Goal: Task Accomplishment & Management: Use online tool/utility

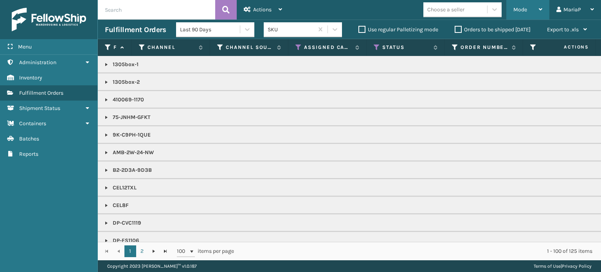
click at [528, 12] on div "Mode" at bounding box center [527, 10] width 29 height 20
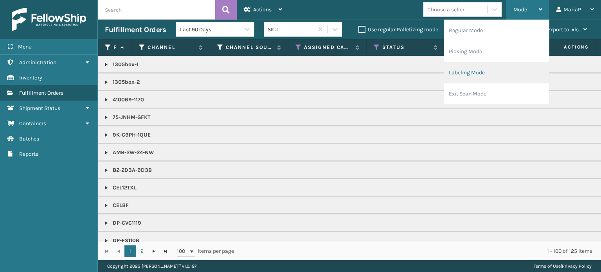
click at [486, 78] on li "Labeling Mode" at bounding box center [496, 72] width 105 height 21
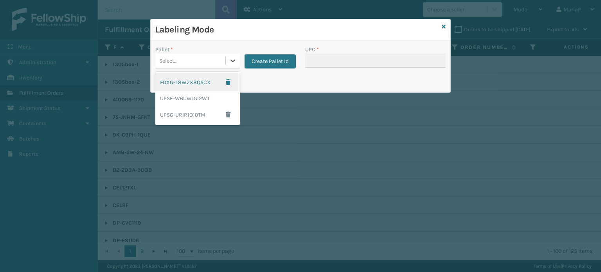
click at [205, 56] on div "Select..." at bounding box center [190, 60] width 70 height 13
click at [189, 114] on div "UPSG-URIR1O10TM" at bounding box center [197, 115] width 84 height 18
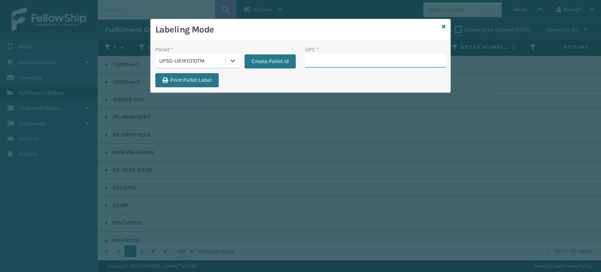
click at [333, 63] on input "UPC *" at bounding box center [375, 61] width 140 height 14
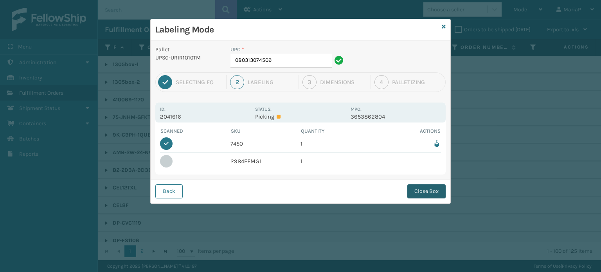
click at [420, 192] on button "Close Box" at bounding box center [426, 191] width 38 height 14
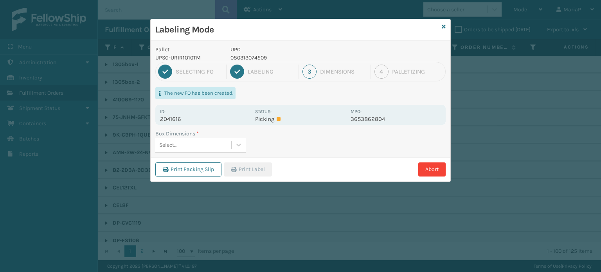
click at [208, 140] on div "Select..." at bounding box center [193, 144] width 76 height 13
type input "MED"
click at [261, 170] on button "Print Label" at bounding box center [248, 169] width 48 height 14
click at [260, 170] on div "Labeling Mode Pallet UPSG-URIR1O10TM UPC 080313074509 1 Selecting FO 2 Labeling…" at bounding box center [300, 136] width 601 height 272
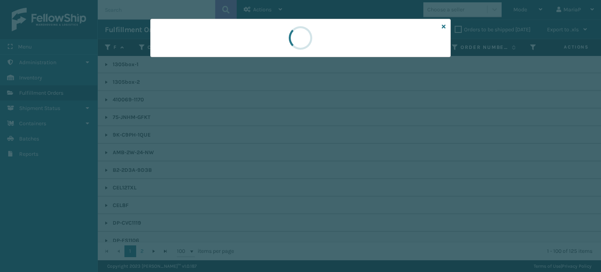
click at [260, 170] on div at bounding box center [300, 136] width 601 height 272
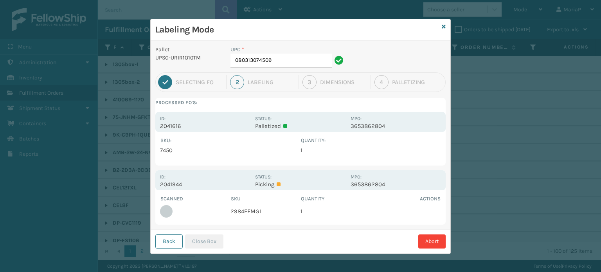
click at [255, 212] on td "2984FEMGL" at bounding box center [265, 211] width 70 height 17
copy td "2984FEMGL"
click at [300, 65] on input "080313074509" at bounding box center [280, 61] width 101 height 14
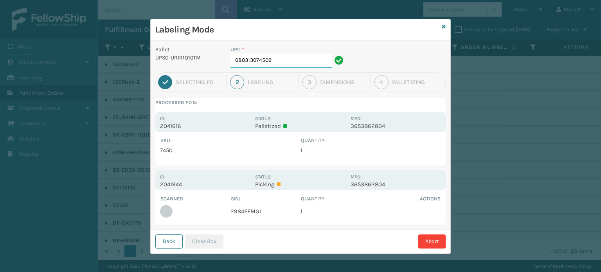
click at [300, 65] on input "080313074509" at bounding box center [280, 61] width 101 height 14
paste input "2984FEMGL"
click at [296, 61] on input "2984FEMGL" at bounding box center [280, 61] width 101 height 14
type input "10080313029841"
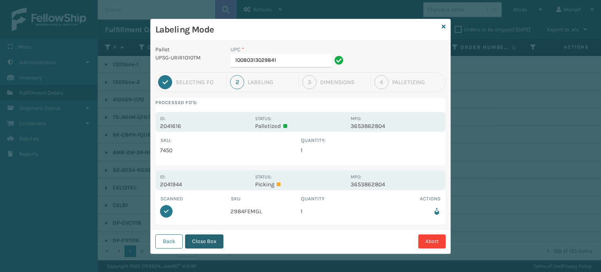
click at [217, 243] on button "Close Box" at bounding box center [204, 241] width 38 height 14
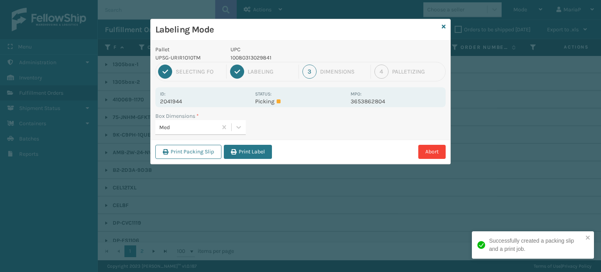
click at [251, 151] on button "Print Label" at bounding box center [248, 152] width 48 height 14
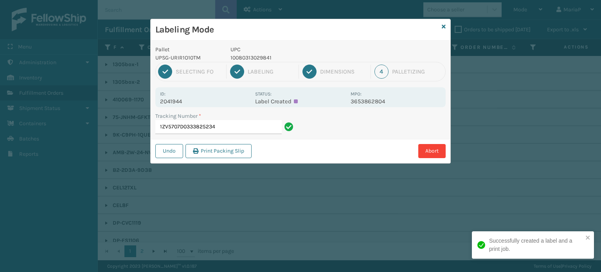
click at [253, 60] on p "10080313029841" at bounding box center [287, 58] width 115 height 8
click at [253, 59] on p "10080313029841" at bounding box center [287, 58] width 115 height 8
copy p "10080313029841"
click at [252, 130] on input "1ZV5707D0333825234" at bounding box center [218, 127] width 126 height 14
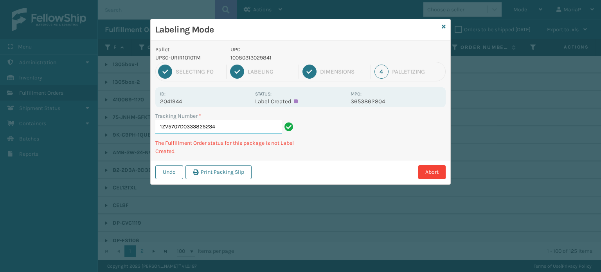
click at [239, 132] on input "1ZV5707D0333825234" at bounding box center [218, 127] width 126 height 14
click at [428, 171] on button "Abort" at bounding box center [431, 172] width 27 height 14
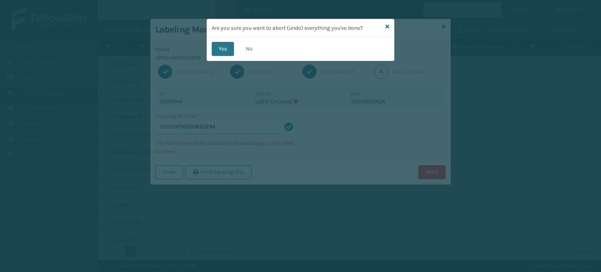
click at [384, 25] on div "Are you sure you want to abort (undo) everything you've done?" at bounding box center [300, 28] width 187 height 18
click at [254, 53] on button "No" at bounding box center [249, 49] width 21 height 14
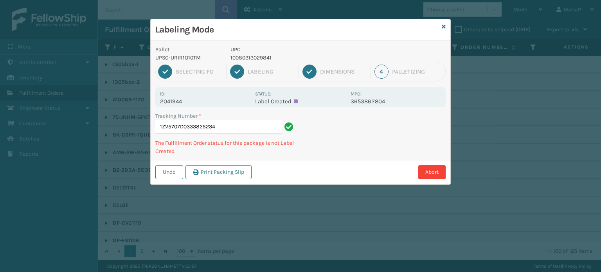
click at [255, 54] on p "10080313029841" at bounding box center [287, 58] width 115 height 8
copy p "10080313029841"
click at [416, 174] on div "Abort" at bounding box center [350, 172] width 192 height 14
click at [430, 168] on button "Abort" at bounding box center [431, 172] width 27 height 14
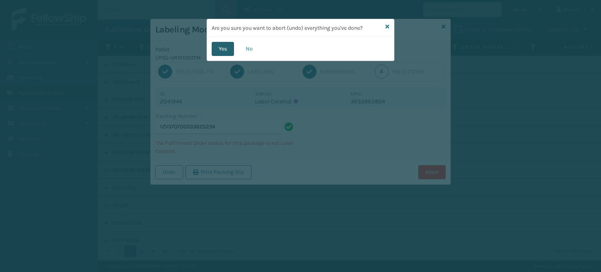
click at [228, 49] on button "Yes" at bounding box center [223, 49] width 22 height 14
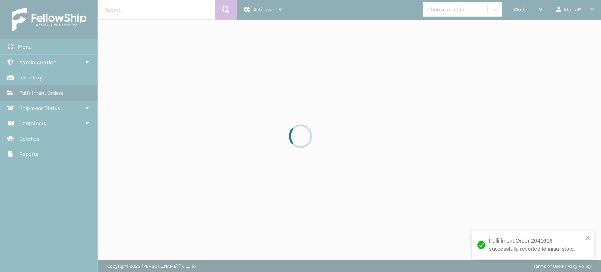
click at [525, 10] on div at bounding box center [300, 136] width 601 height 272
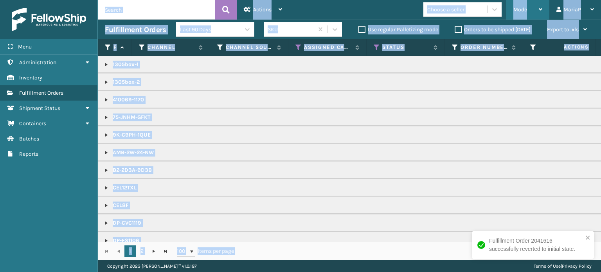
click at [524, 10] on span "Mode" at bounding box center [520, 9] width 14 height 7
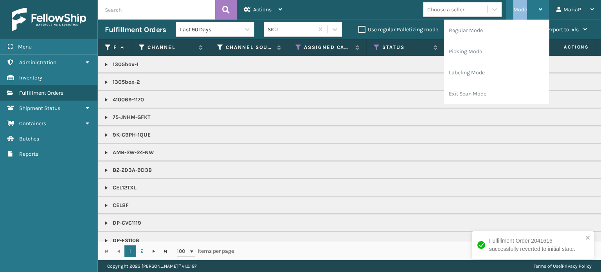
click at [524, 9] on span "Mode" at bounding box center [520, 9] width 14 height 7
click at [523, 9] on span "Mode" at bounding box center [520, 9] width 14 height 7
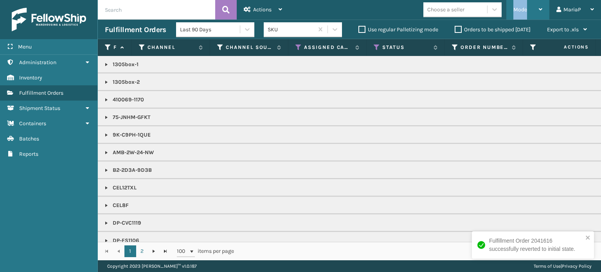
click at [523, 11] on span "Mode" at bounding box center [520, 9] width 14 height 7
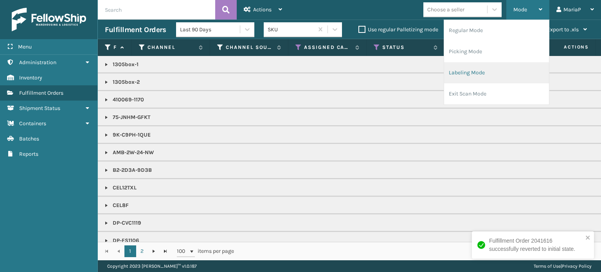
click at [499, 69] on li "Labeling Mode" at bounding box center [496, 72] width 105 height 21
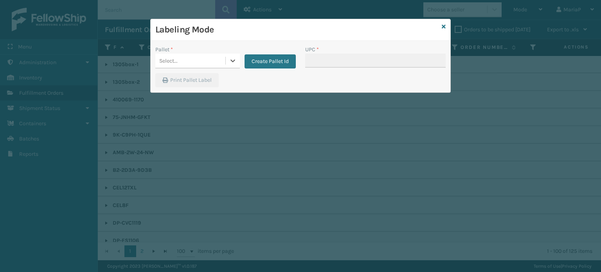
drag, startPoint x: 183, startPoint y: 61, endPoint x: 192, endPoint y: 68, distance: 12.0
click at [183, 61] on div "Select..." at bounding box center [190, 60] width 70 height 13
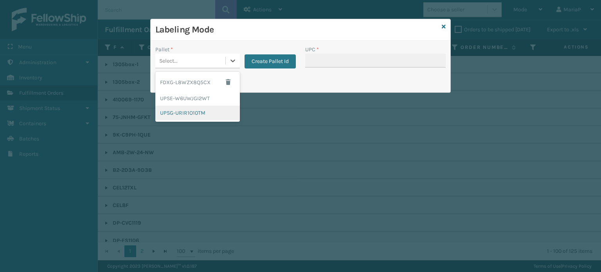
click at [194, 111] on div "UPSG-URIR1O10TM" at bounding box center [197, 113] width 84 height 14
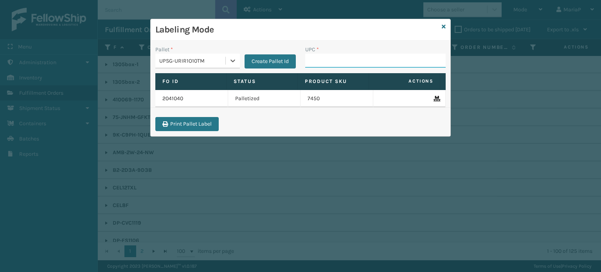
drag, startPoint x: 324, startPoint y: 63, endPoint x: 318, endPoint y: 63, distance: 6.6
click at [324, 63] on input "UPC *" at bounding box center [375, 61] width 140 height 14
paste input "10080313029841"
type input "10080313029841"
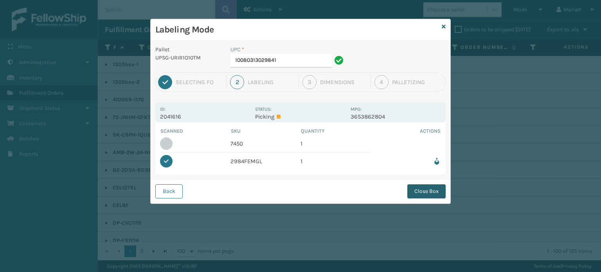
click at [427, 189] on button "Close Box" at bounding box center [426, 191] width 38 height 14
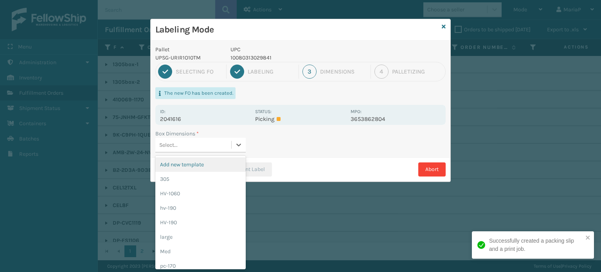
click at [199, 142] on div "Select..." at bounding box center [193, 144] width 76 height 13
type input "MED"
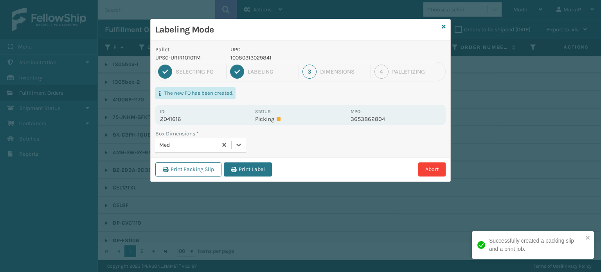
click at [243, 166] on button "Print Label" at bounding box center [248, 169] width 48 height 14
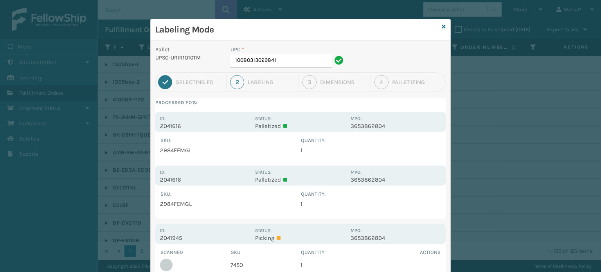
click at [307, 68] on div "UPC * 10080313029841" at bounding box center [288, 58] width 125 height 27
click at [288, 63] on input "10080313029841" at bounding box center [280, 61] width 101 height 14
click at [274, 59] on input "1008031302984" at bounding box center [280, 61] width 101 height 14
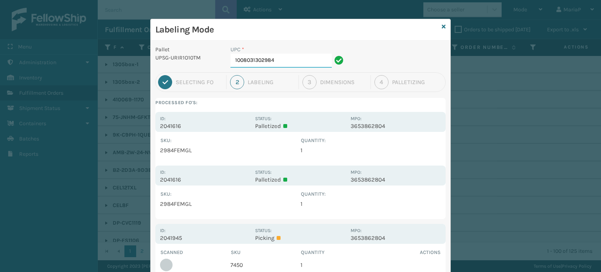
click at [274, 59] on input "1008031302984" at bounding box center [280, 61] width 101 height 14
paste input "74506"
type input "10080313074506"
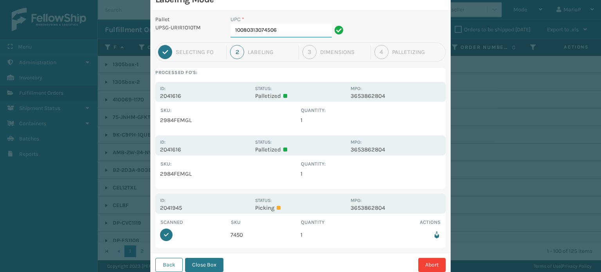
scroll to position [54, 0]
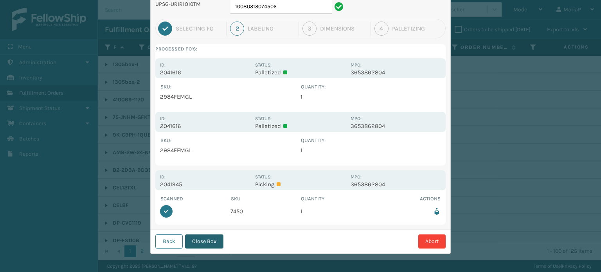
click at [214, 244] on button "Close Box" at bounding box center [204, 241] width 38 height 14
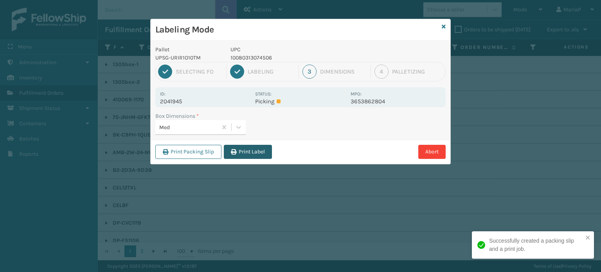
click at [272, 145] on button "Print Label" at bounding box center [248, 152] width 48 height 14
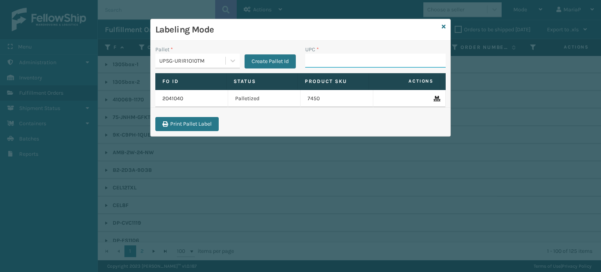
click at [315, 65] on input "UPC *" at bounding box center [375, 61] width 140 height 14
type input "KM-MOT-OP1SS"
type input "KM-MD-1SS"
type input "8100"
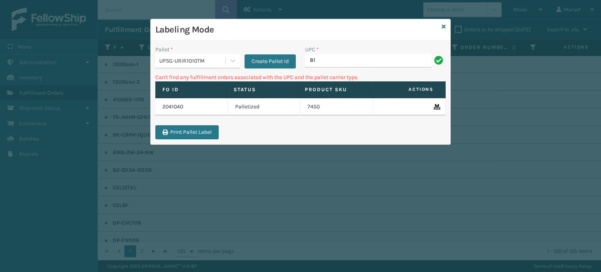
type input "8"
click at [369, 61] on input "KM-MOT-OP1SS" at bounding box center [368, 61] width 126 height 14
type input "KM-MOT-OP1SS"
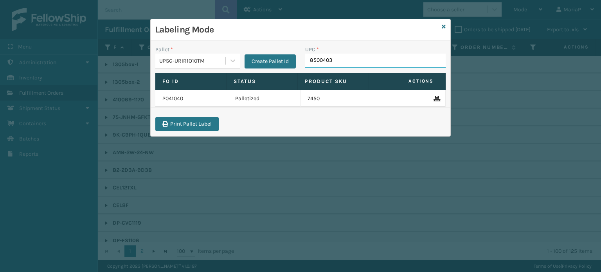
type input "85004038"
type input "85006373027"
type input "850063"
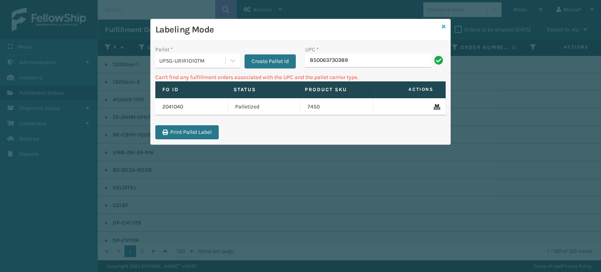
click at [444, 25] on icon at bounding box center [444, 26] width 4 height 5
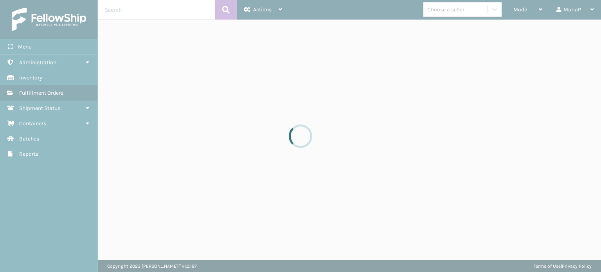
click at [447, 9] on div at bounding box center [300, 136] width 601 height 272
click at [447, 9] on div "Choose a seller" at bounding box center [445, 9] width 37 height 8
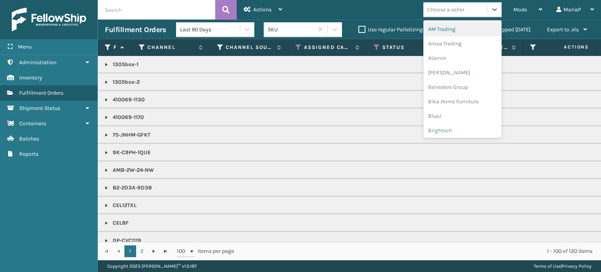
click at [447, 9] on div "Choose a seller" at bounding box center [445, 9] width 37 height 8
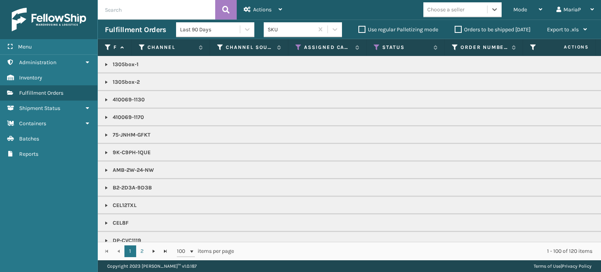
click at [447, 9] on div "Choose a seller" at bounding box center [445, 9] width 37 height 8
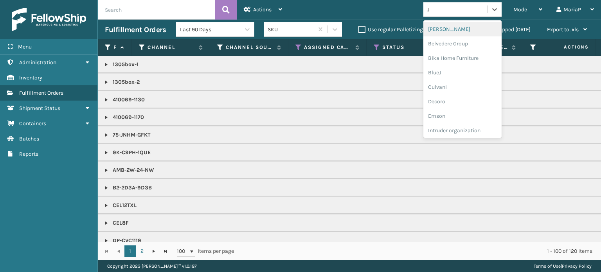
type input "[PERSON_NAME]"
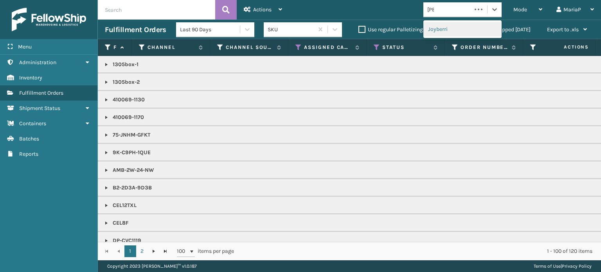
click at [440, 26] on div "Joyberri" at bounding box center [462, 29] width 78 height 14
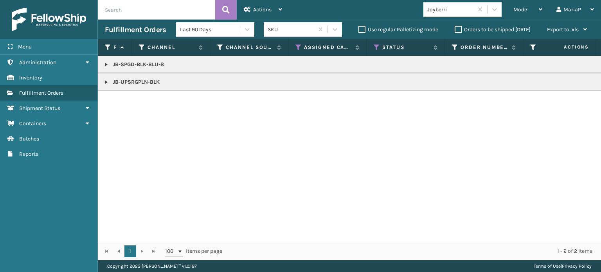
click at [104, 65] on link at bounding box center [106, 64] width 6 height 6
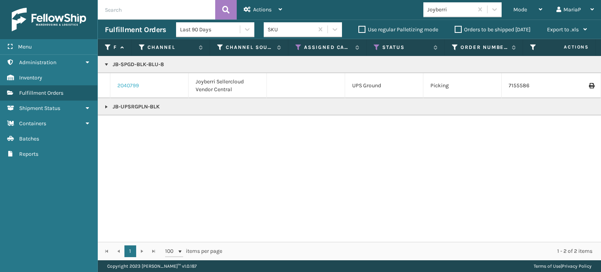
click at [123, 84] on link "2040799" at bounding box center [128, 86] width 22 height 8
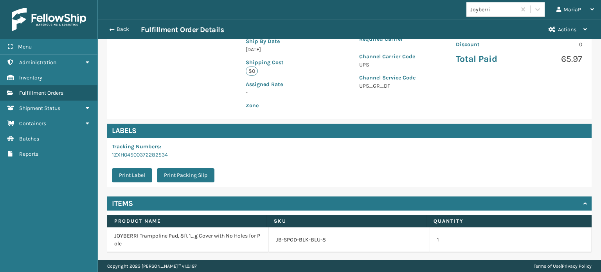
scroll to position [197, 0]
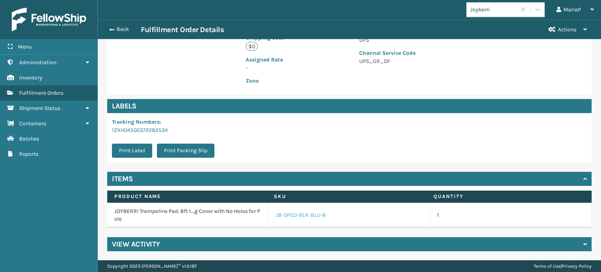
click at [289, 217] on link "JB-SPGD-BLK-BLU-8" at bounding box center [301, 215] width 50 height 8
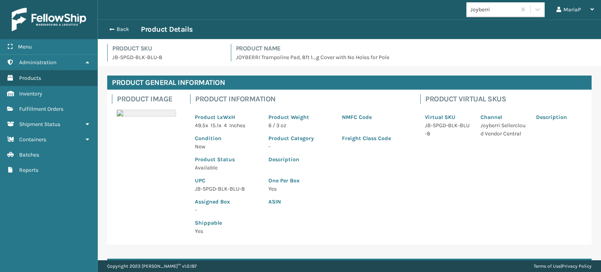
click at [217, 189] on p "JB-SPGD-BLK-BLU-8" at bounding box center [227, 189] width 64 height 8
copy p "JB-SPGD-BLK-BLU-8"
click at [119, 26] on button "Back" at bounding box center [123, 29] width 36 height 7
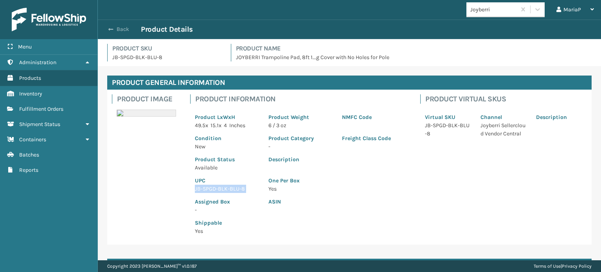
click at [119, 26] on button "Back" at bounding box center [123, 29] width 36 height 7
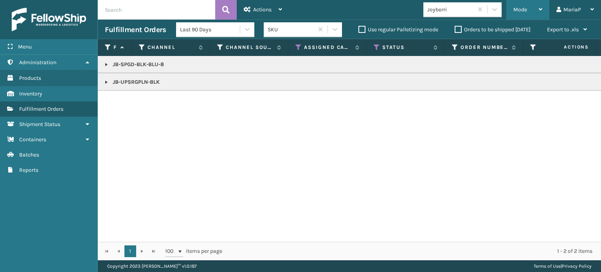
drag, startPoint x: 523, startPoint y: 6, endPoint x: 521, endPoint y: 40, distance: 34.1
click at [523, 6] on div "Mode" at bounding box center [527, 10] width 29 height 20
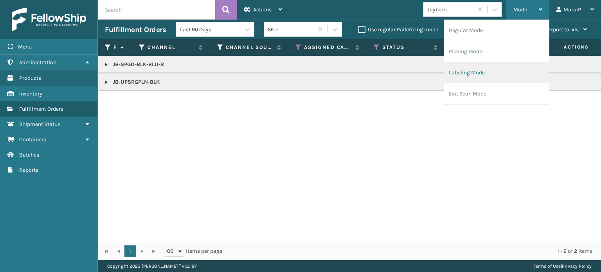
click at [505, 67] on li "Labeling Mode" at bounding box center [496, 72] width 105 height 21
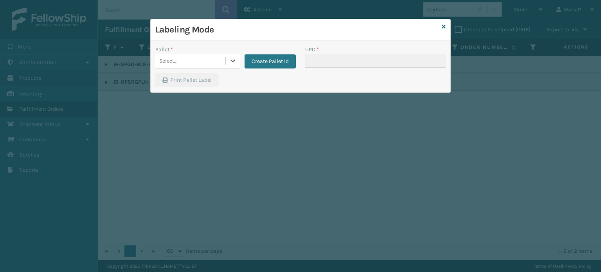
drag, startPoint x: 210, startPoint y: 64, endPoint x: 204, endPoint y: 70, distance: 8.3
click at [209, 64] on div "Select..." at bounding box center [190, 60] width 70 height 13
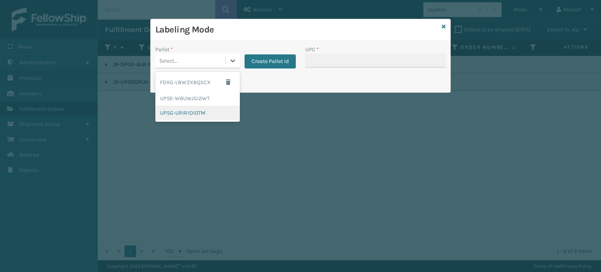
click at [194, 112] on div "UPSG-URIR1O10TM" at bounding box center [197, 113] width 84 height 14
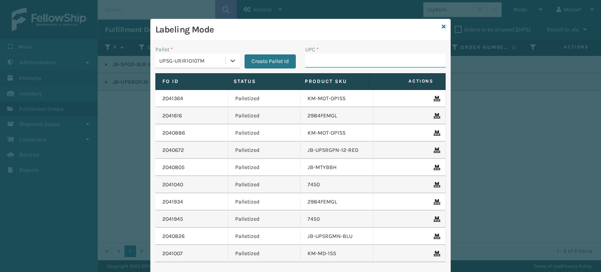
click at [305, 62] on input "UPC *" at bounding box center [375, 61] width 140 height 14
paste input "JB-SPGD-BLK-BLU-8"
type input "JB-SPGD-BLK-BLU-8"
type input "850040"
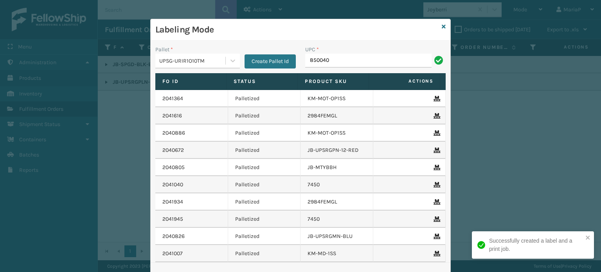
type input "8500403"
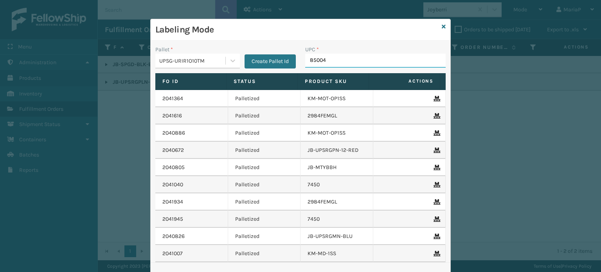
type input "850040"
type input "804879482"
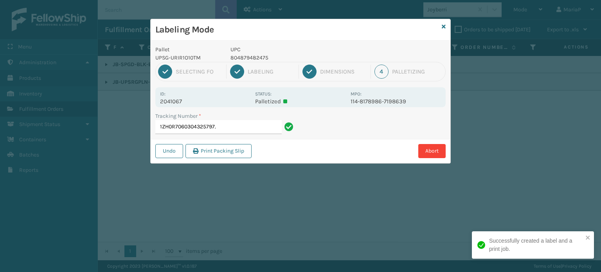
type input "1ZH0R7060304325797."
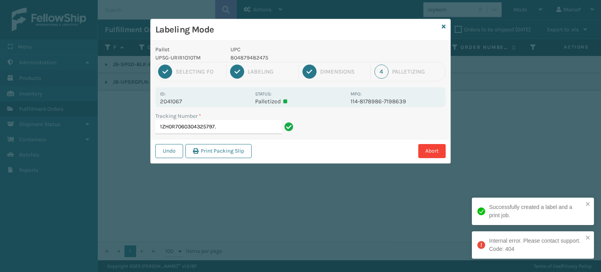
click at [253, 56] on p "804879482475" at bounding box center [287, 58] width 115 height 8
click at [254, 54] on p "804879482475" at bounding box center [287, 58] width 115 height 8
copy p "804879482475"
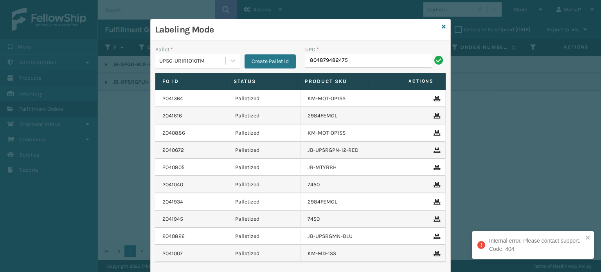
type input "804879482475"
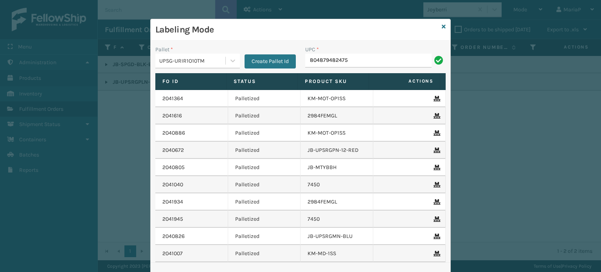
type input "804879482475"
click at [358, 68] on div "UPC * 804879482475" at bounding box center [375, 59] width 150 height 28
click at [365, 66] on input "804879482475" at bounding box center [368, 61] width 126 height 14
type input "8409851"
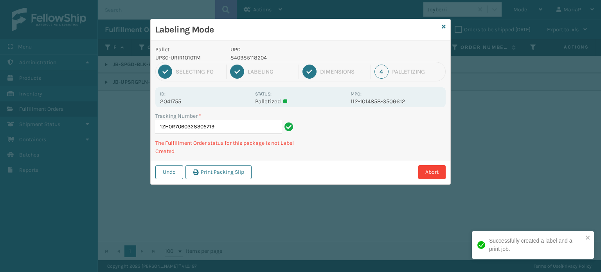
click at [247, 59] on p "840985118204" at bounding box center [287, 58] width 115 height 8
copy p "840985118204"
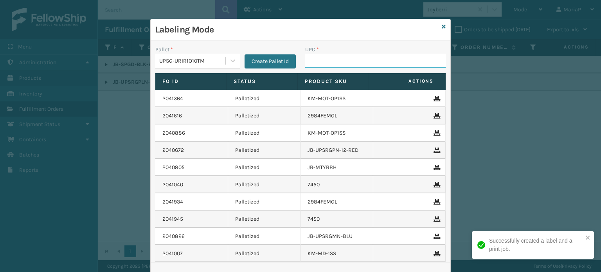
click at [346, 59] on input "UPC *" at bounding box center [375, 61] width 140 height 14
paste input "840985118204"
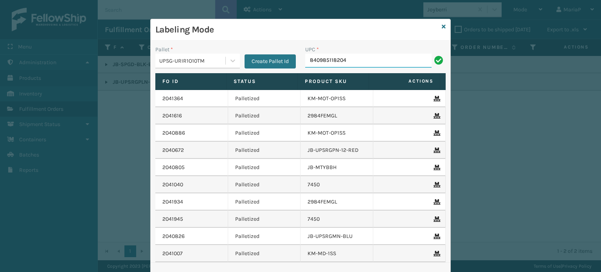
type input "840985118204"
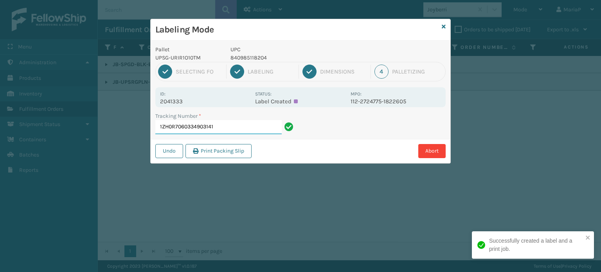
drag, startPoint x: 225, startPoint y: 125, endPoint x: 163, endPoint y: 131, distance: 61.7
click at [225, 125] on input "1ZH0R7060334903141" at bounding box center [218, 127] width 126 height 14
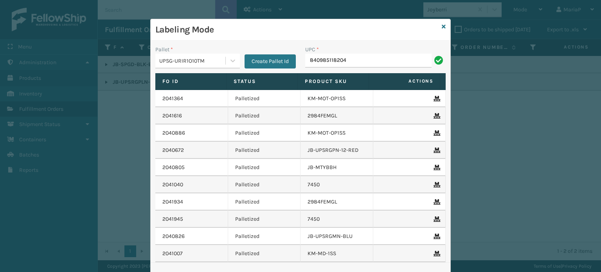
type input "840985118204"
click at [382, 57] on input "840985118204" at bounding box center [368, 61] width 126 height 14
type input "84098"
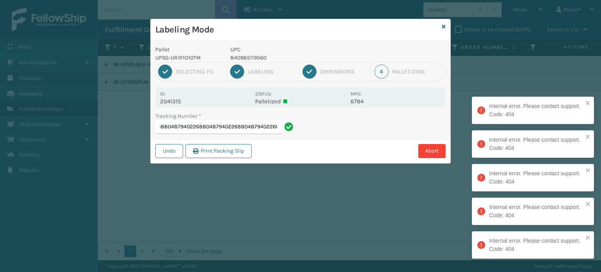
type input "1ZH0R70603391753308048794022688048794022688048794022688048794022688048794022688…"
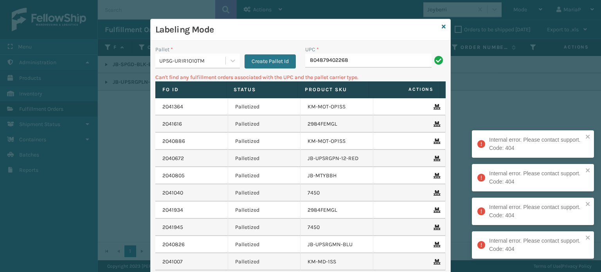
click at [361, 55] on input "804879402268" at bounding box center [368, 61] width 126 height 14
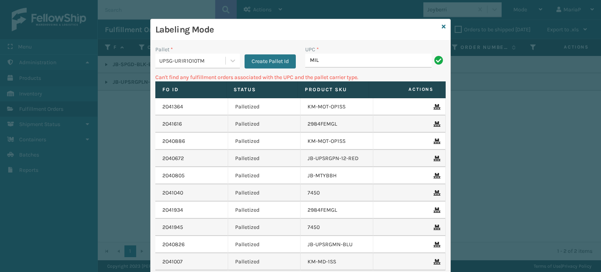
click at [338, 81] on th "Product SKU" at bounding box center [333, 89] width 71 height 17
click at [332, 59] on input "MIL" at bounding box center [368, 61] width 126 height 14
type input "MIL-101-BL"
click at [343, 66] on input "MIL-101-BL" at bounding box center [368, 61] width 126 height 14
click at [343, 65] on input "MIL-101-BL" at bounding box center [368, 61] width 126 height 14
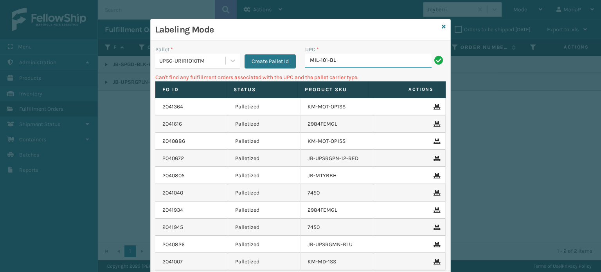
click at [343, 65] on input "MIL-101-BL" at bounding box center [368, 61] width 126 height 14
click at [344, 65] on input "MIL-101-BL" at bounding box center [368, 61] width 126 height 14
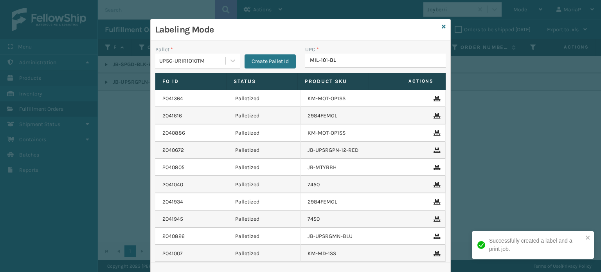
type input "MIL-101-BL"
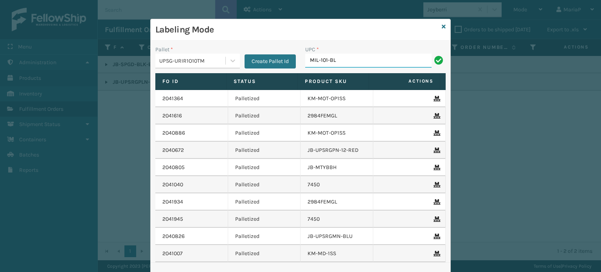
click at [344, 65] on input "MIL-101-BL" at bounding box center [368, 61] width 126 height 14
type input "MIL-101-BL"
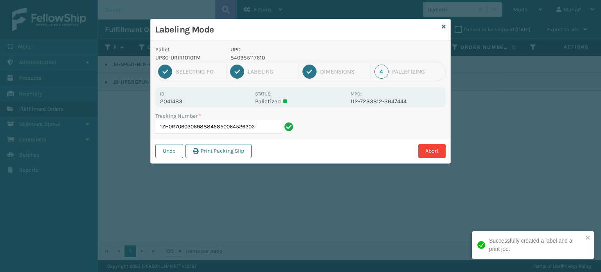
type input "1ZH0R7060306988845850064526202"
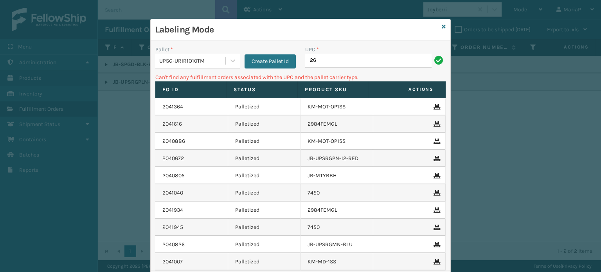
type input "2"
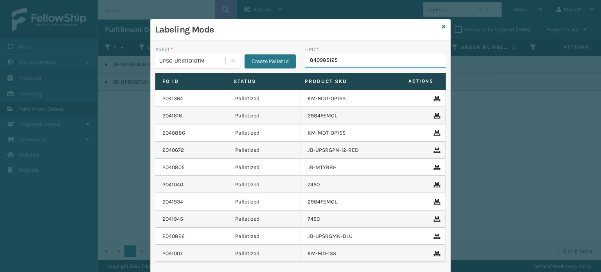
type input "8409851255"
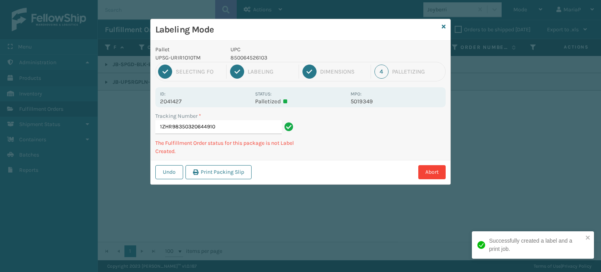
click at [244, 56] on p "850064526103" at bounding box center [287, 58] width 115 height 8
copy p "850064526103"
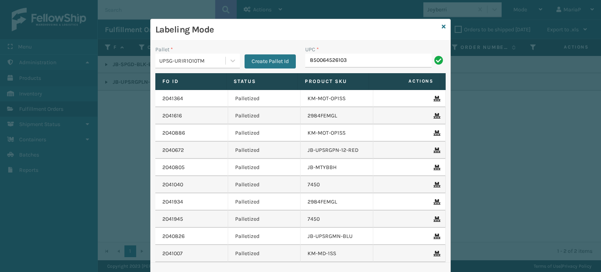
type input "850064526103"
type input "850012486312"
type input "FL-OLVA-CRM"
type input "85440"
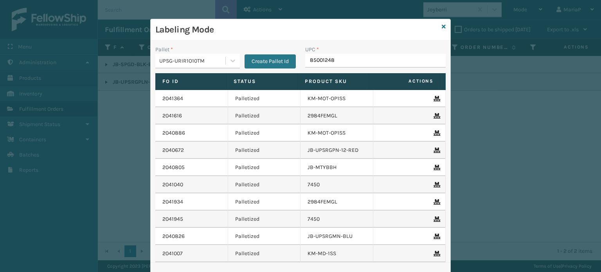
type input "850012486"
type input "85000"
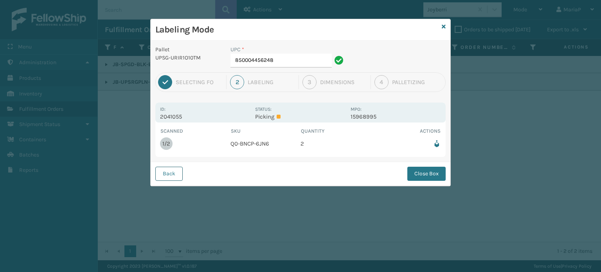
click at [177, 173] on button "Back" at bounding box center [168, 174] width 27 height 14
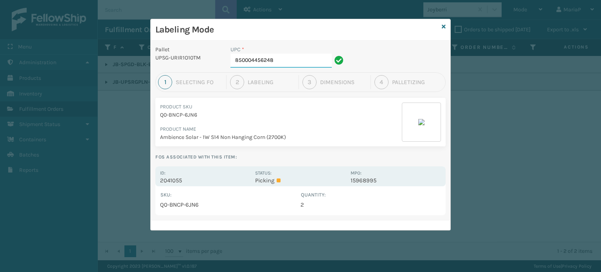
click at [302, 66] on input "850004456248" at bounding box center [280, 61] width 101 height 14
type input "858100007906"
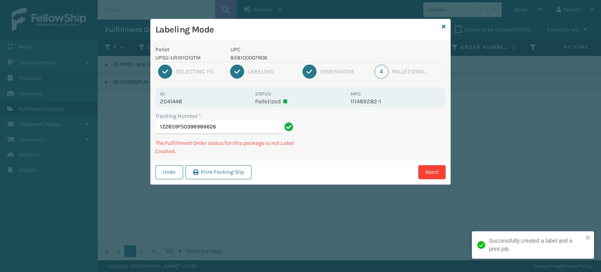
click at [264, 59] on p "858100007906" at bounding box center [287, 58] width 115 height 8
copy p "858100007906"
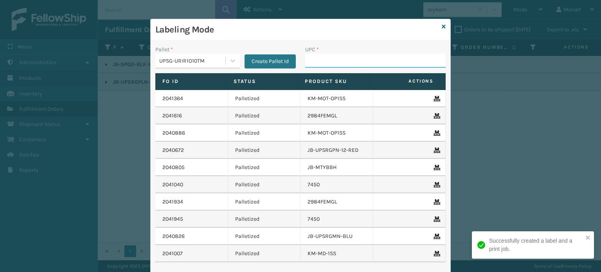
click at [308, 67] on input "UPC *" at bounding box center [375, 61] width 140 height 14
paste input "858100007906"
type input "858100007906"
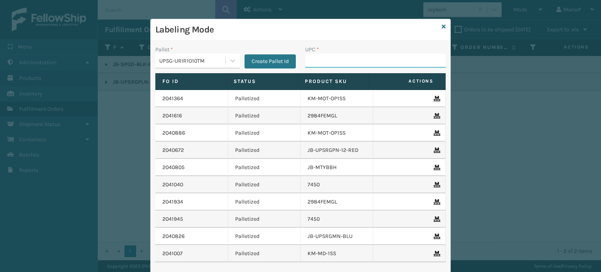
type input "G"
type input "FL-OLVA-CRM"
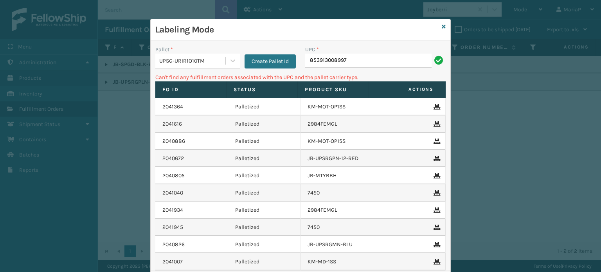
drag, startPoint x: 201, startPoint y: 57, endPoint x: 204, endPoint y: 61, distance: 4.5
click at [202, 57] on div "UPSG-URIR1O10TM" at bounding box center [192, 61] width 67 height 8
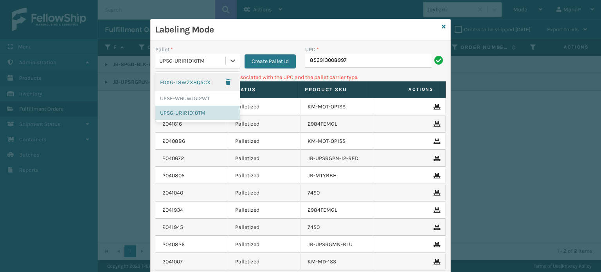
drag, startPoint x: 196, startPoint y: 83, endPoint x: 309, endPoint y: 76, distance: 113.2
click at [196, 83] on div "FDXG-L8WZX8Q5CX" at bounding box center [197, 82] width 84 height 18
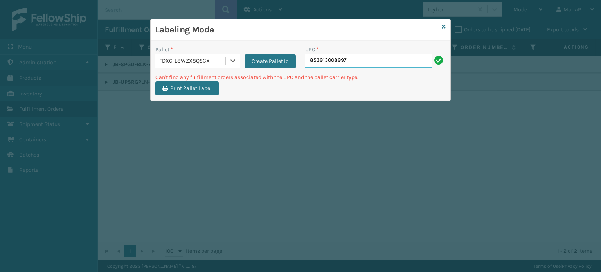
click at [374, 64] on input "853913008997" at bounding box center [368, 61] width 126 height 14
click at [227, 62] on div at bounding box center [233, 61] width 14 height 14
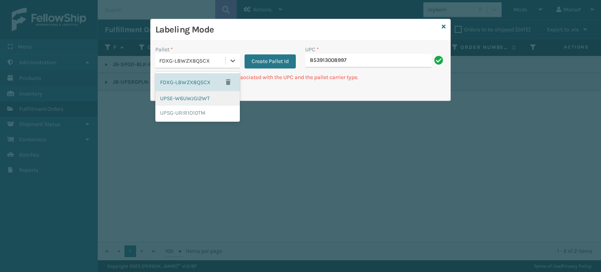
drag, startPoint x: 194, startPoint y: 97, endPoint x: 324, endPoint y: 72, distance: 132.3
click at [196, 97] on div "UPSE-W6UWJGI2WT" at bounding box center [197, 98] width 84 height 14
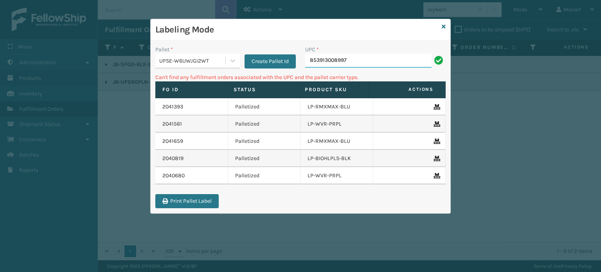
drag, startPoint x: 376, startPoint y: 58, endPoint x: 369, endPoint y: 58, distance: 6.3
click at [376, 58] on input "853913008997" at bounding box center [368, 61] width 126 height 14
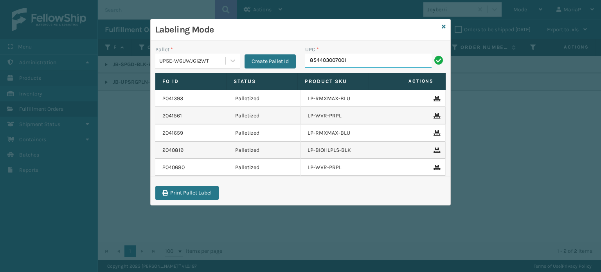
type input "854403007001"
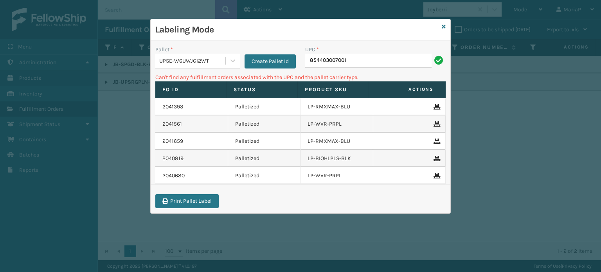
click at [202, 52] on div "Pallet *" at bounding box center [197, 49] width 84 height 8
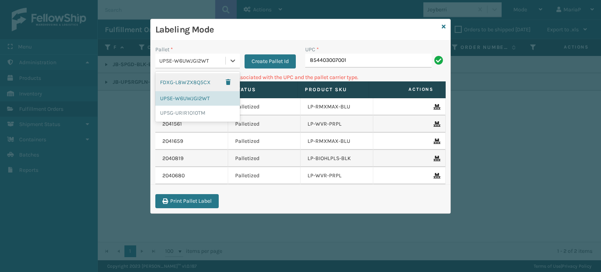
click at [210, 67] on div "UPSE-W6UWJGI2WT" at bounding box center [197, 61] width 84 height 15
drag, startPoint x: 203, startPoint y: 109, endPoint x: 241, endPoint y: 94, distance: 40.8
click at [204, 110] on div "UPSG-URIR1O10TM" at bounding box center [197, 113] width 84 height 14
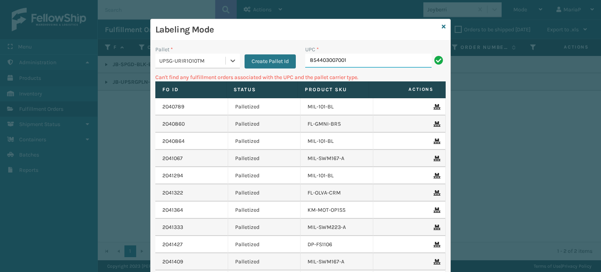
click at [340, 65] on input "854403007001" at bounding box center [368, 61] width 126 height 14
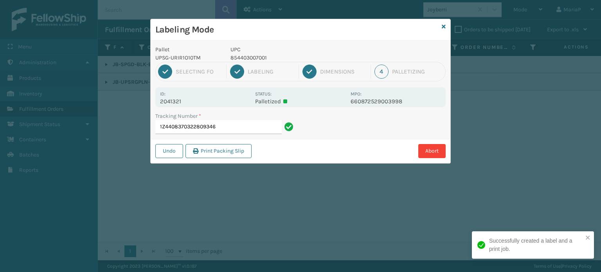
click at [244, 60] on p "854403007001" at bounding box center [287, 58] width 115 height 8
click at [246, 61] on p "854403007001" at bounding box center [287, 58] width 115 height 8
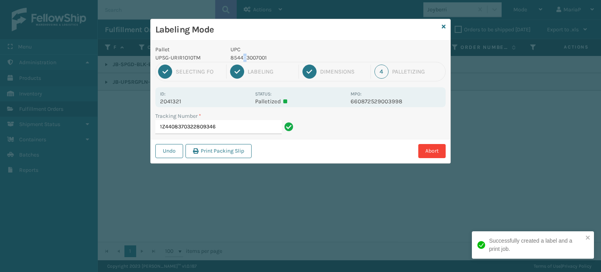
click at [246, 60] on p "854403007001" at bounding box center [287, 58] width 115 height 8
click at [246, 61] on p "854403007001" at bounding box center [287, 58] width 115 height 8
click at [247, 61] on p "854403007001" at bounding box center [287, 58] width 115 height 8
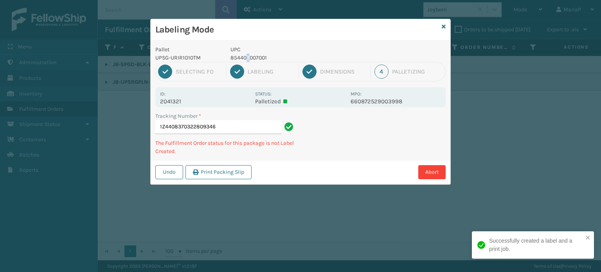
click at [248, 61] on p "854403007001" at bounding box center [287, 58] width 115 height 8
click at [249, 61] on p "854403007001" at bounding box center [287, 58] width 115 height 8
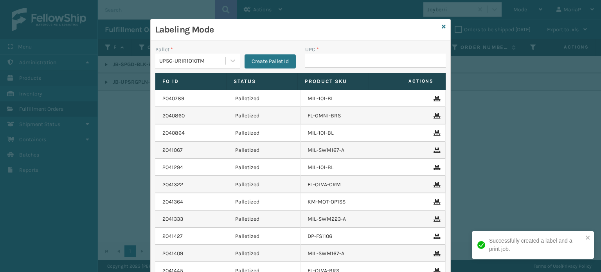
click at [249, 61] on button "Create Pallet Id" at bounding box center [269, 61] width 51 height 14
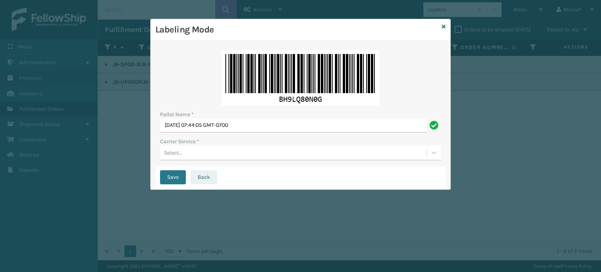
click at [202, 176] on button "Back" at bounding box center [203, 177] width 27 height 14
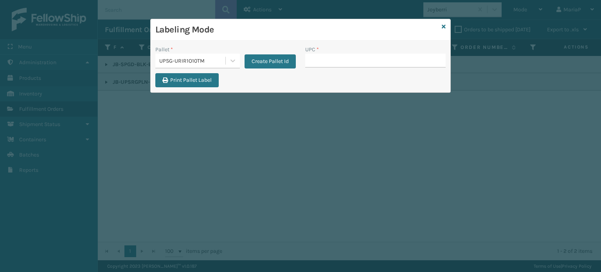
click at [356, 62] on input "UPC *" at bounding box center [375, 61] width 140 height 14
type input "854403"
type input "850012"
type input "8500044"
type input "850"
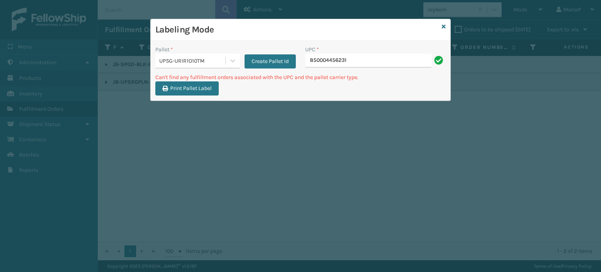
click at [380, 60] on input "850004456231" at bounding box center [368, 61] width 126 height 14
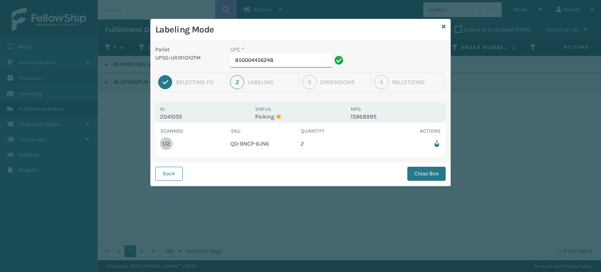
click at [279, 66] on input "850004456248" at bounding box center [280, 61] width 101 height 14
click at [430, 182] on div "Back Close Box" at bounding box center [301, 174] width 300 height 24
click at [431, 180] on div "Back Close Box" at bounding box center [301, 174] width 300 height 24
click at [415, 169] on button "Close Box" at bounding box center [426, 174] width 38 height 14
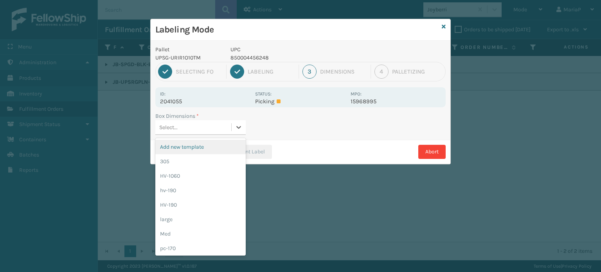
click at [216, 133] on div "Select..." at bounding box center [193, 127] width 76 height 13
type input "MED"
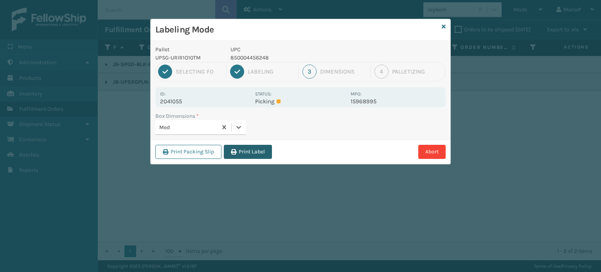
click at [234, 158] on button "Print Label" at bounding box center [248, 152] width 48 height 14
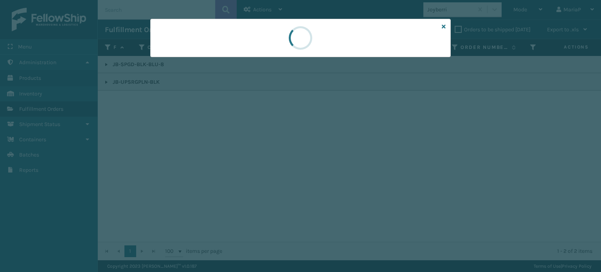
click at [234, 158] on div at bounding box center [300, 136] width 601 height 272
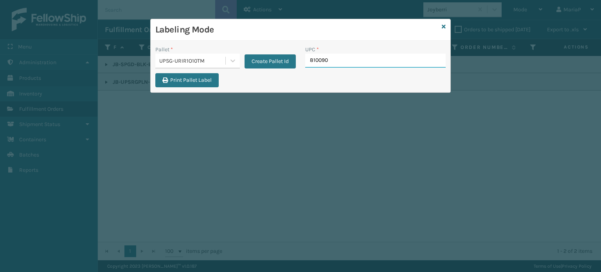
type input "8100909"
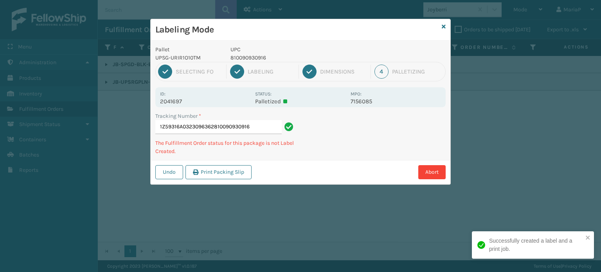
type input "1Z59316A0323096362810090930916"
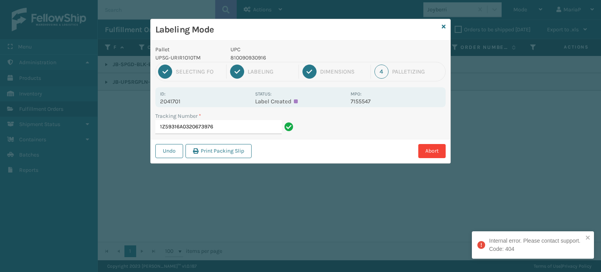
type input "1Z59316A0320673976"
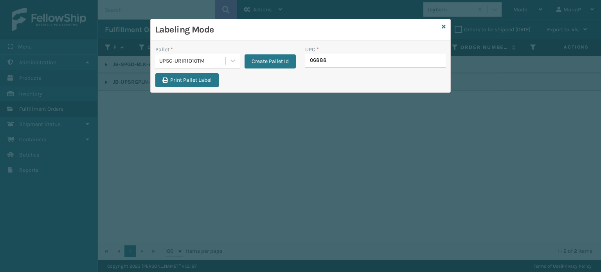
type input "068888"
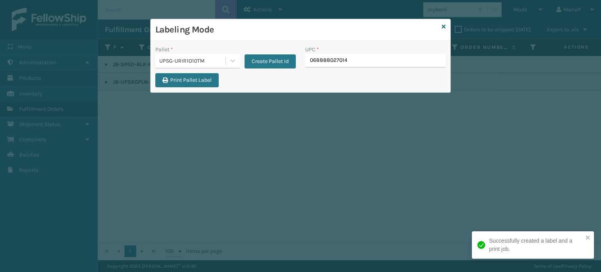
type input "068888027014"
type input "8100909"
type input "810090933115"
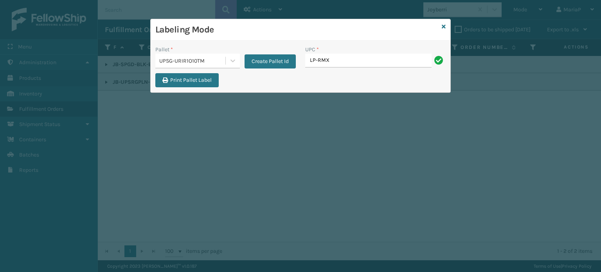
type input "LP-RMXPLS-BLk"
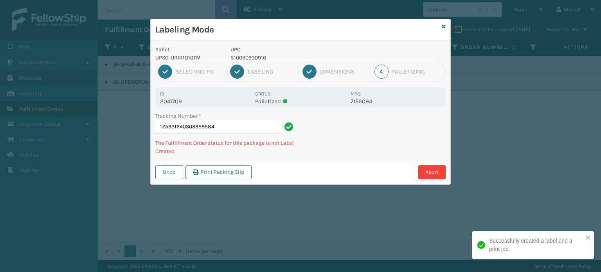
click at [247, 63] on div "1 Selecting FO 2 Labeling 3 Dimensions 4 Palletizing" at bounding box center [300, 72] width 290 height 20
click at [250, 57] on p "810090930916" at bounding box center [287, 58] width 115 height 8
copy p "810090930916"
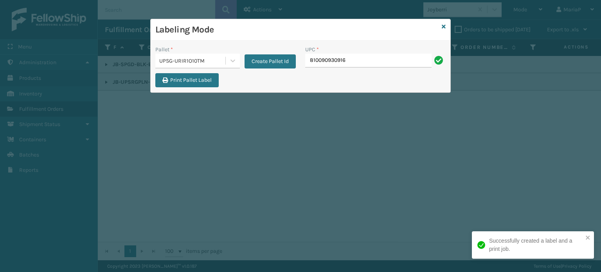
type input "810090930916"
click at [380, 54] on input "810090930916" at bounding box center [368, 61] width 126 height 14
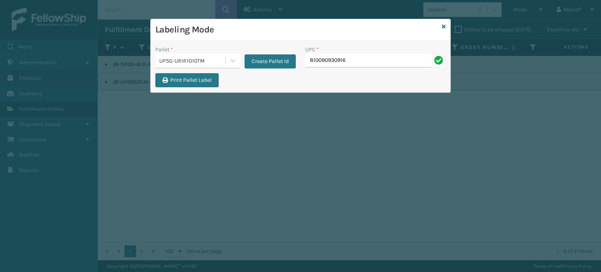
type input "810090930916"
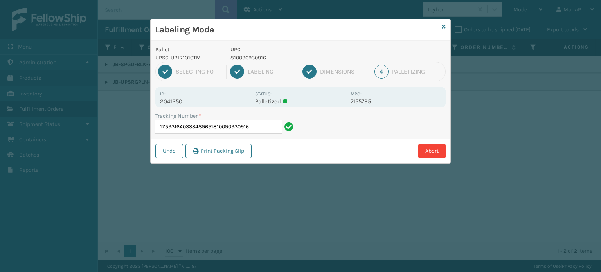
type input "1Z59316A0333489651810090930916"
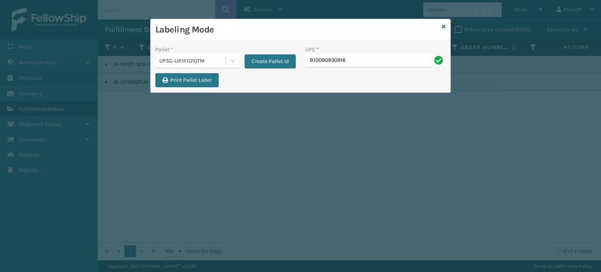
type input "810090930916"
click at [348, 61] on input "UPC *" at bounding box center [375, 61] width 140 height 14
type input "1Z59316"
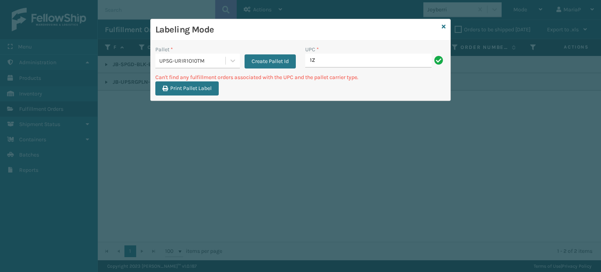
type input "1"
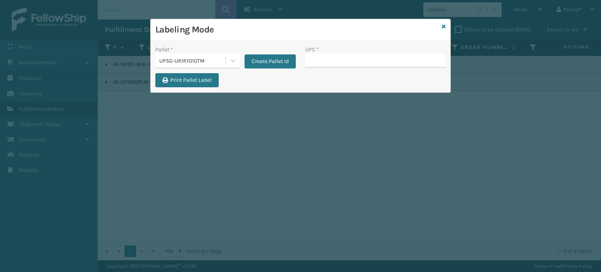
click at [446, 25] on div "Labeling Mode" at bounding box center [301, 30] width 300 height 22
click at [443, 30] on link at bounding box center [444, 27] width 4 height 8
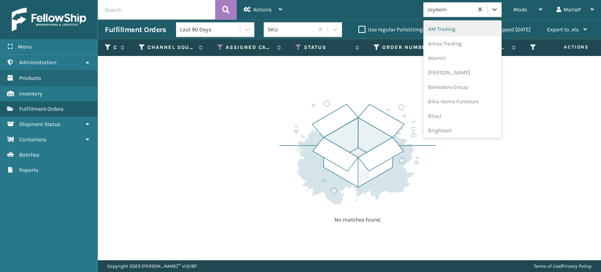
drag, startPoint x: 463, startPoint y: 7, endPoint x: 451, endPoint y: 11, distance: 12.5
click at [462, 7] on div "Joyberri" at bounding box center [450, 9] width 47 height 8
type input "LI"
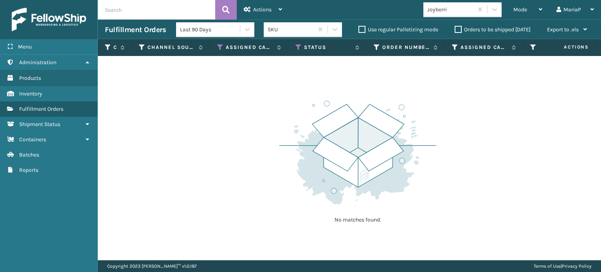
click at [456, 6] on div "Joyberri" at bounding box center [450, 9] width 47 height 8
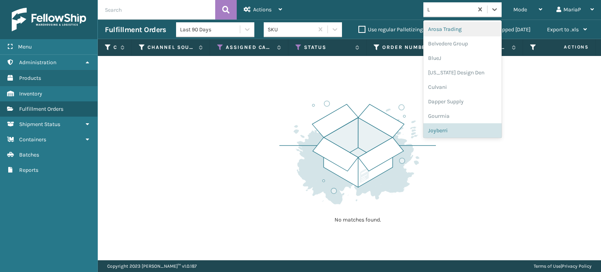
type input "LI"
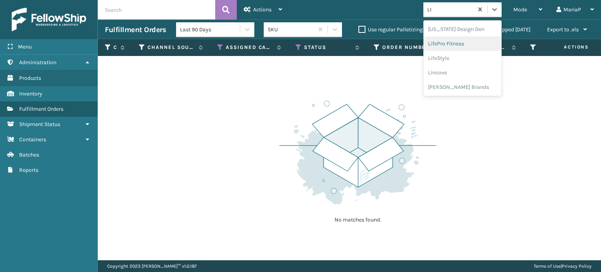
click at [452, 45] on div "LifePro Fitness" at bounding box center [462, 43] width 78 height 14
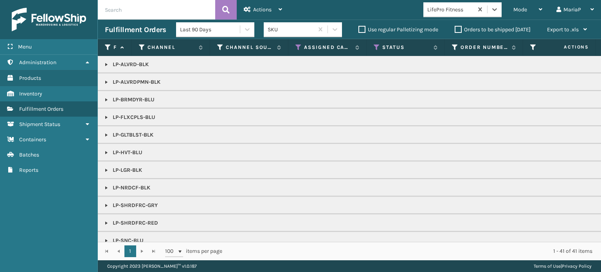
click at [106, 117] on link at bounding box center [106, 117] width 6 height 6
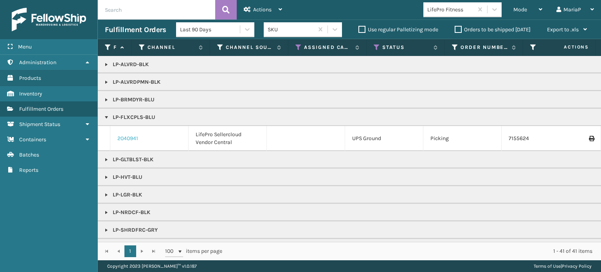
click at [131, 137] on link "2040941" at bounding box center [127, 139] width 21 height 8
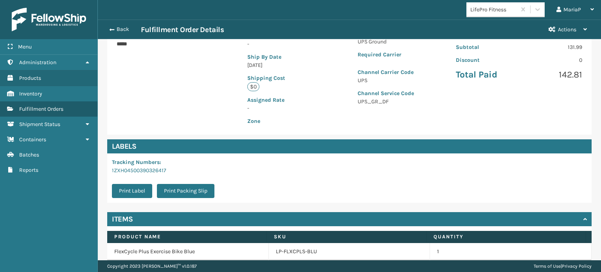
scroll to position [189, 0]
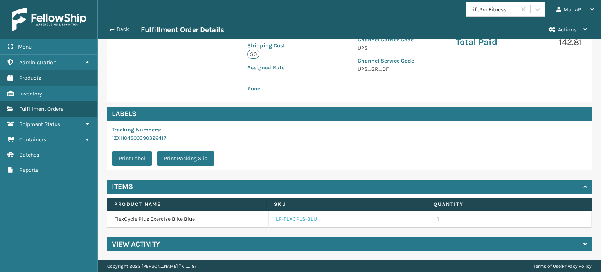
click at [287, 216] on link "LP-FLXCPLS-BLU" at bounding box center [296, 219] width 41 height 8
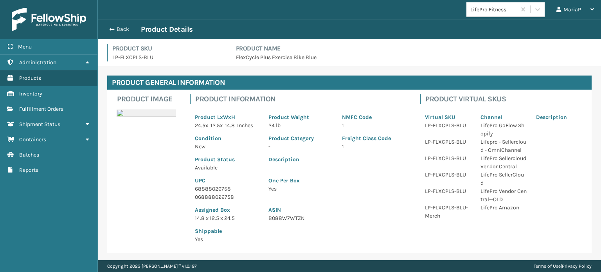
click at [219, 190] on p "68888026758" at bounding box center [227, 189] width 64 height 8
copy p "68888026758"
click at [117, 27] on button "Back" at bounding box center [123, 29] width 36 height 7
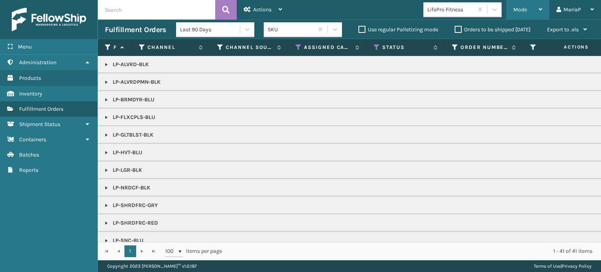
click at [523, 4] on div "Mode" at bounding box center [527, 10] width 29 height 20
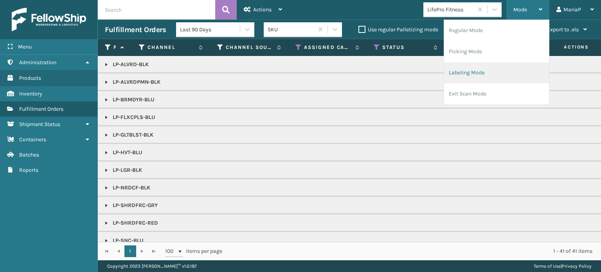
click at [498, 71] on li "Labeling Mode" at bounding box center [496, 72] width 105 height 21
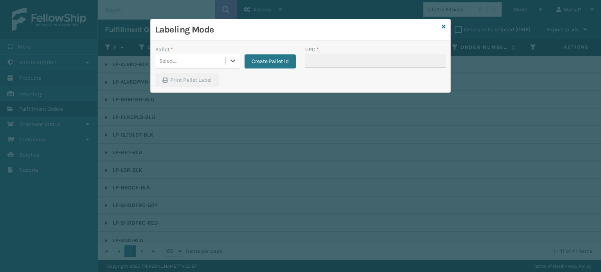
click at [203, 60] on div "Select..." at bounding box center [190, 60] width 70 height 13
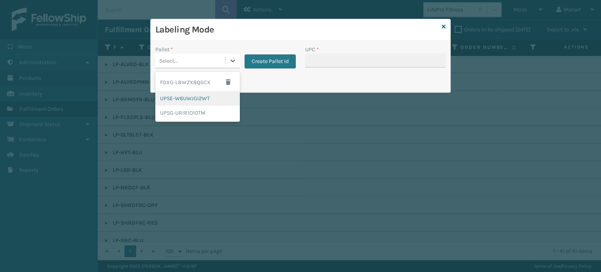
click at [208, 103] on div "UPSE-W6UWJGI2WT" at bounding box center [197, 98] width 84 height 14
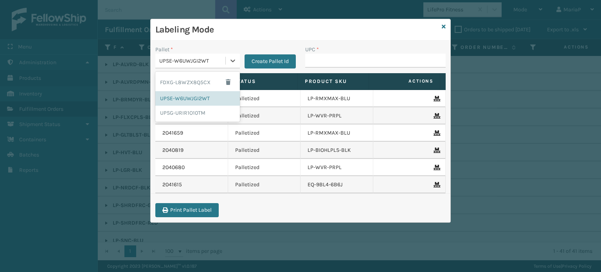
click at [217, 59] on div "UPSE-W6UWJGI2WT" at bounding box center [192, 61] width 67 height 8
click at [216, 111] on div "UPSG-URIR1O10TM" at bounding box center [197, 113] width 84 height 14
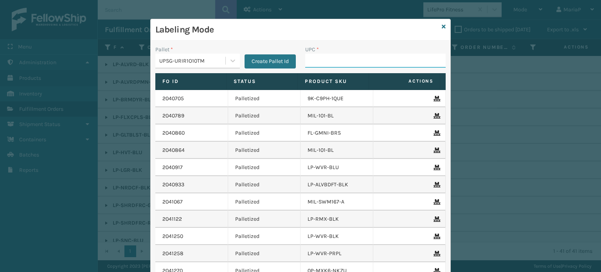
click at [343, 59] on input "UPC *" at bounding box center [375, 61] width 140 height 14
paste input "68888026758"
type input "68888026758"
click at [342, 59] on input "68888026758" at bounding box center [368, 61] width 126 height 14
type input "810090932"
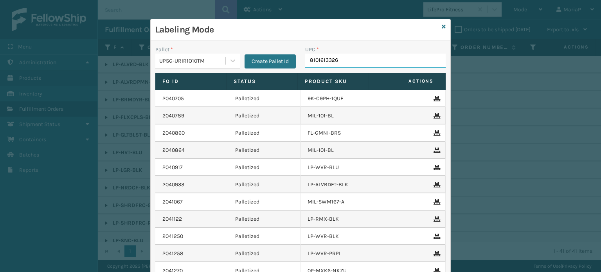
type input "81016133266"
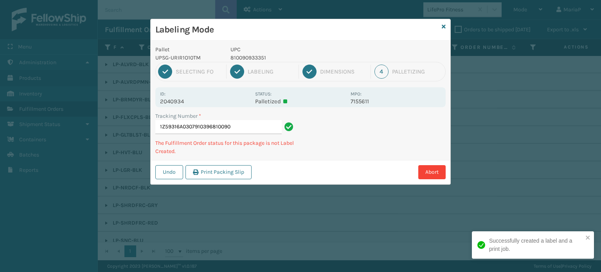
type input "1Z59316A03079103968100909"
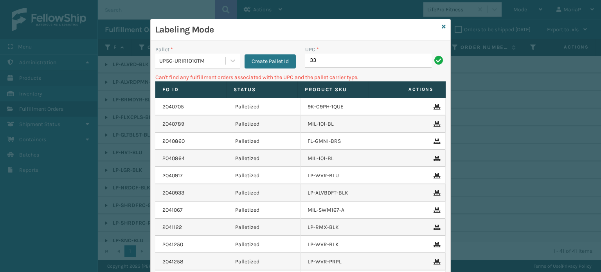
type input "3"
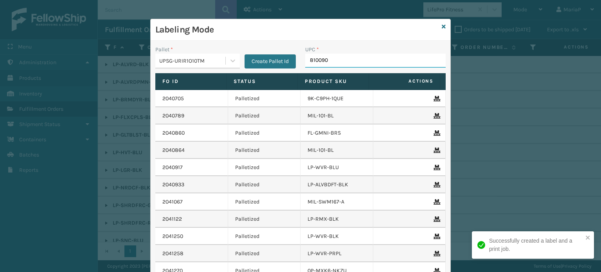
type input "8100909"
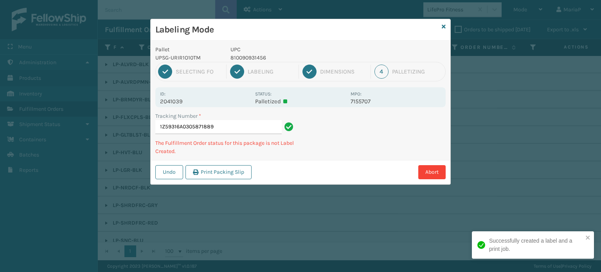
click at [265, 58] on p "810090931456" at bounding box center [287, 58] width 115 height 8
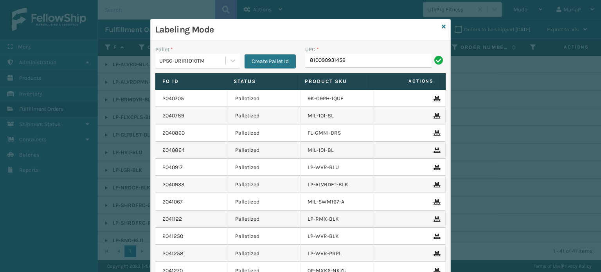
type input "810090931456"
click at [262, 58] on button "Create Pallet Id" at bounding box center [269, 61] width 51 height 14
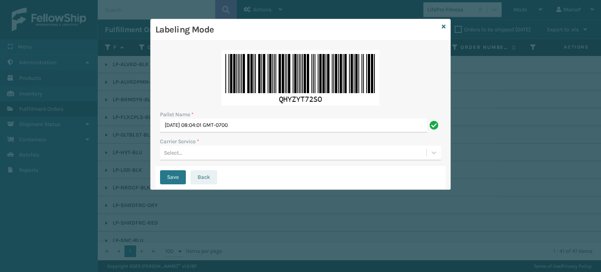
click at [205, 174] on button "Back" at bounding box center [203, 177] width 27 height 14
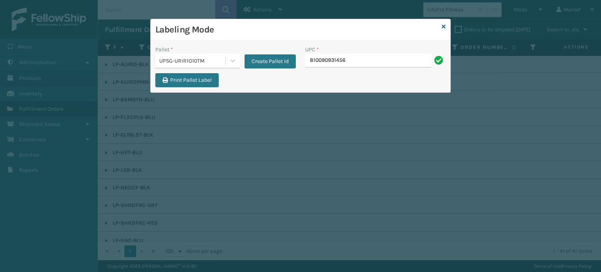
click at [355, 59] on input "810090931456" at bounding box center [368, 61] width 126 height 14
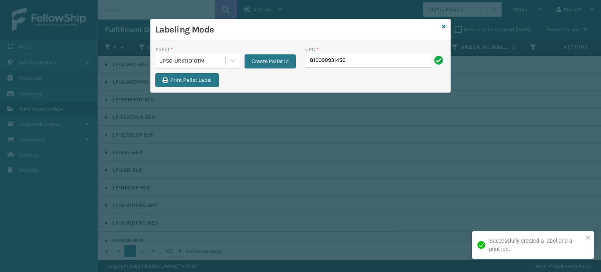
type input "810090931456"
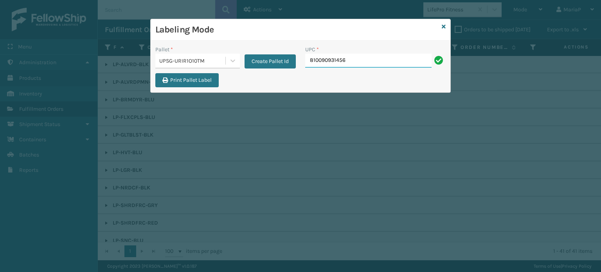
click at [354, 59] on input "810090931456" at bounding box center [368, 61] width 126 height 14
type input "810090931456"
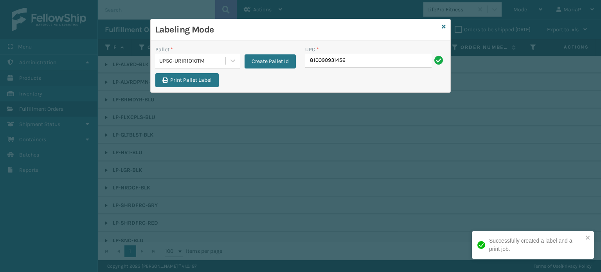
type input "810090931456"
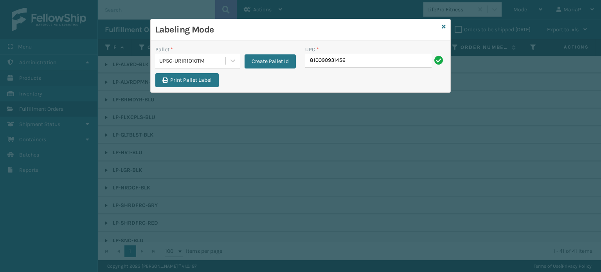
type input "810090931456"
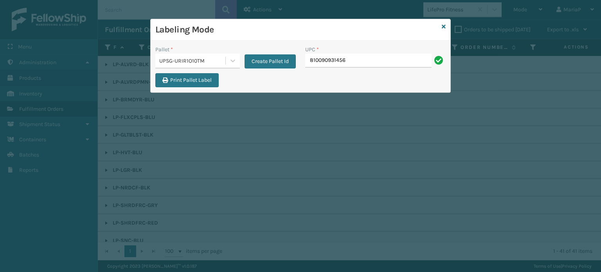
type input "810090931456"
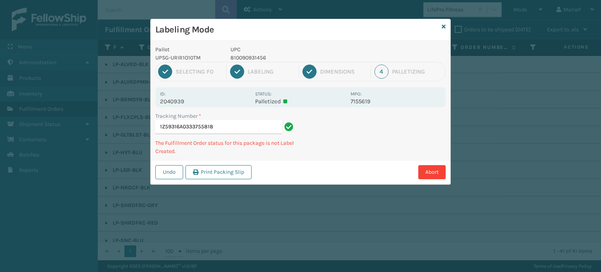
type input "1Z59316A0333755818810090931456"
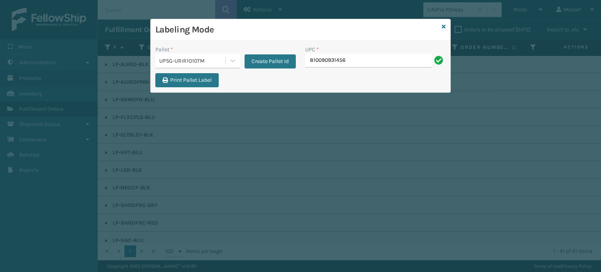
type input "810090931456"
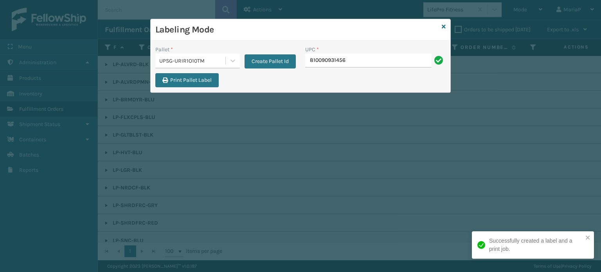
type input "810090931456"
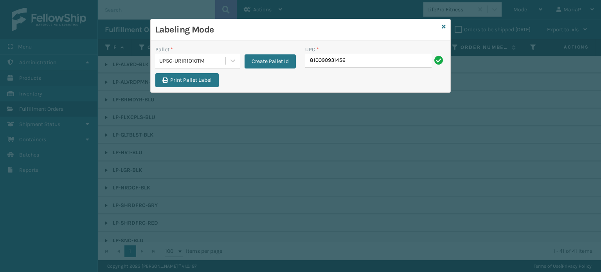
type input "810090931456"
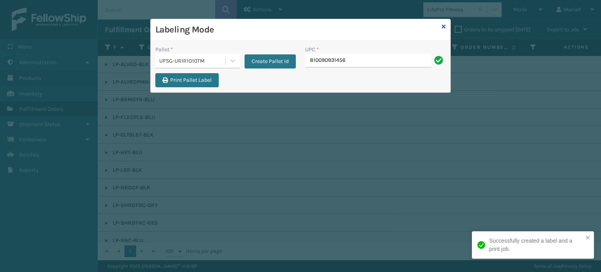
type input "810090931456"
drag, startPoint x: 405, startPoint y: 59, endPoint x: 401, endPoint y: 59, distance: 4.7
click at [405, 59] on input "810090931456" at bounding box center [368, 61] width 126 height 14
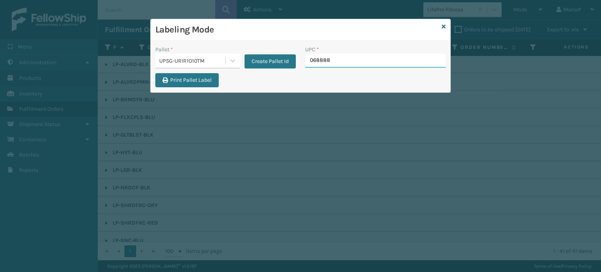
type input "0688880"
type input "LP-ALVRDPMN-BLK"
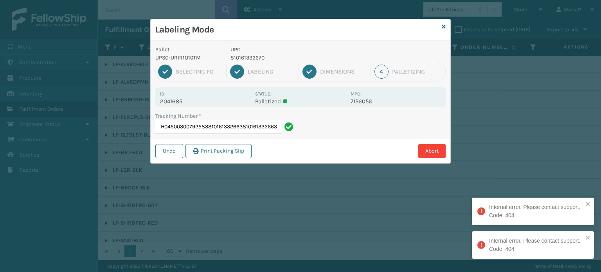
type input "1ZXH04500300792583810161332663810161332663810161332663"
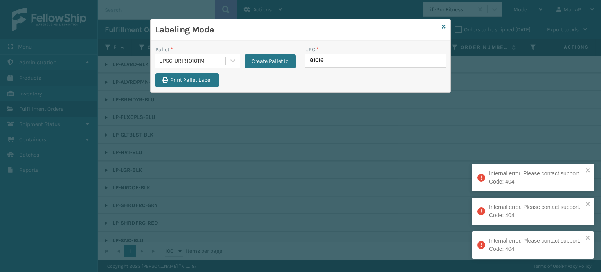
type input "810161"
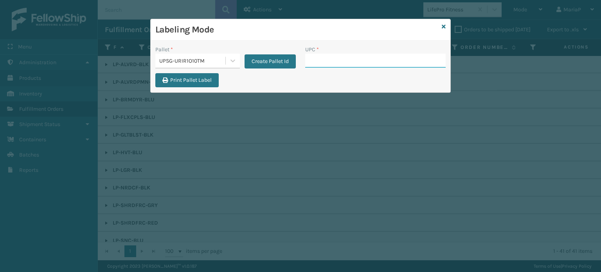
click at [316, 64] on input "UPC *" at bounding box center [375, 61] width 140 height 14
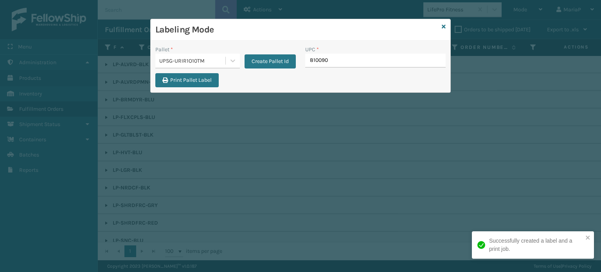
type input "8100909"
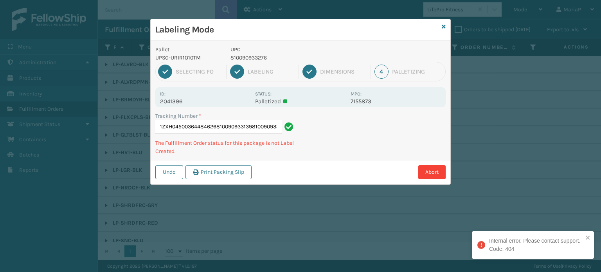
type input "1ZXH04500364484626810090933139810090933139"
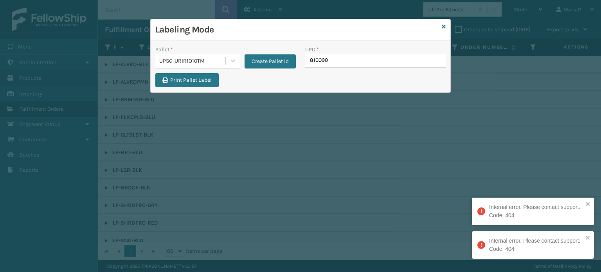
type input "8100909"
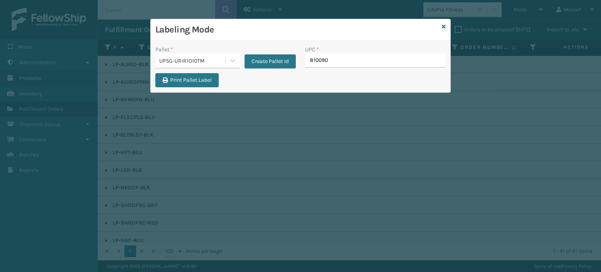
type input "8100909"
type input "810090933504"
type input "8100909"
click at [443, 26] on icon at bounding box center [444, 26] width 4 height 5
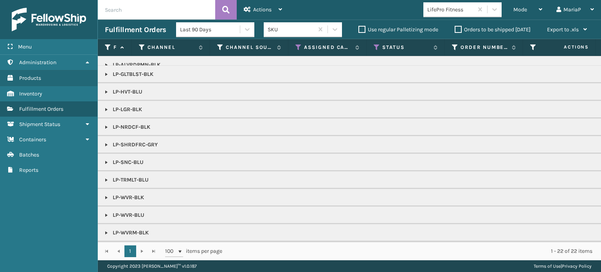
scroll to position [39, 0]
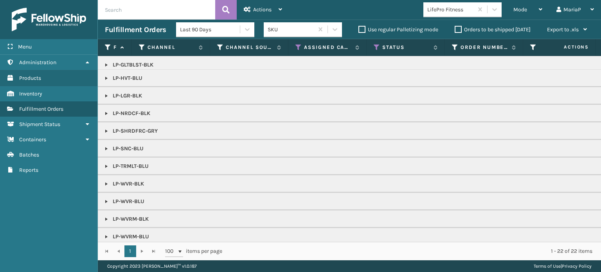
click at [455, 26] on label "Orders to be shipped [DATE]" at bounding box center [493, 29] width 76 height 7
click at [455, 26] on input "Orders to be shipped [DATE]" at bounding box center [455, 27] width 0 height 5
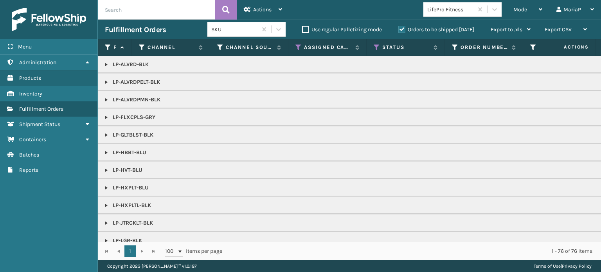
click at [109, 205] on link at bounding box center [106, 205] width 6 height 6
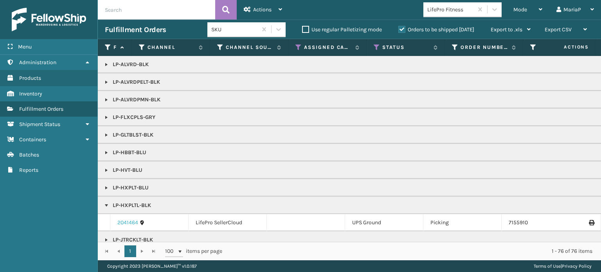
click at [122, 223] on link "2041464" at bounding box center [127, 223] width 21 height 8
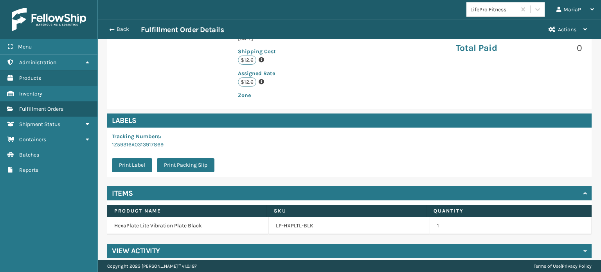
scroll to position [189, 0]
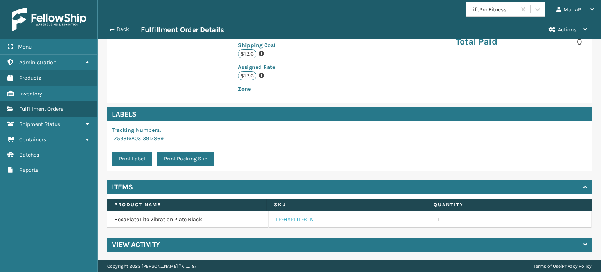
click at [280, 222] on link "LP-HXPLTL-BLK" at bounding box center [295, 220] width 38 height 8
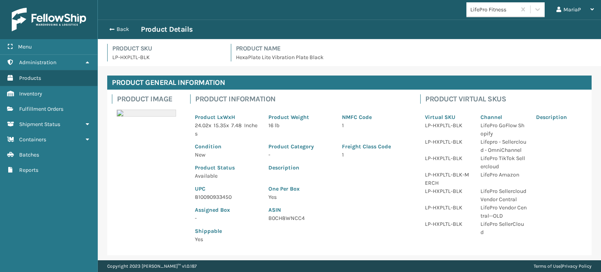
click at [216, 192] on p "UPC" at bounding box center [227, 189] width 64 height 8
click at [217, 197] on p "810090933450" at bounding box center [227, 197] width 64 height 8
click at [113, 30] on span "button" at bounding box center [110, 29] width 5 height 5
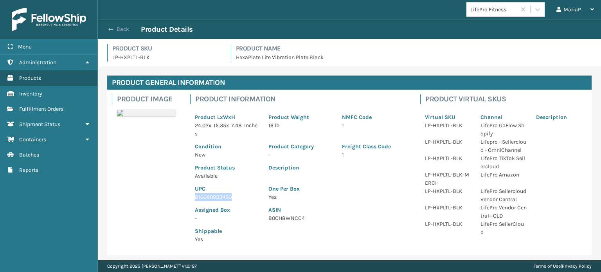
click at [113, 30] on span "button" at bounding box center [110, 29] width 5 height 5
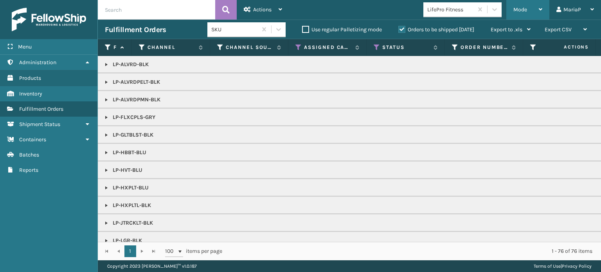
drag, startPoint x: 531, startPoint y: 11, endPoint x: 529, endPoint y: 19, distance: 8.8
click at [531, 11] on div "Mode" at bounding box center [527, 10] width 29 height 20
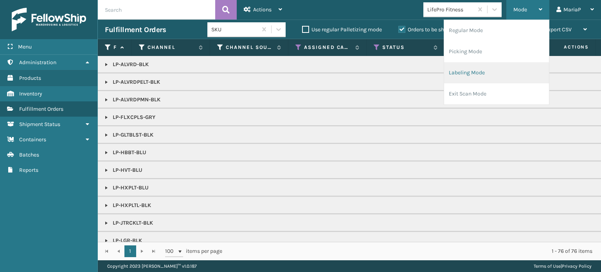
click at [502, 73] on li "Labeling Mode" at bounding box center [496, 72] width 105 height 21
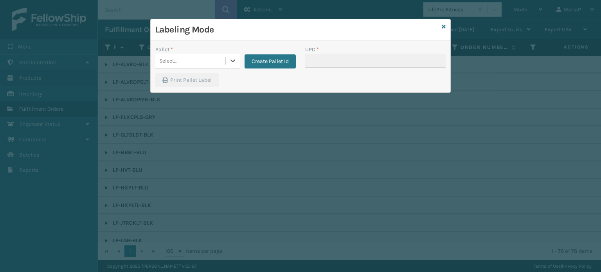
click at [193, 63] on div "Select..." at bounding box center [190, 60] width 70 height 13
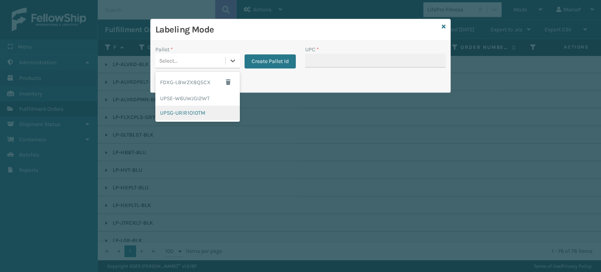
click at [202, 110] on div "UPSG-URIR1O10TM" at bounding box center [197, 113] width 84 height 14
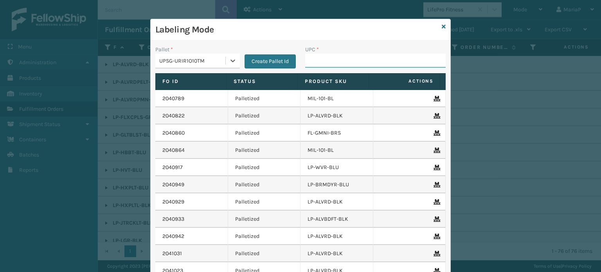
drag, startPoint x: 336, startPoint y: 58, endPoint x: 332, endPoint y: 58, distance: 4.4
click at [336, 58] on input "UPC *" at bounding box center [375, 61] width 140 height 14
paste input "810090933450"
type input "810090933450"
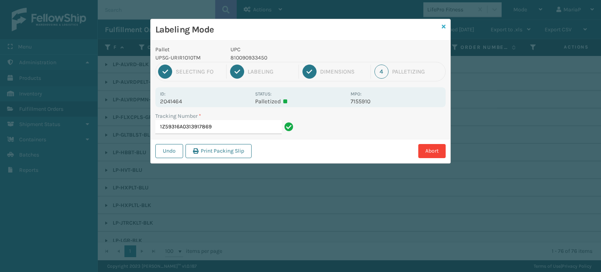
click at [444, 25] on icon at bounding box center [444, 26] width 4 height 5
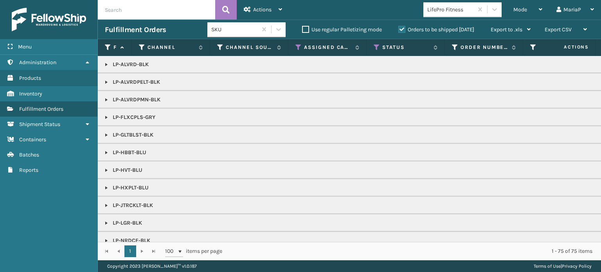
click at [107, 118] on link at bounding box center [106, 117] width 6 height 6
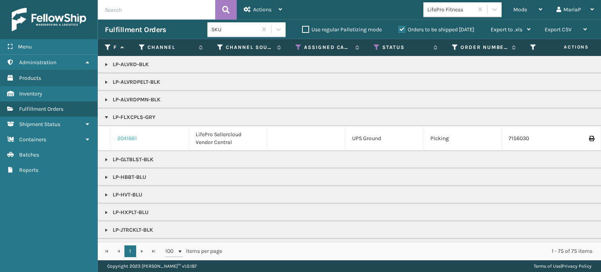
click at [122, 138] on link "2041661" at bounding box center [127, 139] width 20 height 8
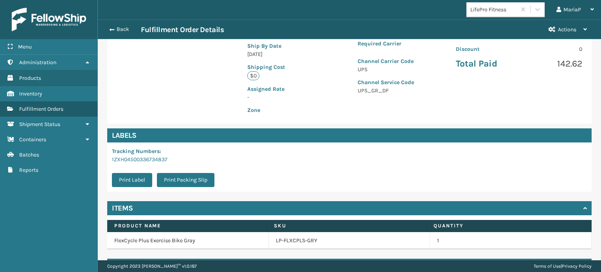
scroll to position [189, 0]
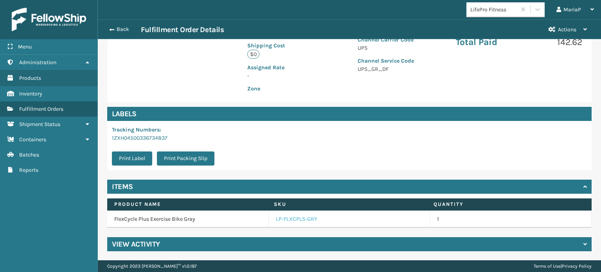
click at [288, 216] on link "LP-FLXCPLS-GRY" at bounding box center [296, 219] width 41 height 8
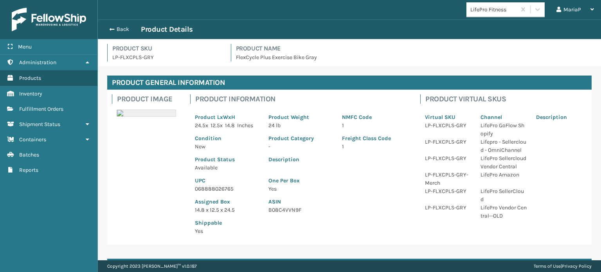
click at [210, 187] on p "068888026765" at bounding box center [227, 189] width 64 height 8
click at [120, 28] on button "Back" at bounding box center [123, 29] width 36 height 7
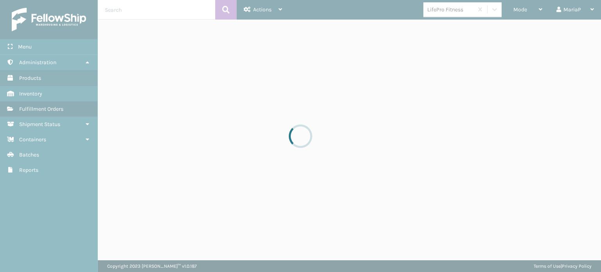
click at [517, 7] on div at bounding box center [300, 136] width 601 height 272
click at [519, 9] on div at bounding box center [300, 136] width 601 height 272
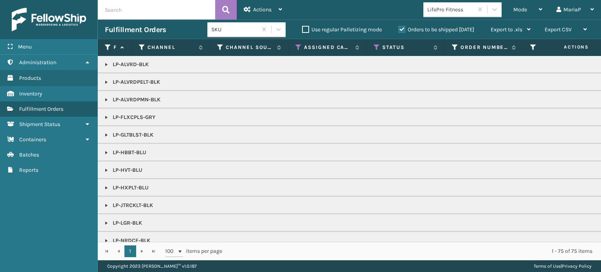
click at [520, 9] on span "Mode" at bounding box center [520, 9] width 14 height 7
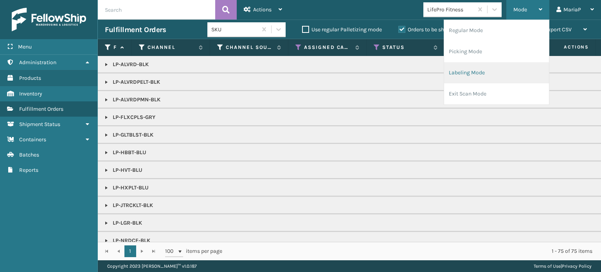
click at [512, 72] on li "Labeling Mode" at bounding box center [496, 72] width 105 height 21
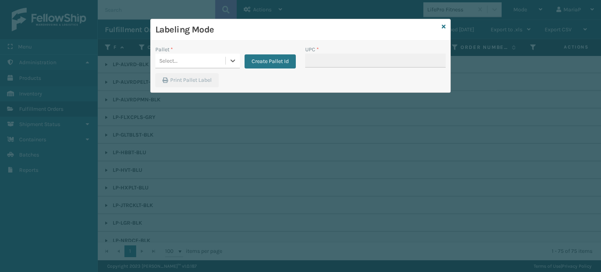
click at [201, 58] on div "Select..." at bounding box center [190, 60] width 70 height 13
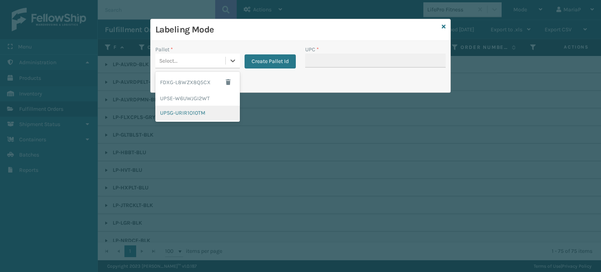
click at [216, 107] on div "UPSG-URIR1O10TM" at bounding box center [197, 113] width 84 height 14
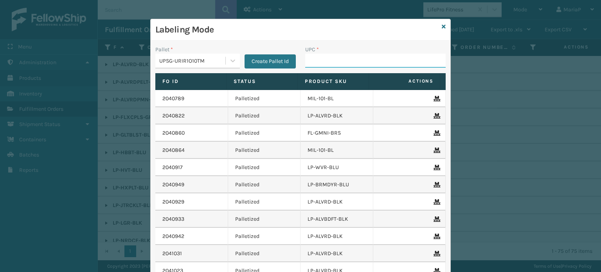
click at [341, 62] on input "UPC *" at bounding box center [375, 61] width 140 height 14
paste input "068888026765"
type input "068888026765"
type input "LP-STMRC-SLV"
type input "8100909"
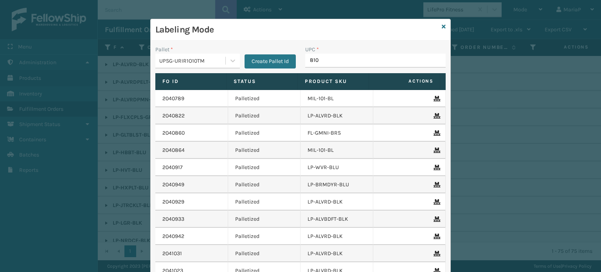
type input "8100"
type input "0688880"
type input "8100909"
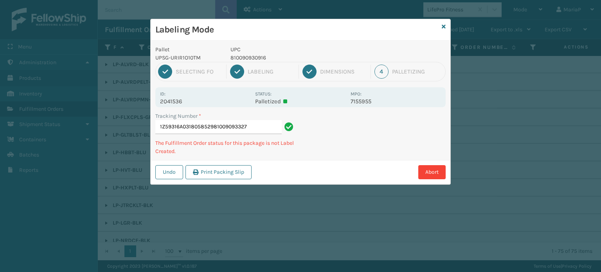
type input "1Z59316A0318058529810090933276"
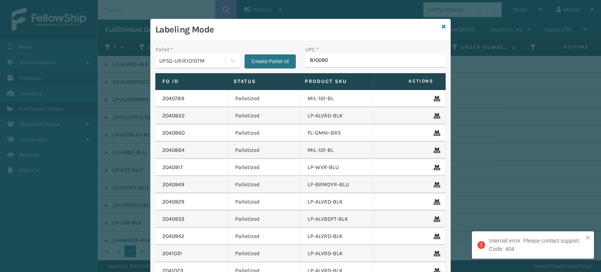
type input "8100909"
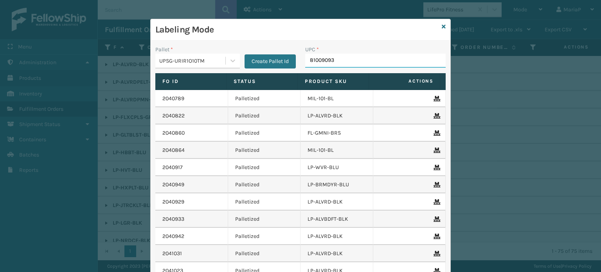
type input "810090932"
type input "8100909"
type input "LP-STMRC-SLV"
click at [338, 66] on input "LP-STMRC-SLV" at bounding box center [368, 61] width 126 height 14
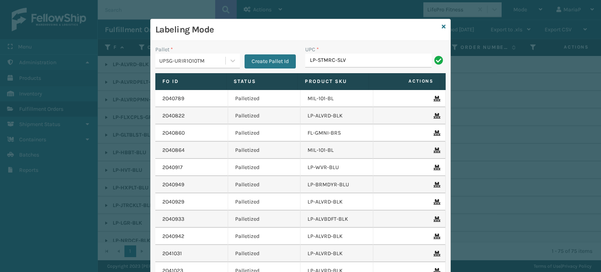
click at [338, 66] on input "LP-STMRC-SLV" at bounding box center [368, 61] width 126 height 14
type input "LP-STMRC-SLV"
type input "068888779418"
type input "lp-hbbt-blu"
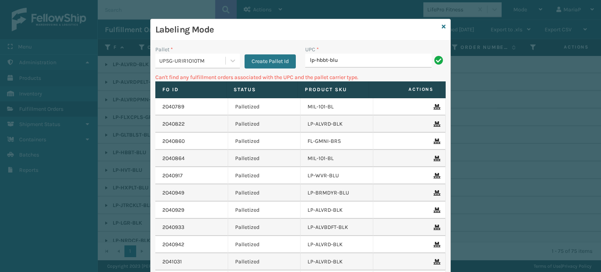
click at [444, 22] on div "Labeling Mode" at bounding box center [301, 30] width 300 height 22
click at [442, 25] on icon at bounding box center [444, 26] width 4 height 5
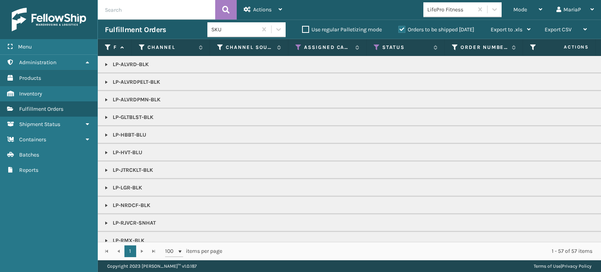
click at [107, 136] on link at bounding box center [106, 135] width 6 height 6
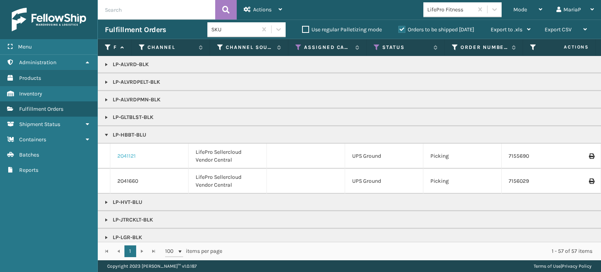
click at [122, 153] on link "2041121" at bounding box center [126, 156] width 18 height 8
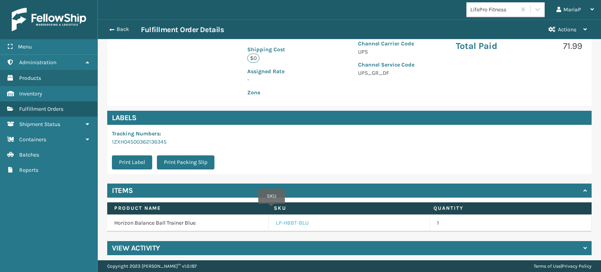
scroll to position [189, 0]
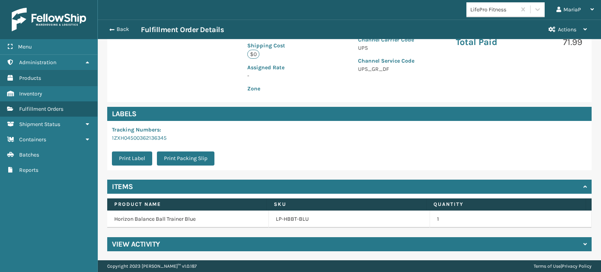
click at [295, 226] on td "LP-HBBT-BLU" at bounding box center [350, 218] width 162 height 17
click at [289, 222] on link "LP-HBBT-BLU" at bounding box center [292, 219] width 33 height 8
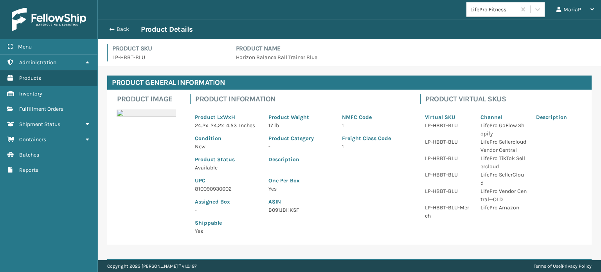
click at [206, 193] on p "810090930602" at bounding box center [227, 189] width 64 height 8
click at [209, 193] on p "810090930602" at bounding box center [227, 189] width 64 height 8
click at [210, 193] on p "810090930602" at bounding box center [227, 189] width 64 height 8
click at [119, 30] on button "Back" at bounding box center [123, 29] width 36 height 7
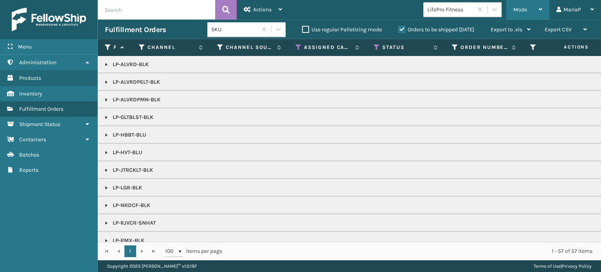
click at [522, 5] on div "Mode" at bounding box center [527, 10] width 29 height 20
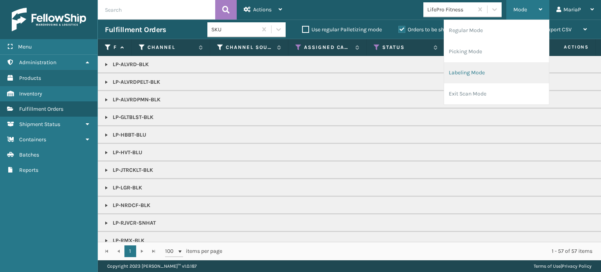
click at [474, 70] on li "Labeling Mode" at bounding box center [496, 72] width 105 height 21
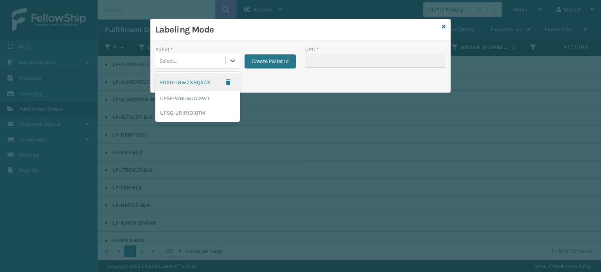
click at [199, 61] on div "Select..." at bounding box center [190, 60] width 70 height 13
click at [194, 112] on div "UPSG-URIR1O10TM" at bounding box center [197, 113] width 84 height 14
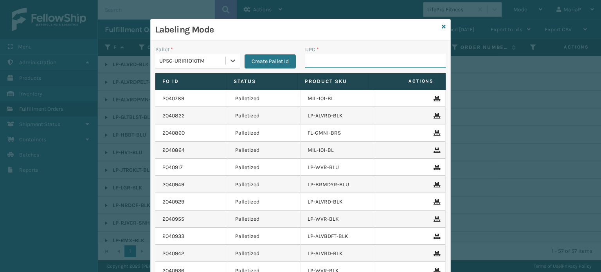
click at [320, 56] on input "UPC *" at bounding box center [375, 61] width 140 height 14
paste input "810090930602"
type input "810090930602"
paste input "810090930602"
type input "810090930602"
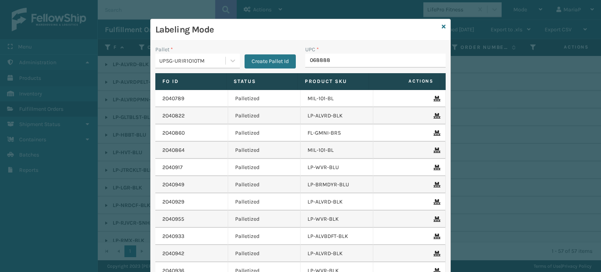
type input "0688880"
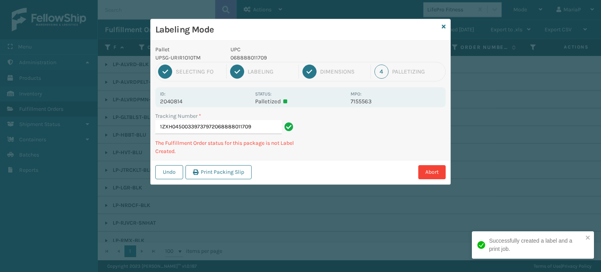
type input "1ZXH04500339737972068888011709"
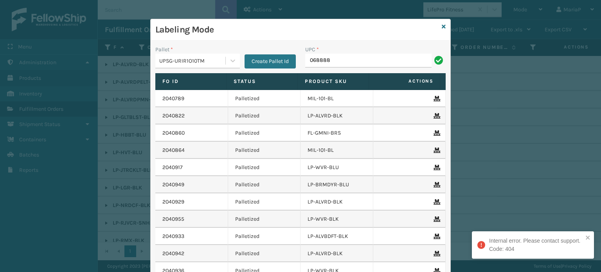
type input "0688880"
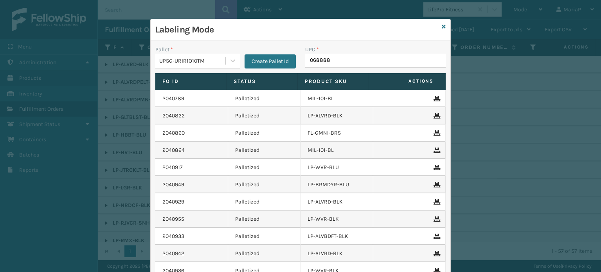
type input "0688880"
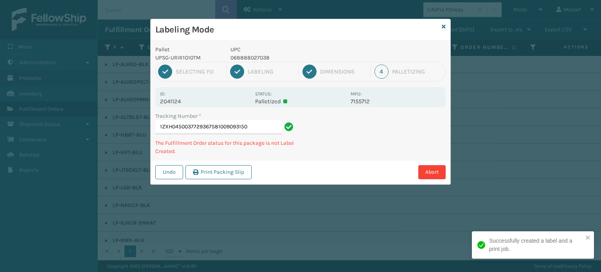
type input "1ZXH04500377293675810090931500"
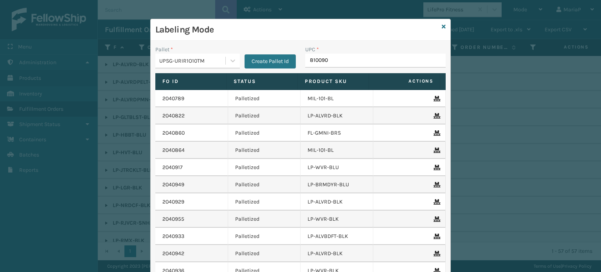
type input "8100909"
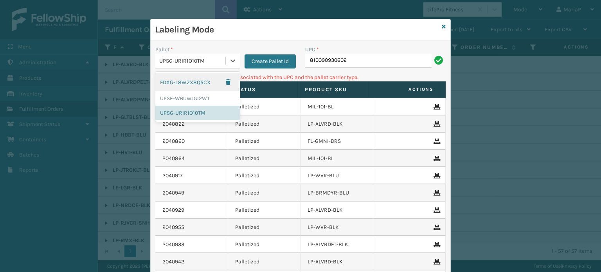
click at [176, 63] on div "UPSG-URIR1O10TM" at bounding box center [192, 61] width 67 height 8
click at [173, 99] on div "UPSE-W6UWJGI2WT" at bounding box center [197, 98] width 84 height 14
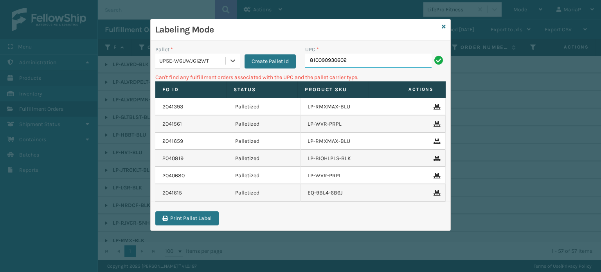
click at [355, 62] on input "810090930602" at bounding box center [368, 61] width 126 height 14
click at [444, 27] on icon at bounding box center [444, 26] width 4 height 5
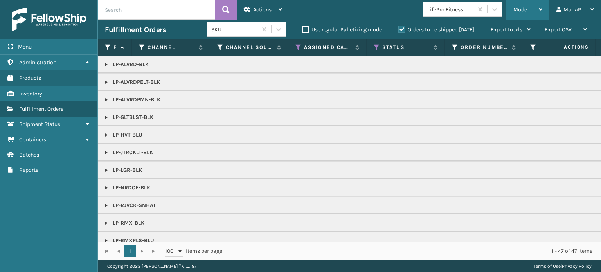
click at [525, 13] on div "Mode" at bounding box center [527, 10] width 29 height 20
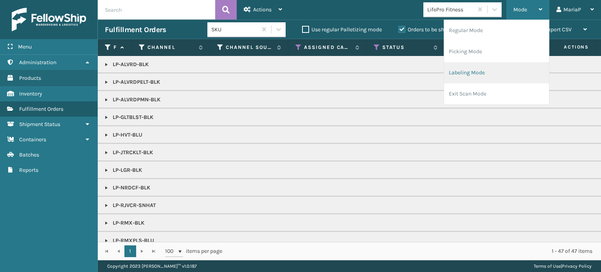
click at [499, 71] on li "Labeling Mode" at bounding box center [496, 72] width 105 height 21
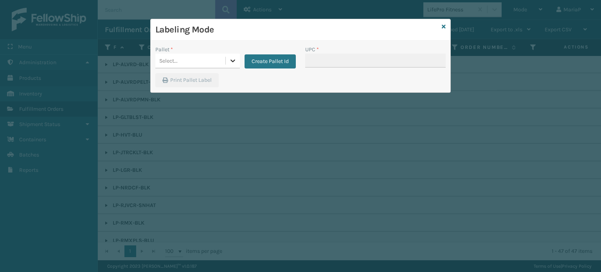
click at [230, 63] on icon at bounding box center [233, 61] width 8 height 8
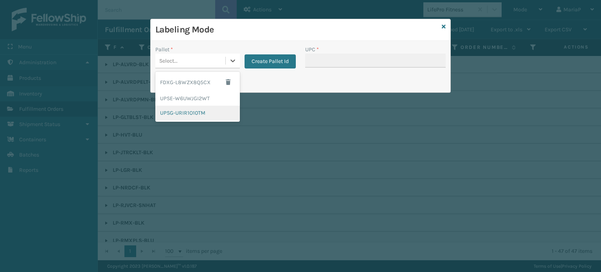
click at [196, 112] on div "UPSG-URIR1O10TM" at bounding box center [197, 113] width 84 height 14
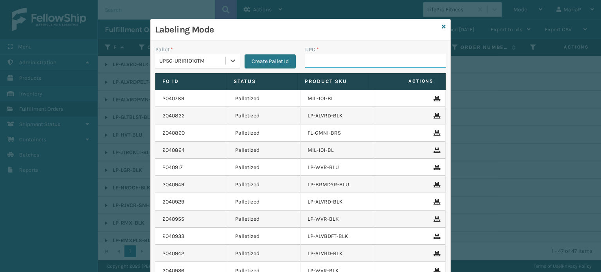
click at [319, 60] on input "UPC *" at bounding box center [375, 61] width 140 height 14
paste input "810090930602"
type input "810090930602"
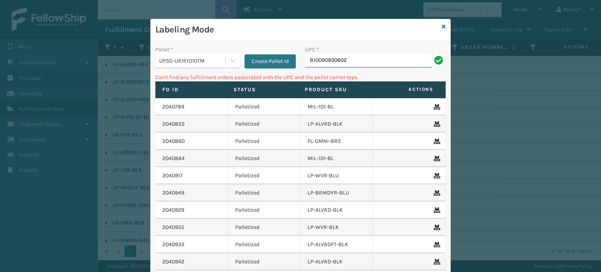
click at [354, 62] on input "810090930602" at bounding box center [368, 61] width 126 height 14
click at [355, 63] on input "810090930602" at bounding box center [368, 61] width 126 height 14
type input "LP-STMRC-SLV"
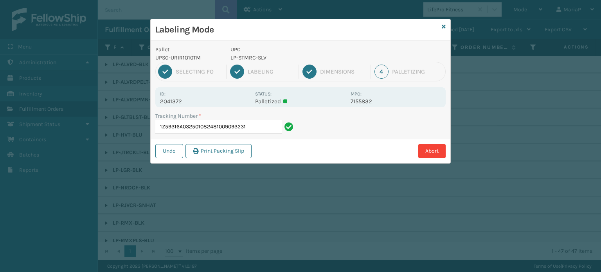
type input "1Z59316A0325010824810090932316"
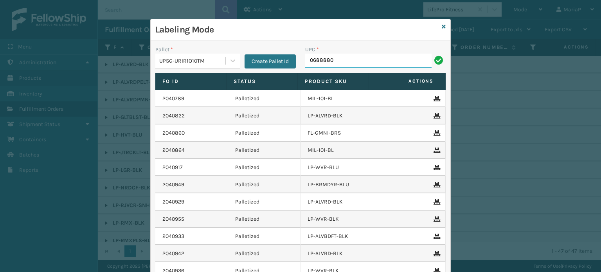
type input "06888801"
type input "0688880"
type input "8100909"
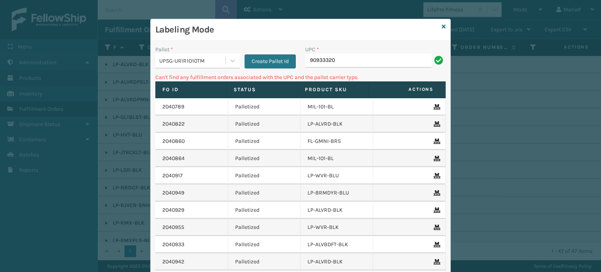
click at [340, 63] on input "90933320" at bounding box center [368, 61] width 126 height 14
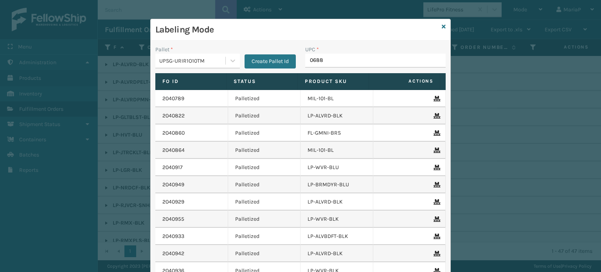
type input "06888"
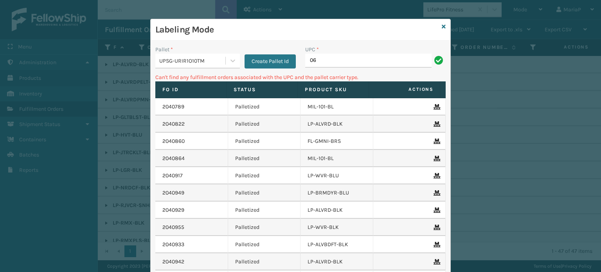
type input "0"
type input "LP-HVT-BLU"
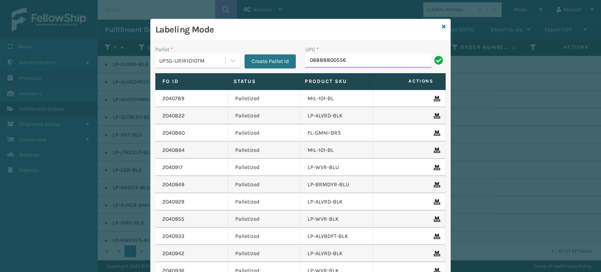
type input "068888005562"
type input "06888800556"
type input "1ZXH045"
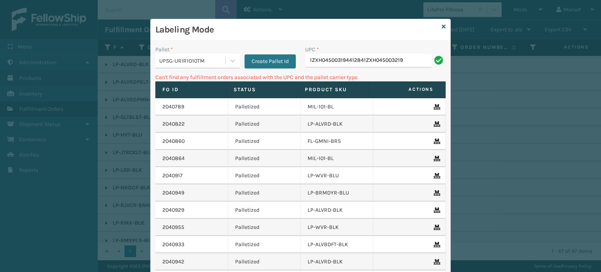
type input "1ZXH045003194412841ZXH0450032191"
type input "1"
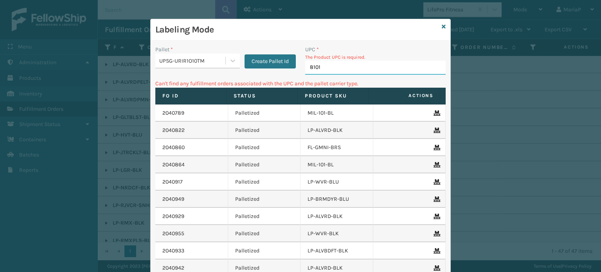
type input "81016"
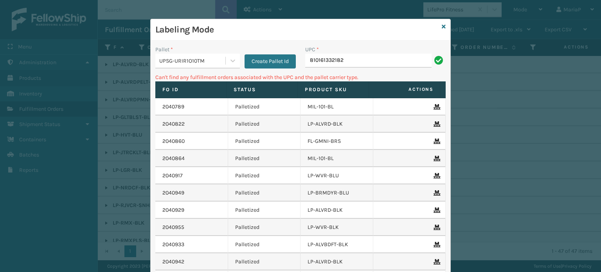
click at [342, 63] on input "810161332182" at bounding box center [368, 61] width 126 height 14
click at [192, 62] on div "UPSG-URIR1O10TM" at bounding box center [192, 61] width 67 height 8
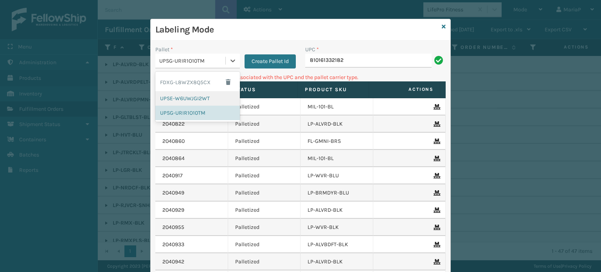
click at [189, 97] on div "UPSE-W6UWJGI2WT" at bounding box center [197, 98] width 84 height 14
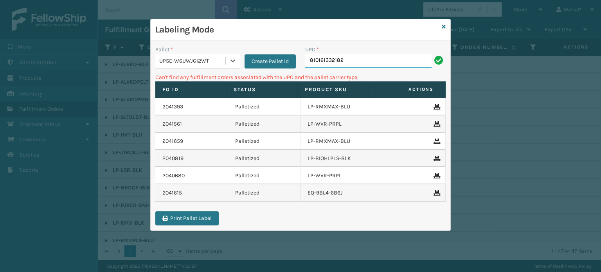
click at [351, 60] on input "810161332182" at bounding box center [368, 61] width 126 height 14
click at [351, 62] on input "810161332182" at bounding box center [368, 61] width 126 height 14
drag, startPoint x: 351, startPoint y: 62, endPoint x: 356, endPoint y: 62, distance: 5.1
click at [352, 62] on input "810161332182" at bounding box center [368, 61] width 126 height 14
click at [444, 29] on icon at bounding box center [444, 26] width 4 height 5
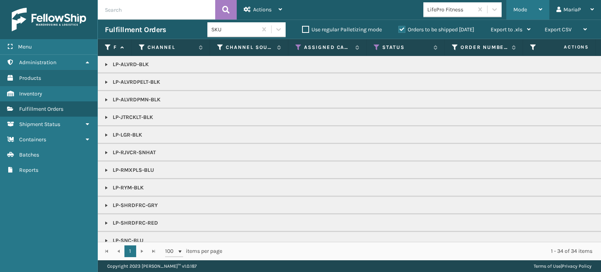
click at [527, 12] on div "Mode" at bounding box center [527, 10] width 29 height 20
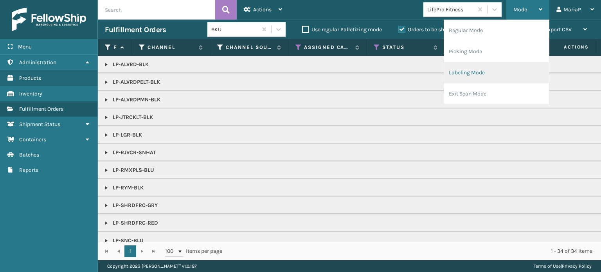
click at [472, 70] on li "Labeling Mode" at bounding box center [496, 72] width 105 height 21
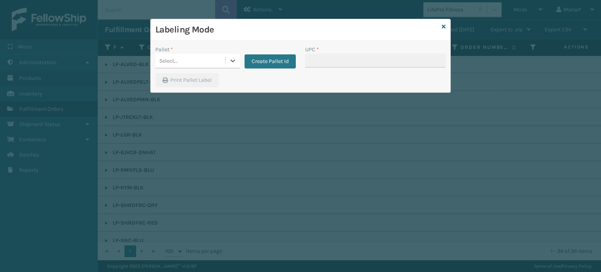
click at [197, 62] on div "Select..." at bounding box center [190, 60] width 70 height 13
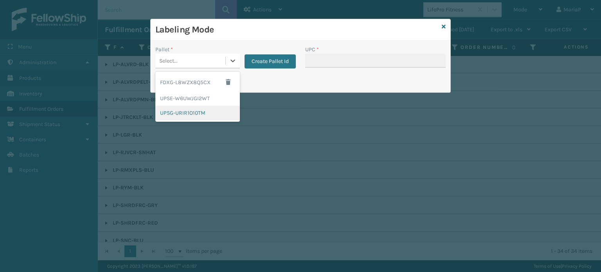
click at [200, 114] on div "UPSG-URIR1O10TM" at bounding box center [197, 113] width 84 height 14
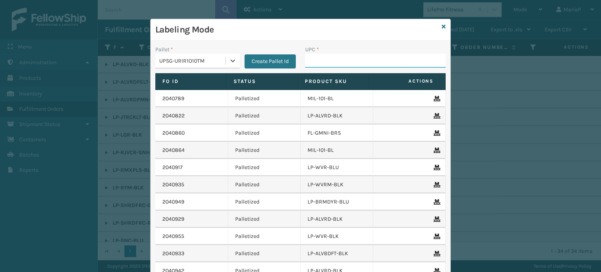
click at [334, 61] on input "UPC *" at bounding box center [375, 61] width 140 height 14
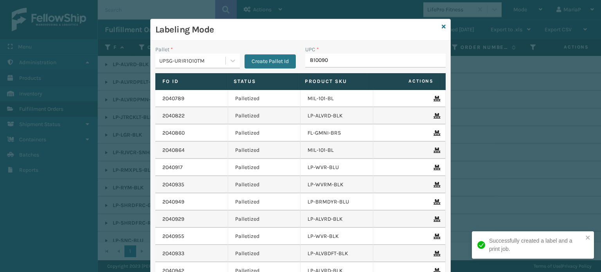
type input "8100909"
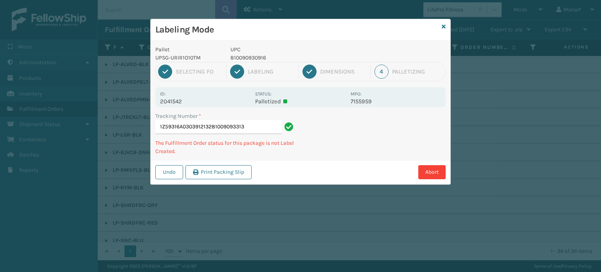
type input "1Z59316A0303912132810090933139"
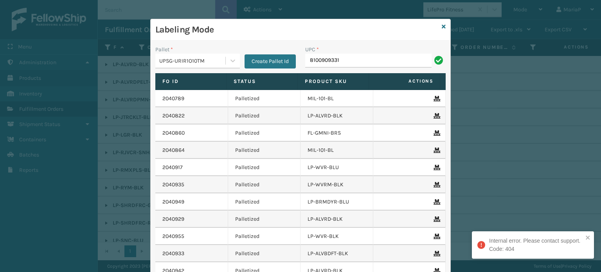
type input "81009093313"
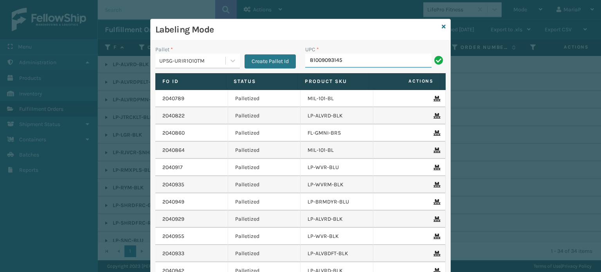
type input "810090931456"
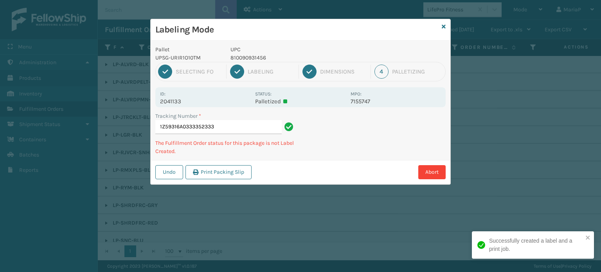
click at [248, 54] on p "810090931456" at bounding box center [287, 58] width 115 height 8
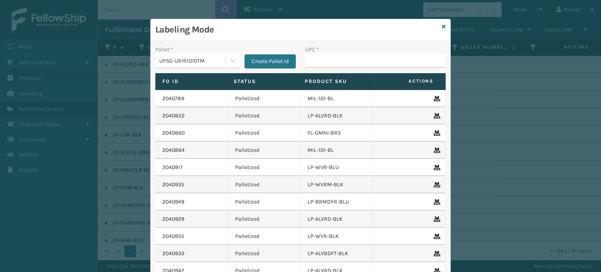
click at [313, 68] on div "UPC *" at bounding box center [375, 59] width 150 height 28
click at [347, 53] on div "UPC *" at bounding box center [375, 49] width 140 height 8
click at [342, 57] on input "UPC *" at bounding box center [375, 61] width 140 height 14
type input "810090931456"
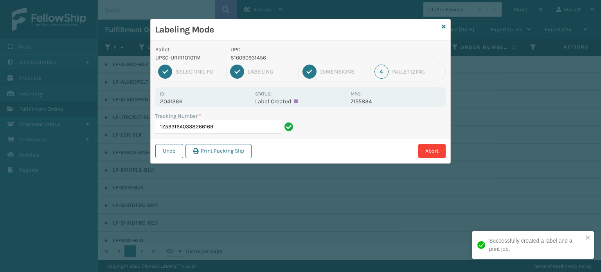
click at [255, 60] on p "810090931456" at bounding box center [287, 58] width 115 height 8
click at [254, 60] on p "810090931456" at bounding box center [287, 58] width 115 height 8
click at [255, 122] on input "1Z59316A0338266169" at bounding box center [218, 127] width 126 height 14
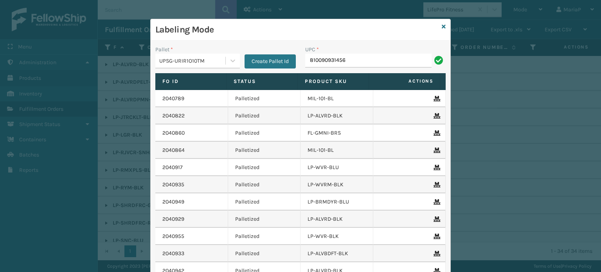
type input "810090931456"
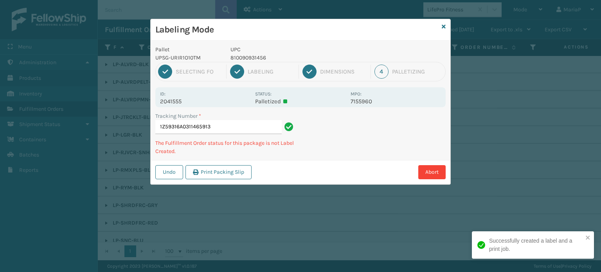
type input "1Z59316A0311465913810090931456"
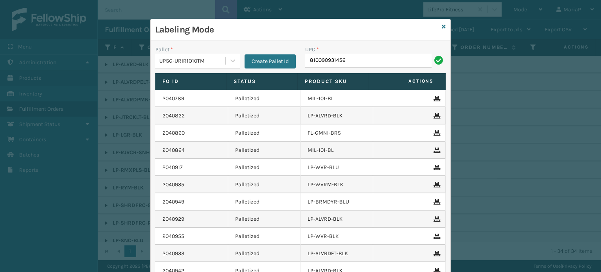
type input "810090931456"
type input "LP-ALVRDPMN-BLK"
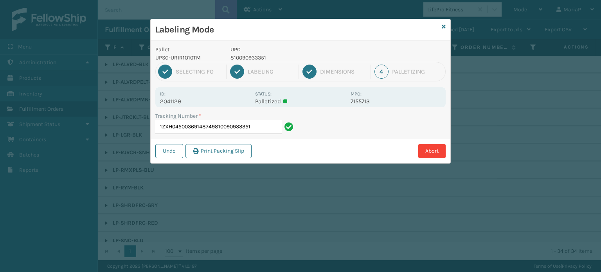
type input "1ZXH04500369148749810090933351"
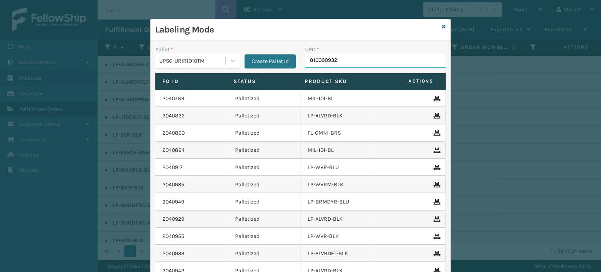
type input "8100909329"
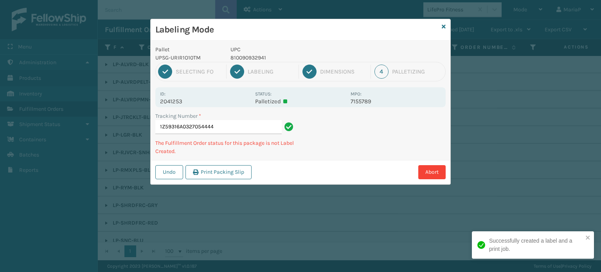
click at [244, 59] on p "810090932941" at bounding box center [287, 58] width 115 height 8
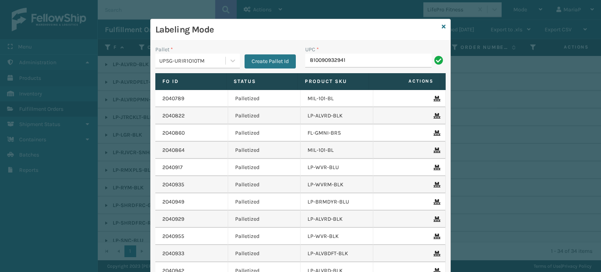
type input "810090932941"
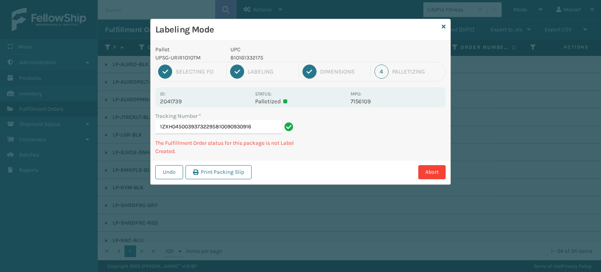
type input "1ZXH04500393732295810090930916"
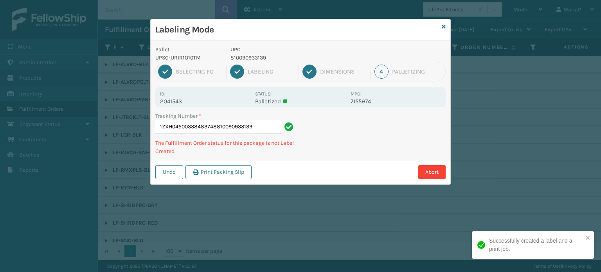
type input "1ZXH04500338483748810090933139"
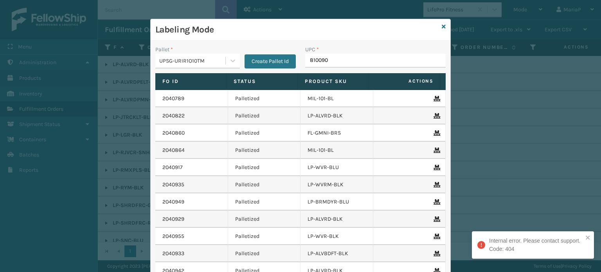
type input "8100909"
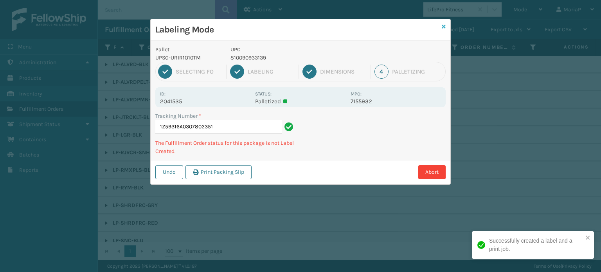
click at [443, 26] on icon at bounding box center [444, 26] width 4 height 5
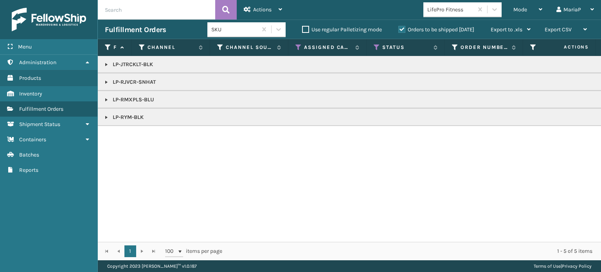
click at [103, 119] on link at bounding box center [106, 117] width 6 height 6
click at [106, 100] on link at bounding box center [106, 100] width 6 height 6
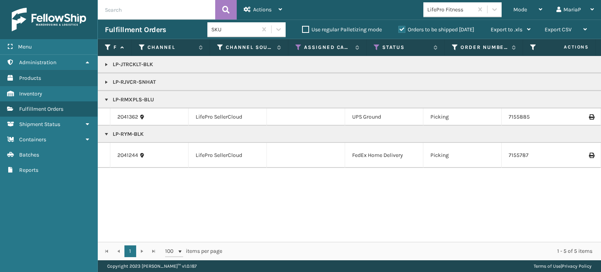
click at [106, 80] on link at bounding box center [106, 82] width 6 height 6
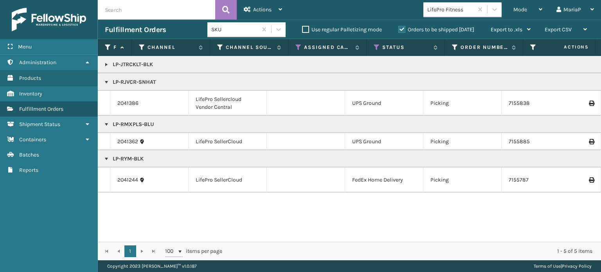
click at [104, 63] on link at bounding box center [106, 64] width 6 height 6
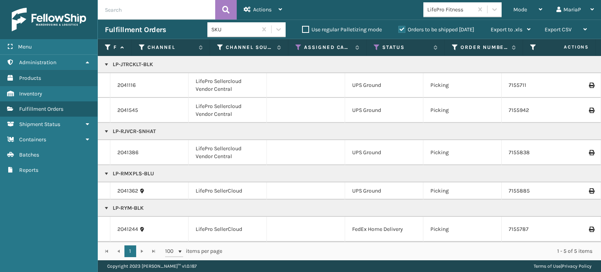
scroll to position [6, 0]
click at [106, 65] on link at bounding box center [106, 64] width 6 height 6
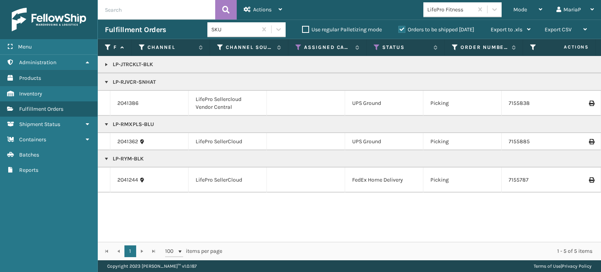
scroll to position [0, 0]
click at [106, 83] on link at bounding box center [106, 82] width 6 height 6
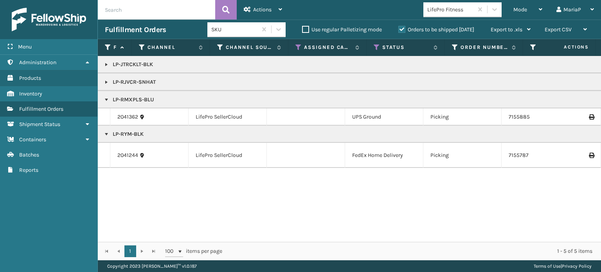
click at [108, 100] on link at bounding box center [106, 100] width 6 height 6
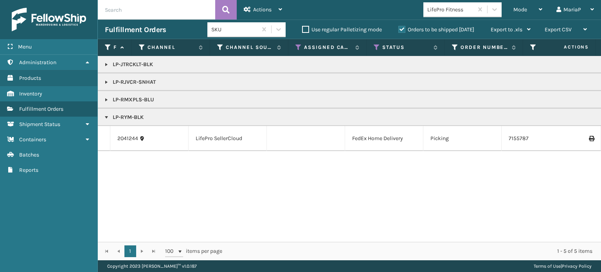
click at [106, 100] on link at bounding box center [106, 100] width 6 height 6
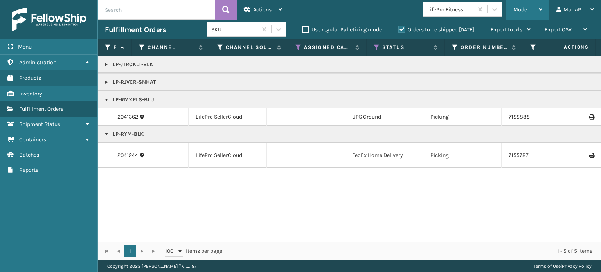
click at [521, 3] on div "Mode" at bounding box center [527, 10] width 29 height 20
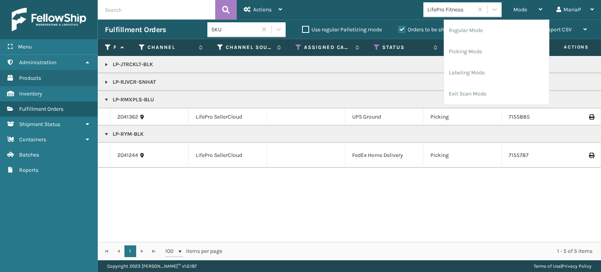
click at [106, 101] on link at bounding box center [106, 100] width 6 height 6
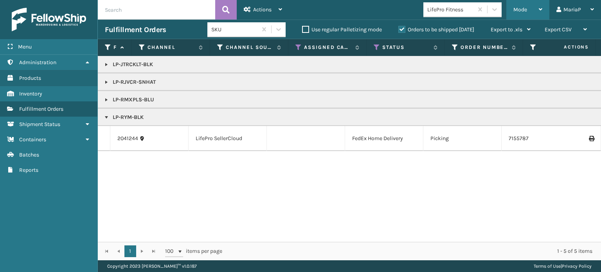
click at [523, 11] on span "Mode" at bounding box center [520, 9] width 14 height 7
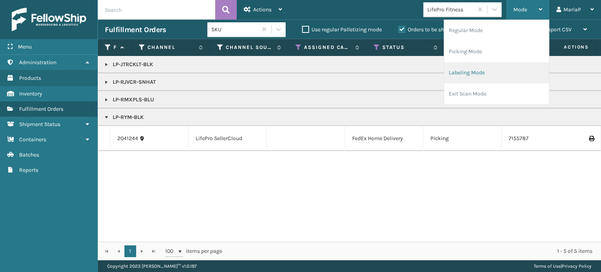
click at [493, 75] on li "Labeling Mode" at bounding box center [496, 72] width 105 height 21
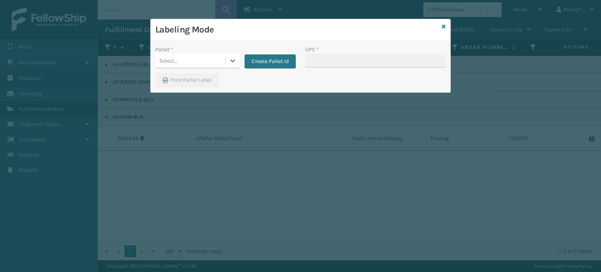
click at [193, 60] on div "Select..." at bounding box center [190, 60] width 70 height 13
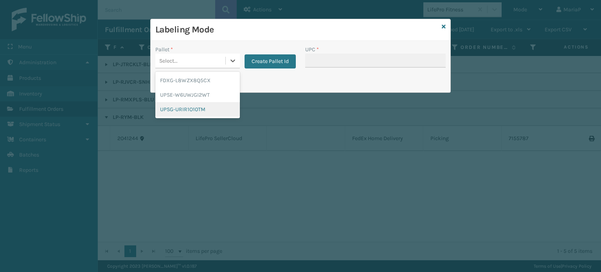
click at [185, 108] on div "UPSG-URIR1O10TM" at bounding box center [197, 109] width 84 height 14
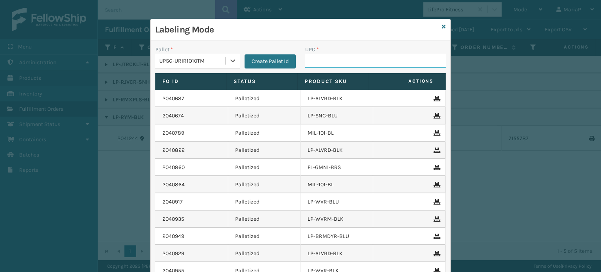
click at [326, 66] on input "UPC *" at bounding box center [375, 61] width 140 height 14
type input "8100909"
click at [438, 26] on div "Labeling Mode Pallet * UPSG-URIR1O10TM Create Pallet Id UPC * Fo Id Status Prod…" at bounding box center [300, 171] width 300 height 305
click at [442, 25] on icon at bounding box center [444, 26] width 4 height 5
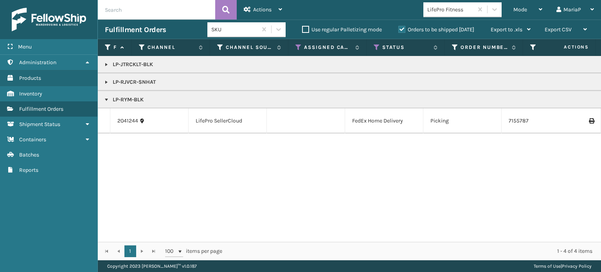
click at [104, 81] on link at bounding box center [106, 82] width 6 height 6
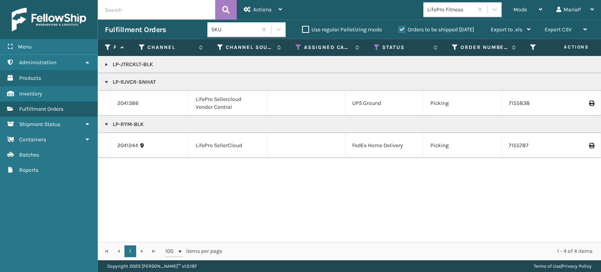
click at [124, 94] on td "2041386" at bounding box center [149, 103] width 78 height 25
click at [129, 104] on link "2041386" at bounding box center [127, 103] width 21 height 8
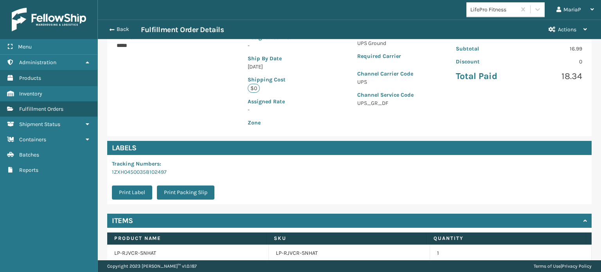
scroll to position [189, 0]
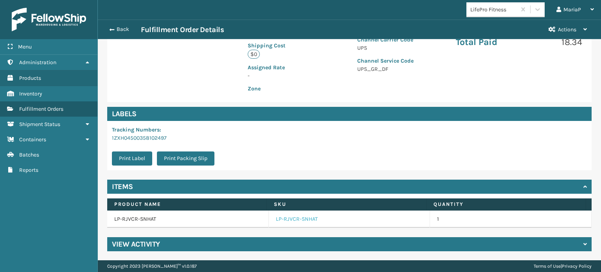
click at [307, 217] on link "LP-RJVCR-SNHAT" at bounding box center [297, 219] width 42 height 8
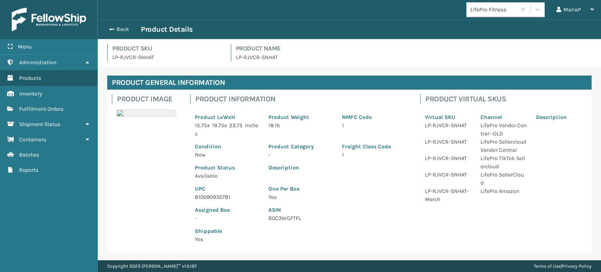
click at [197, 198] on p "810090932781" at bounding box center [227, 197] width 64 height 8
click at [198, 198] on p "810090932781" at bounding box center [227, 197] width 64 height 8
click at [119, 26] on button "Back" at bounding box center [123, 29] width 36 height 7
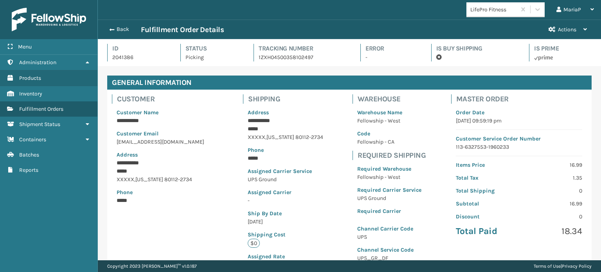
scroll to position [19, 503]
click at [127, 23] on div "Back Fulfillment Order Details Actions" at bounding box center [349, 30] width 503 height 20
drag, startPoint x: 124, startPoint y: 31, endPoint x: 131, endPoint y: 29, distance: 6.6
click at [124, 31] on button "Back" at bounding box center [123, 29] width 36 height 7
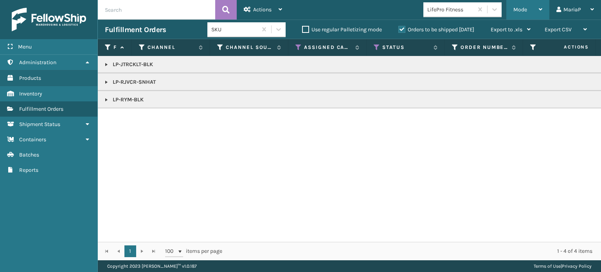
drag, startPoint x: 534, startPoint y: 12, endPoint x: 530, endPoint y: 17, distance: 6.3
click at [533, 11] on div "Mode" at bounding box center [527, 10] width 29 height 20
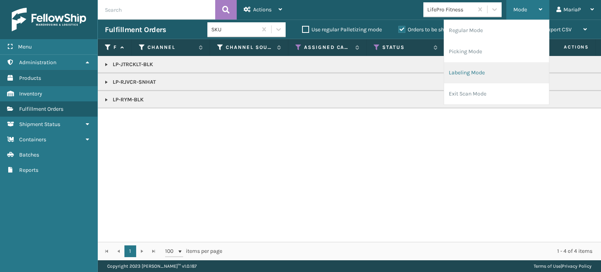
click at [471, 75] on li "Labeling Mode" at bounding box center [496, 72] width 105 height 21
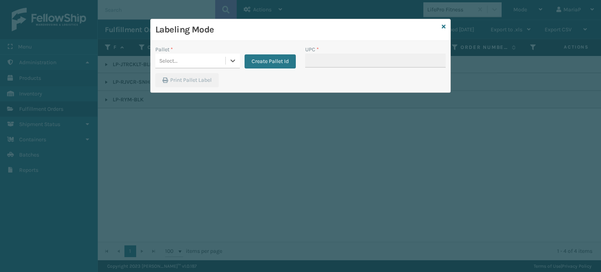
click at [217, 59] on div "Select..." at bounding box center [190, 60] width 70 height 13
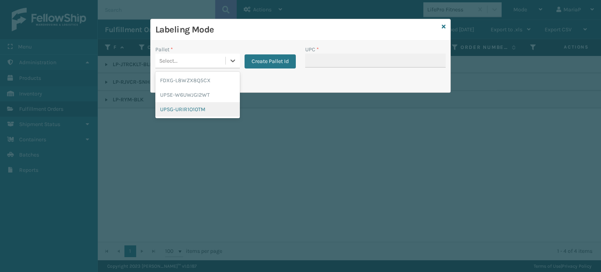
click at [210, 111] on div "UPSG-URIR1O10TM" at bounding box center [197, 109] width 84 height 14
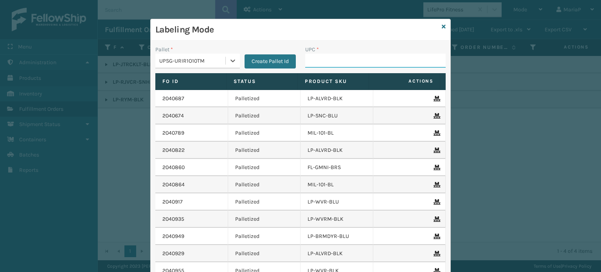
click at [325, 65] on input "UPC *" at bounding box center [375, 61] width 140 height 14
paste input "810090932781"
type input "810090932781"
type input "LI-SHDDRZR-BLUPNK"
click at [379, 64] on input "UPC *" at bounding box center [375, 61] width 140 height 14
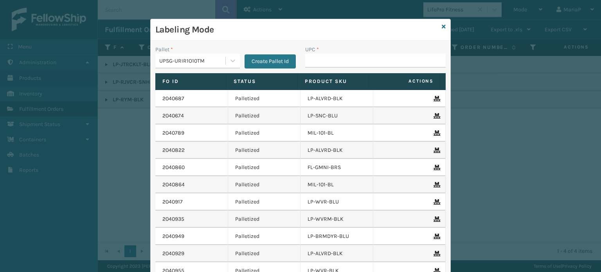
drag, startPoint x: 194, startPoint y: 62, endPoint x: 198, endPoint y: 69, distance: 8.1
click at [195, 61] on div "UPSG-URIR1O10TM" at bounding box center [192, 61] width 67 height 8
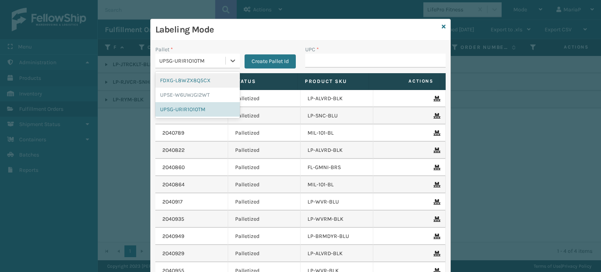
click at [199, 78] on div "FDXG-L8WZX8Q5CX" at bounding box center [197, 80] width 84 height 14
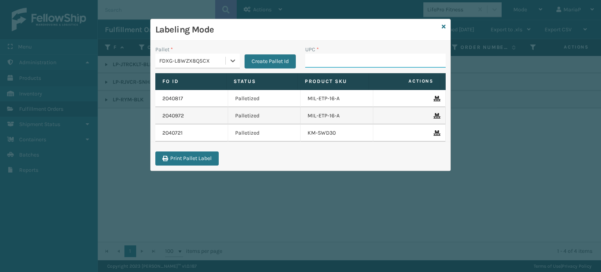
click at [323, 58] on input "UPC *" at bounding box center [375, 61] width 140 height 14
type input "[URL][DOMAIN_NAME]"
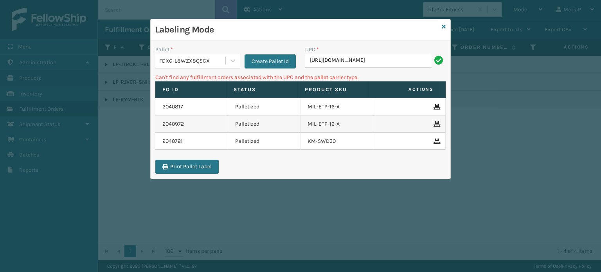
click at [362, 65] on input "[URL][DOMAIN_NAME]" at bounding box center [368, 61] width 126 height 14
type input "850"
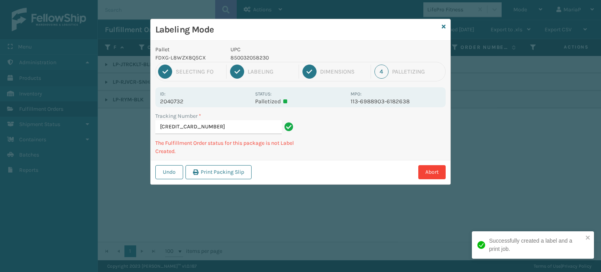
type input "3925039623695060621"
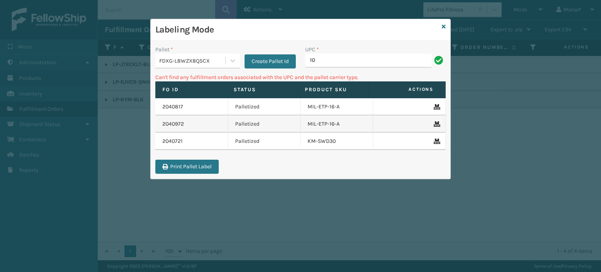
type input "1"
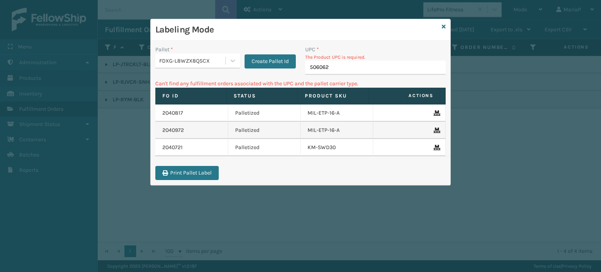
type input "5060621"
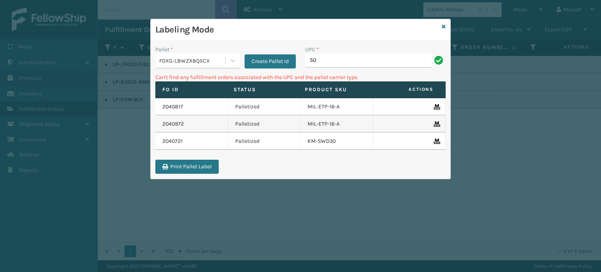
type input "5"
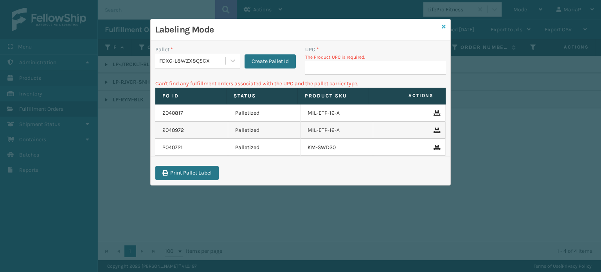
click at [443, 29] on link at bounding box center [444, 27] width 4 height 8
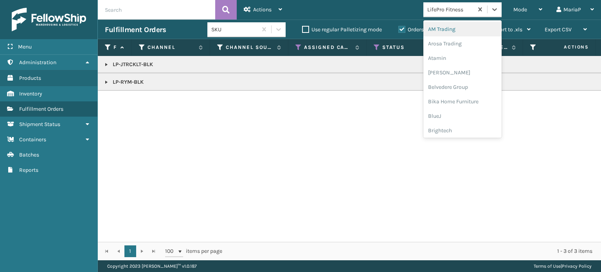
click at [449, 15] on div "LifePro Fitness" at bounding box center [448, 9] width 50 height 13
type input "PL"
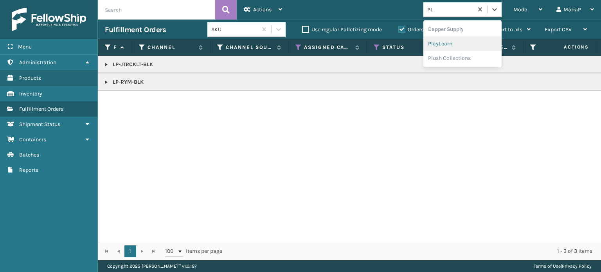
click at [451, 45] on div "PlayLearn" at bounding box center [462, 43] width 78 height 14
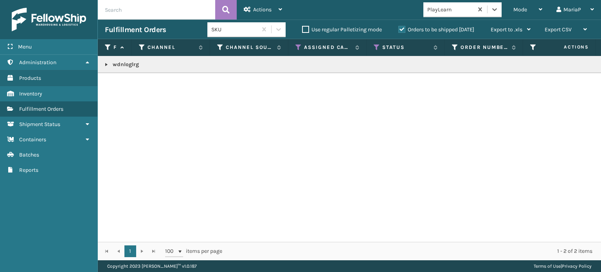
click at [529, 6] on div "Mode" at bounding box center [527, 10] width 29 height 20
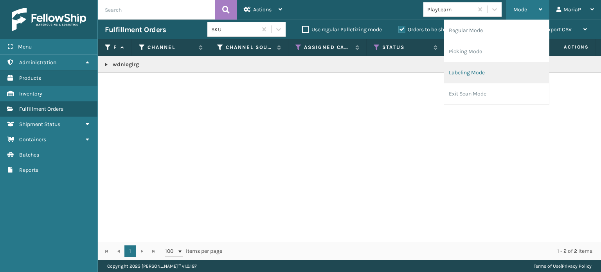
click at [478, 75] on li "Labeling Mode" at bounding box center [496, 72] width 105 height 21
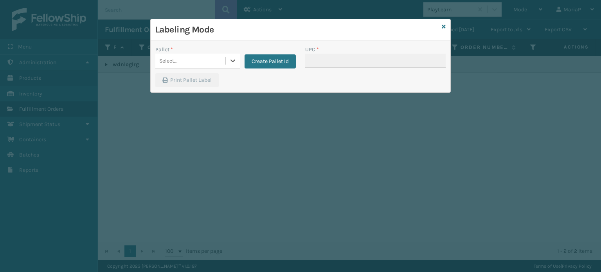
click at [201, 65] on div "Select..." at bounding box center [190, 60] width 70 height 13
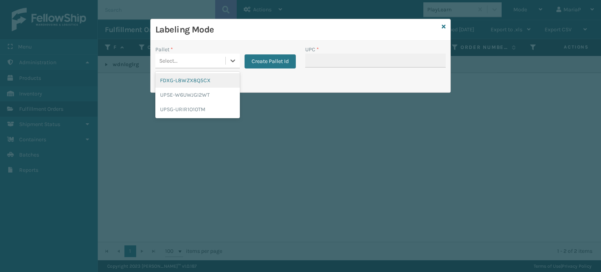
click at [194, 84] on div "FDXG-L8WZX8Q5CX" at bounding box center [197, 80] width 84 height 14
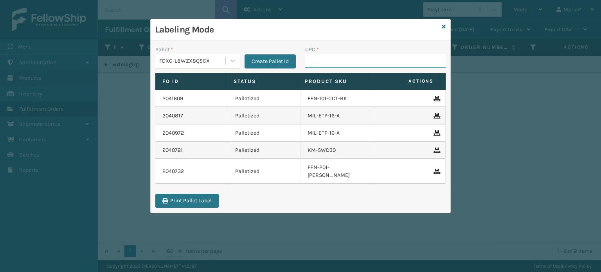
drag, startPoint x: 331, startPoint y: 62, endPoint x: 319, endPoint y: 58, distance: 12.4
click at [331, 62] on input "UPC *" at bounding box center [375, 61] width 140 height 14
paste input "wdnloglrg"
type input "wdnloglrg"
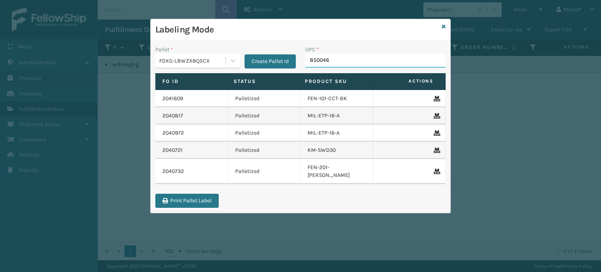
type input "8500460"
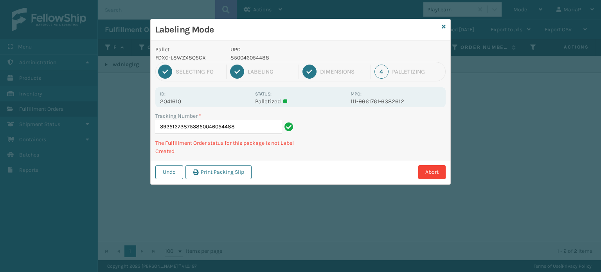
type input "392512738753850046054488"
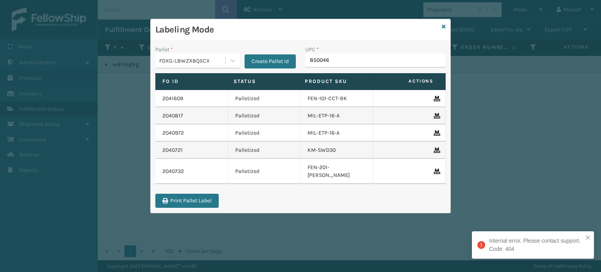
type input "8500460"
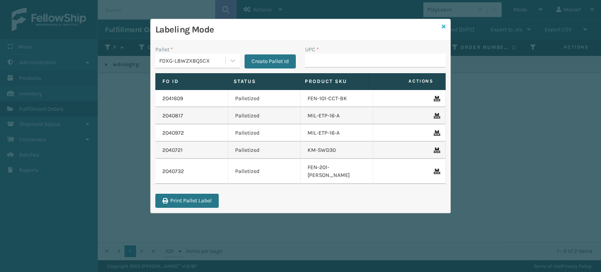
click at [444, 27] on icon at bounding box center [444, 26] width 4 height 5
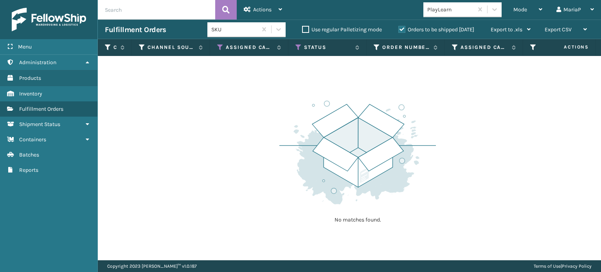
click at [448, 12] on div "PlayLearn" at bounding box center [450, 9] width 47 height 8
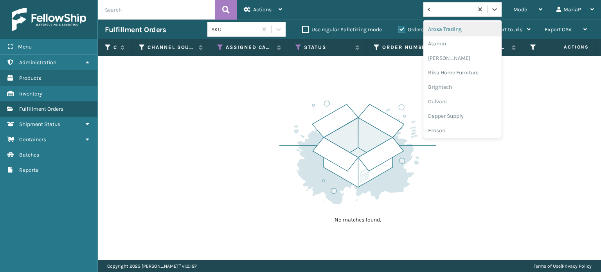
type input "K2"
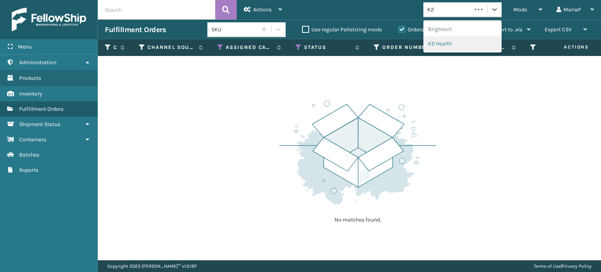
click at [455, 41] on div "K2 Health" at bounding box center [462, 43] width 78 height 14
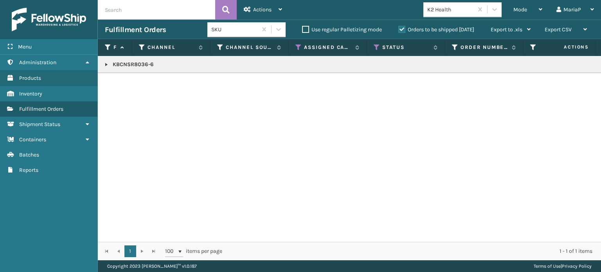
click at [108, 65] on link at bounding box center [106, 64] width 6 height 6
click at [138, 83] on div "2041320" at bounding box center [149, 86] width 64 height 8
click at [130, 87] on link "2041320" at bounding box center [127, 86] width 21 height 8
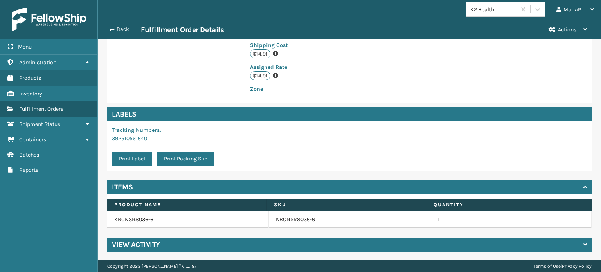
scroll to position [198, 0]
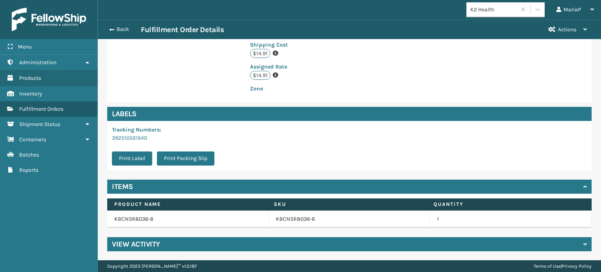
click at [297, 211] on td "KBCNSR8036-6" at bounding box center [350, 218] width 162 height 17
click at [295, 218] on link "KBCNSR8036-6" at bounding box center [295, 219] width 39 height 8
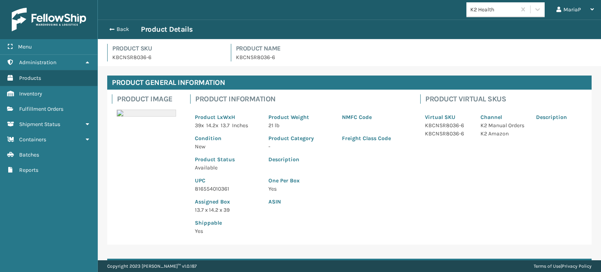
click at [222, 187] on p "816554010361" at bounding box center [227, 189] width 64 height 8
click at [108, 31] on span "button" at bounding box center [110, 29] width 5 height 5
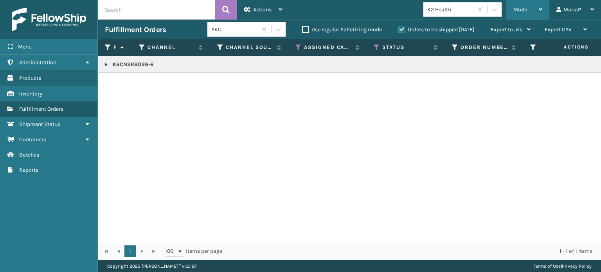
click at [511, 9] on div "Mode Regular Mode Picking Mode Labeling Mode Exit Scan Mode" at bounding box center [527, 10] width 43 height 20
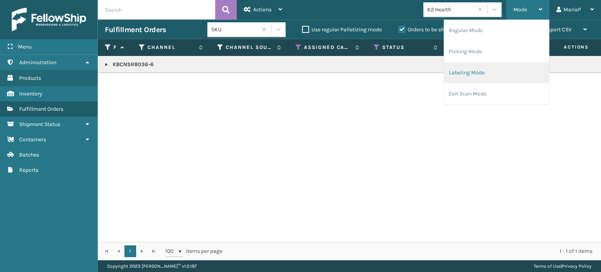
click at [471, 73] on li "Labeling Mode" at bounding box center [496, 72] width 105 height 21
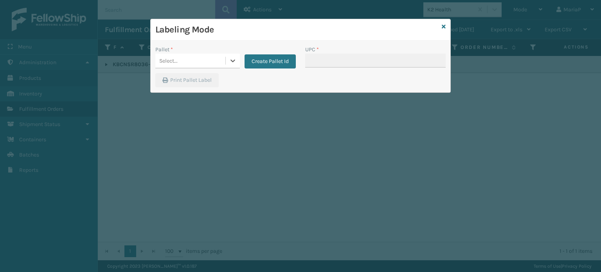
click at [200, 58] on div "Select..." at bounding box center [190, 60] width 70 height 13
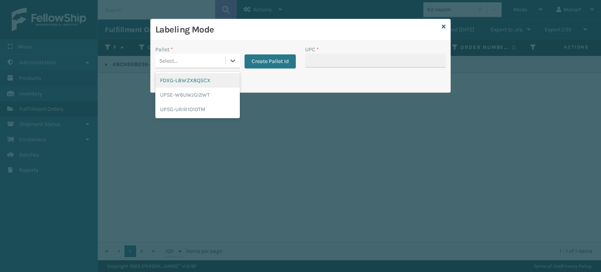
click at [203, 77] on div "FDXG-L8WZX8Q5CX" at bounding box center [197, 80] width 84 height 14
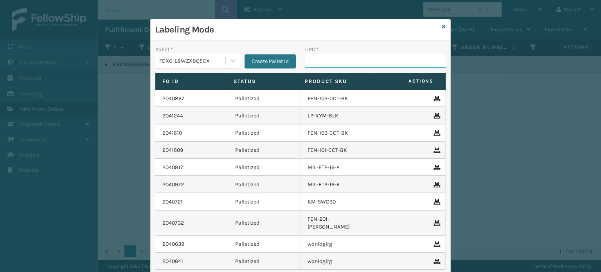
click at [340, 59] on input "UPC *" at bounding box center [375, 61] width 140 height 14
paste input "816554010361"
type input "816554010361"
click at [438, 26] on div "Labeling Mode" at bounding box center [301, 30] width 300 height 22
click at [442, 26] on icon at bounding box center [444, 26] width 4 height 5
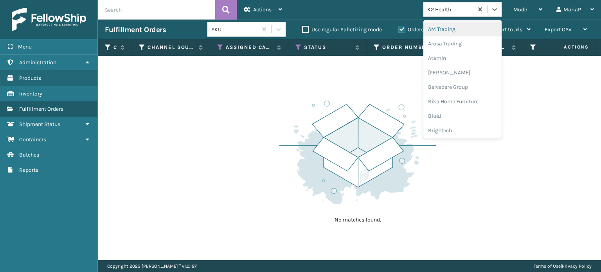
click at [448, 13] on div "K2 Health" at bounding box center [450, 9] width 47 height 8
type input "LI"
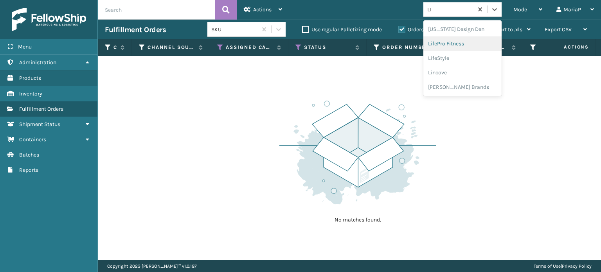
click at [451, 47] on div "LifePro Fitness" at bounding box center [462, 43] width 78 height 14
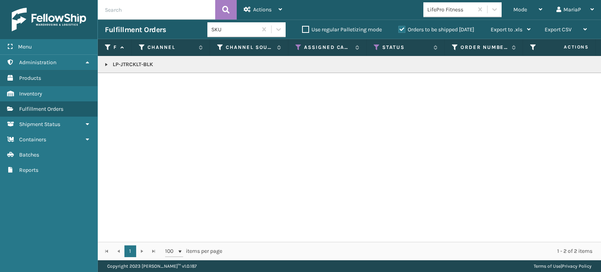
click at [105, 65] on link at bounding box center [106, 64] width 6 height 6
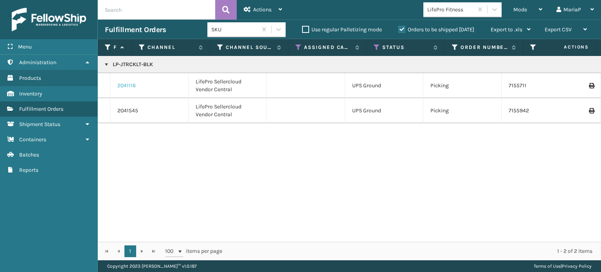
click at [124, 83] on link "2041116" at bounding box center [126, 86] width 18 height 8
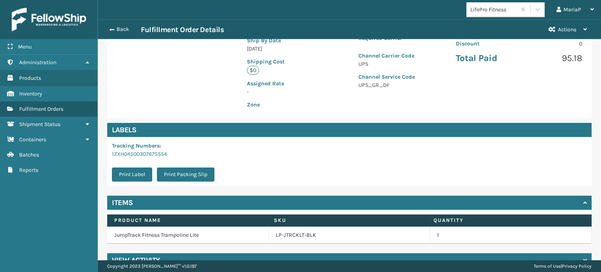
scroll to position [189, 0]
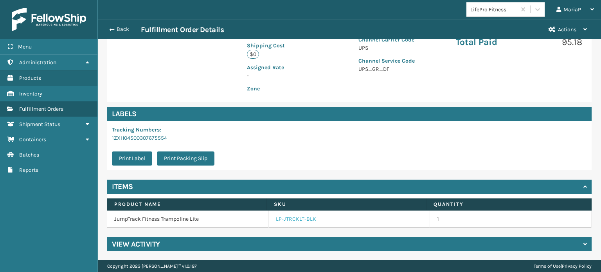
click at [296, 216] on link "LP-JTRCKLT-BLK" at bounding box center [296, 219] width 40 height 8
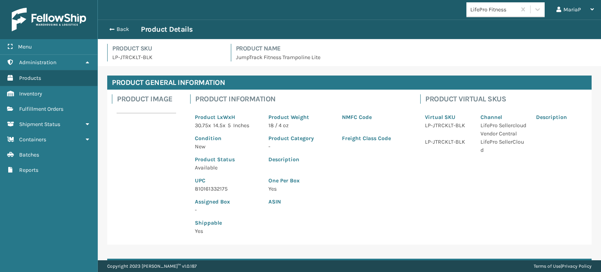
click at [208, 183] on p "UPC" at bounding box center [227, 180] width 64 height 8
click at [210, 190] on p "810161332175" at bounding box center [227, 189] width 64 height 8
click at [211, 190] on p "810161332175" at bounding box center [227, 189] width 64 height 8
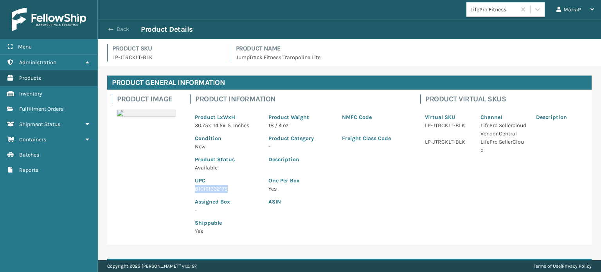
click at [110, 27] on span "button" at bounding box center [110, 29] width 5 height 5
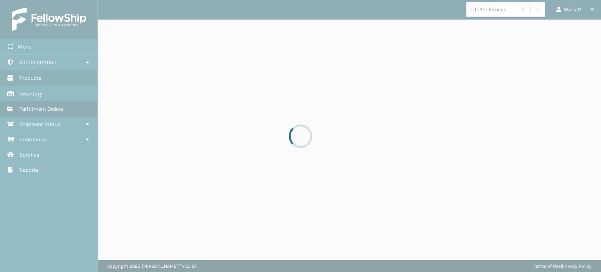
click at [110, 27] on div at bounding box center [300, 136] width 601 height 272
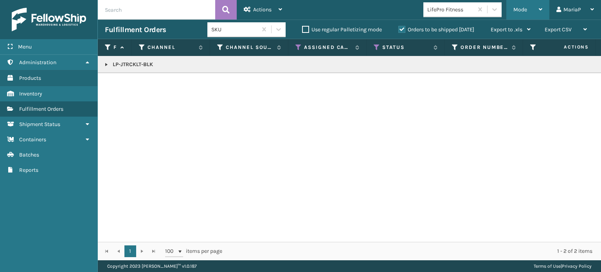
click at [516, 11] on span "Mode" at bounding box center [520, 9] width 14 height 7
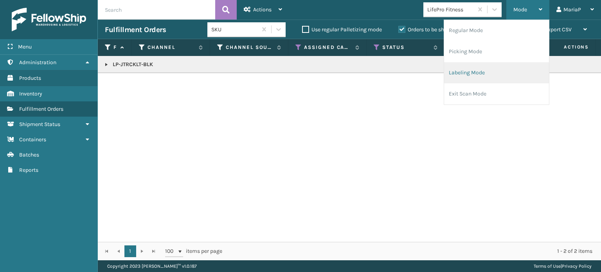
drag, startPoint x: 482, startPoint y: 78, endPoint x: 476, endPoint y: 75, distance: 6.8
click at [476, 75] on li "Labeling Mode" at bounding box center [496, 72] width 105 height 21
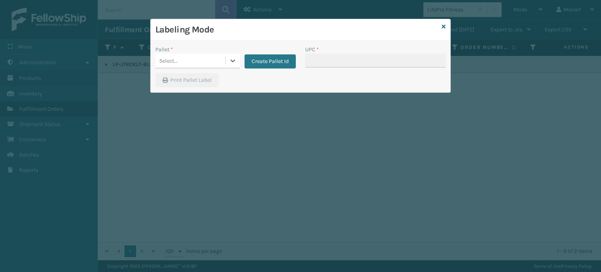
click at [207, 56] on div "Select..." at bounding box center [190, 60] width 70 height 13
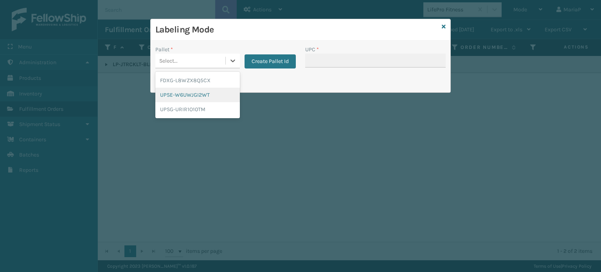
click at [214, 97] on div "UPSE-W6UWJGI2WT" at bounding box center [197, 95] width 84 height 14
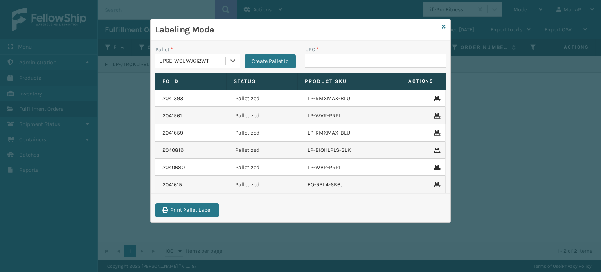
click at [223, 58] on div "UPSE-W6UWJGI2WT" at bounding box center [192, 61] width 67 height 8
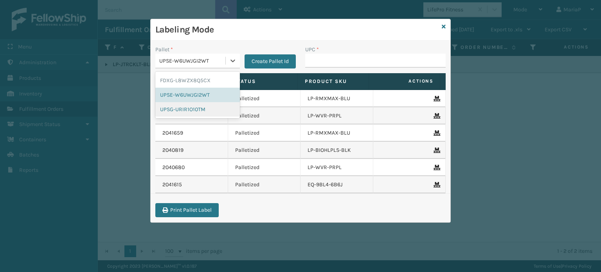
click at [209, 107] on div "UPSG-URIR1O10TM" at bounding box center [197, 109] width 84 height 14
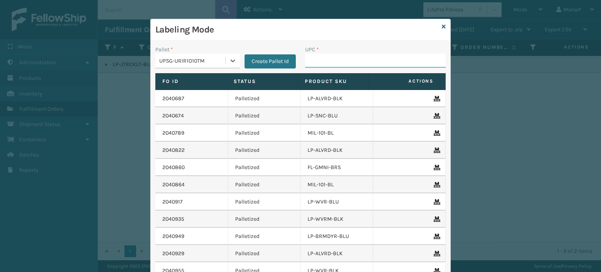
click at [336, 62] on input "UPC *" at bounding box center [375, 61] width 140 height 14
paste input "810161332175"
click at [208, 54] on div "UPSG-URIR1O10TM" at bounding box center [190, 60] width 70 height 13
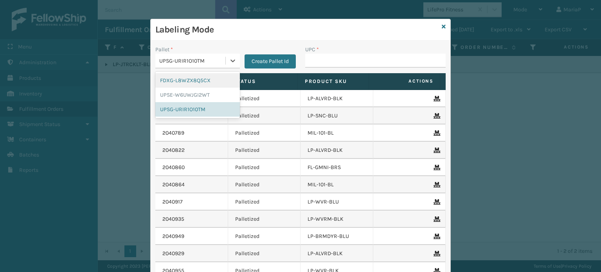
click at [189, 83] on div "FDXG-L8WZX8Q5CX" at bounding box center [197, 80] width 84 height 14
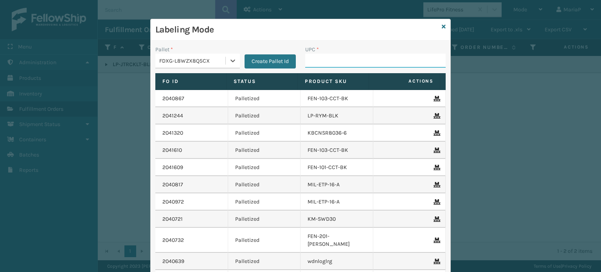
click at [328, 62] on input "UPC *" at bounding box center [375, 61] width 140 height 14
click at [336, 58] on input "UPC *" at bounding box center [375, 61] width 140 height 14
click at [442, 24] on icon at bounding box center [444, 26] width 4 height 5
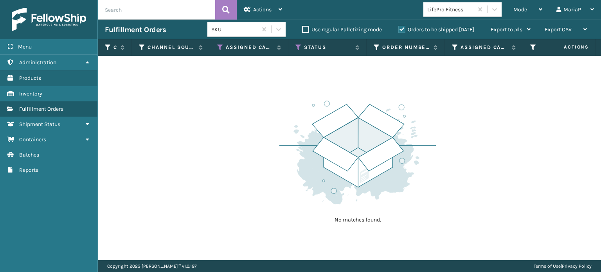
click at [446, 13] on div "LifePro Fitness" at bounding box center [450, 9] width 47 height 8
click at [443, 43] on span at bounding box center [443, 121] width 2 height 164
click at [454, 13] on div "LifePro Fitness" at bounding box center [450, 9] width 47 height 8
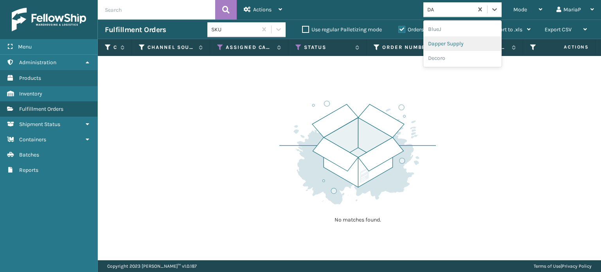
click at [450, 45] on div "Dapper Supply" at bounding box center [462, 43] width 78 height 14
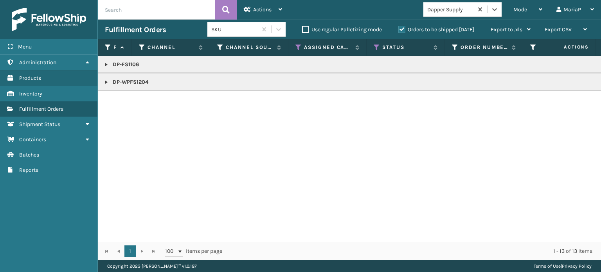
click at [106, 81] on link at bounding box center [106, 82] width 6 height 6
click at [133, 106] on link "2040985" at bounding box center [128, 103] width 22 height 8
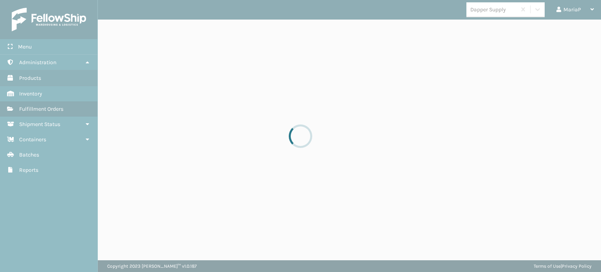
click at [133, 104] on div at bounding box center [300, 136] width 601 height 272
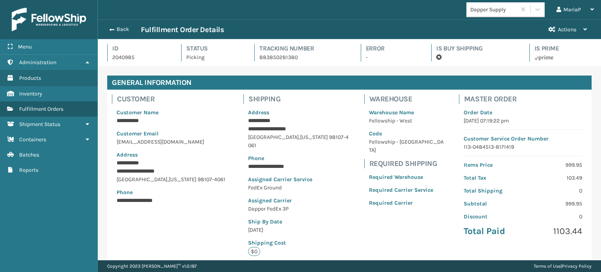
scroll to position [189, 0]
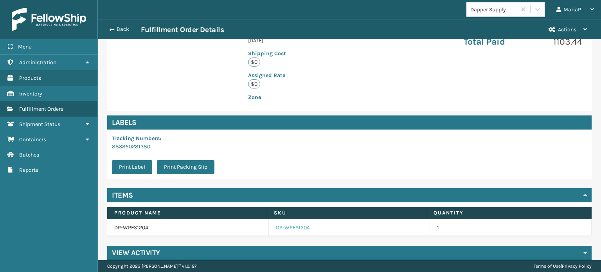
click at [288, 224] on link "DP-WPFS1204" at bounding box center [293, 228] width 34 height 8
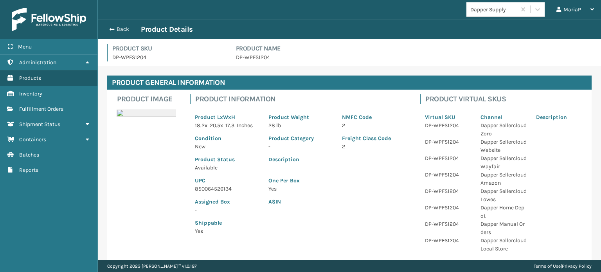
click at [215, 189] on p "850064526134" at bounding box center [227, 189] width 64 height 8
click at [113, 27] on span "button" at bounding box center [110, 29] width 5 height 5
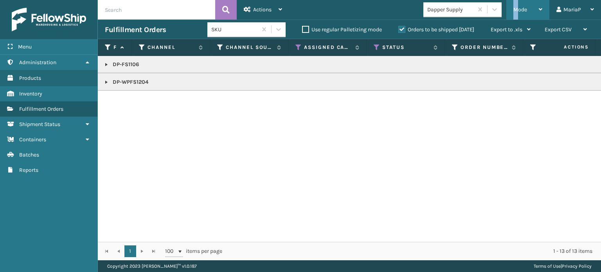
drag, startPoint x: 514, startPoint y: 11, endPoint x: 512, endPoint y: 22, distance: 10.7
click at [516, 11] on span "Mode" at bounding box center [520, 9] width 14 height 7
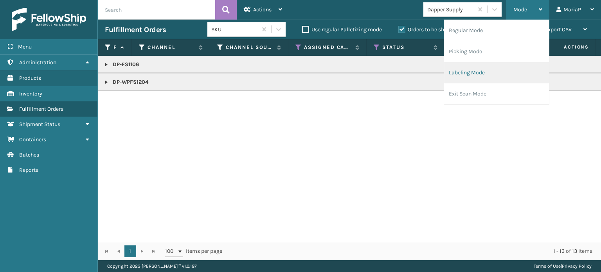
click at [494, 68] on li "Labeling Mode" at bounding box center [496, 72] width 105 height 21
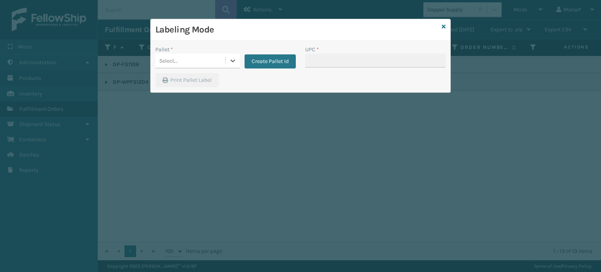
click at [211, 60] on div "Select..." at bounding box center [190, 60] width 70 height 13
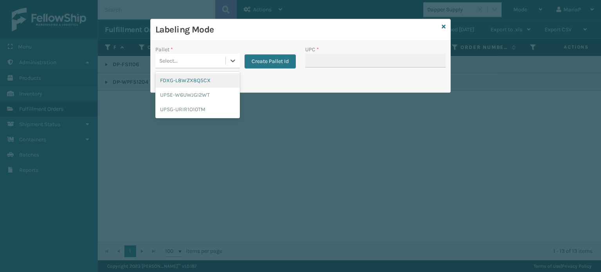
click at [205, 81] on div "FDXG-L8WZX8Q5CX" at bounding box center [197, 80] width 84 height 14
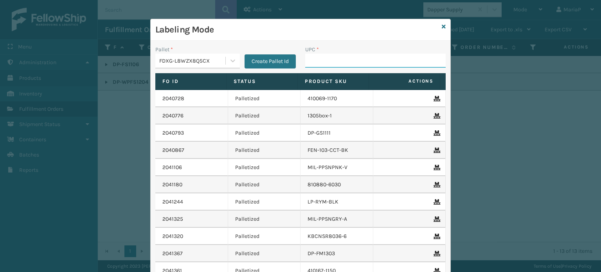
click at [318, 62] on input "UPC *" at bounding box center [375, 61] width 140 height 14
paste input "850064526134"
click at [189, 67] on div "FDXG-L8WZX8Q5CX" at bounding box center [197, 61] width 84 height 15
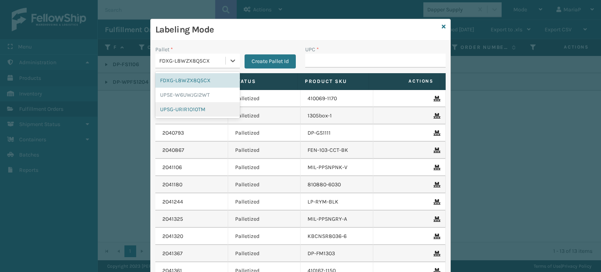
click at [186, 106] on div "UPSG-URIR1O10TM" at bounding box center [197, 109] width 84 height 14
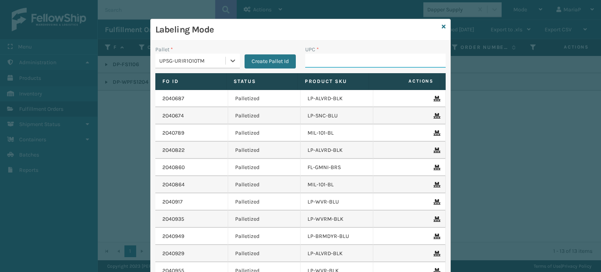
click at [370, 57] on input "UPC *" at bounding box center [375, 61] width 140 height 14
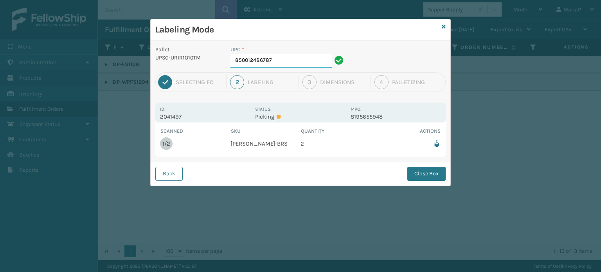
click at [279, 58] on input "850012486787" at bounding box center [280, 61] width 101 height 14
click at [437, 174] on button "Close Box" at bounding box center [426, 174] width 38 height 14
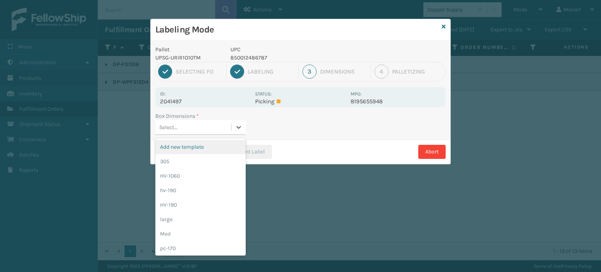
click at [188, 126] on div "Select..." at bounding box center [193, 127] width 76 height 13
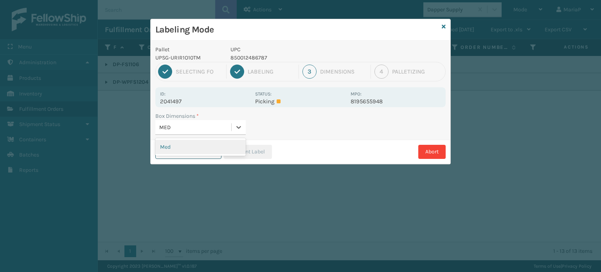
click at [197, 148] on div "Med" at bounding box center [200, 147] width 90 height 14
click at [253, 147] on button "Print Label" at bounding box center [248, 152] width 48 height 14
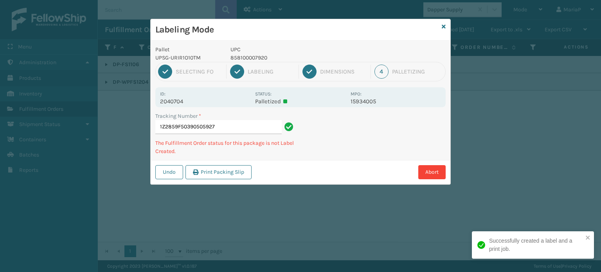
click at [251, 58] on p "858100007920" at bounding box center [287, 58] width 115 height 8
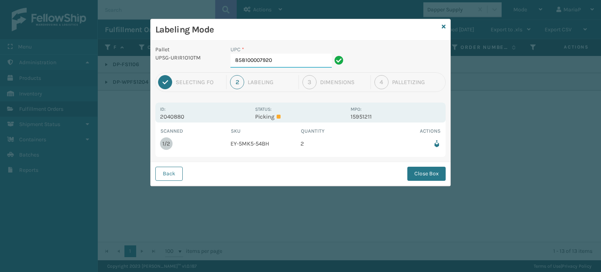
drag, startPoint x: 294, startPoint y: 60, endPoint x: 279, endPoint y: 66, distance: 16.2
click at [294, 60] on input "858100007920" at bounding box center [280, 61] width 101 height 14
click at [418, 167] on button "Close Box" at bounding box center [426, 174] width 38 height 14
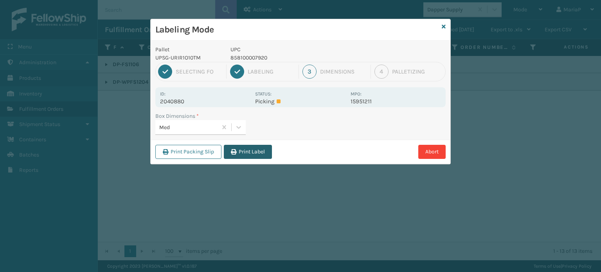
click at [239, 147] on button "Print Label" at bounding box center [248, 152] width 48 height 14
click at [239, 147] on div "Labeling Mode Pallet UPSG-URIR1O10TM UPC 858100007920 1 Selecting FO 2 Labeling…" at bounding box center [300, 136] width 601 height 272
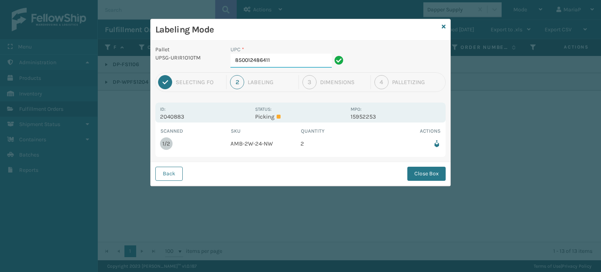
click at [301, 58] on input "850012486411" at bounding box center [280, 61] width 101 height 14
click at [433, 169] on button "Close Box" at bounding box center [426, 174] width 38 height 14
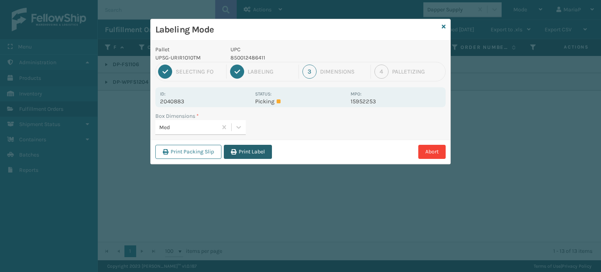
click at [249, 151] on button "Print Label" at bounding box center [248, 152] width 48 height 14
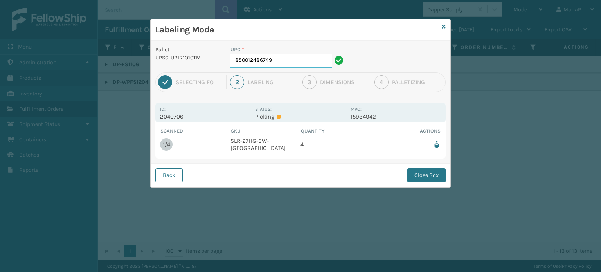
click at [304, 61] on input "850012486749" at bounding box center [280, 61] width 101 height 14
click at [424, 173] on button "Close Box" at bounding box center [426, 175] width 38 height 14
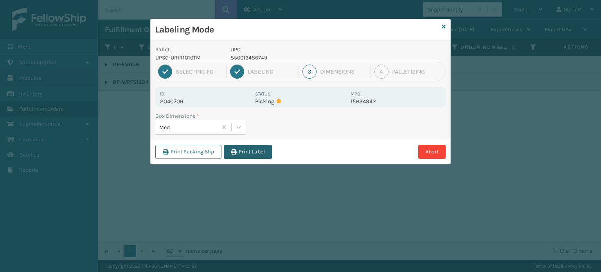
click at [255, 153] on button "Print Label" at bounding box center [248, 152] width 48 height 14
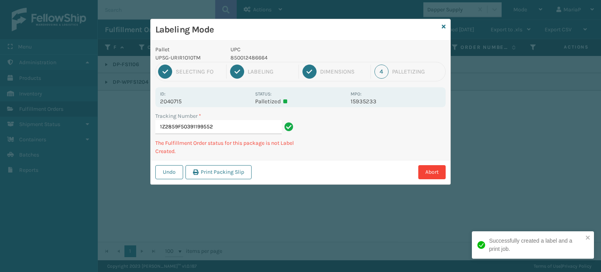
drag, startPoint x: 441, startPoint y: 25, endPoint x: 447, endPoint y: 25, distance: 6.6
click at [441, 25] on div "Labeling Mode" at bounding box center [301, 30] width 300 height 22
click at [440, 25] on div "Labeling Mode" at bounding box center [301, 30] width 300 height 22
click at [446, 22] on div "Labeling Mode" at bounding box center [301, 30] width 300 height 22
click at [438, 26] on h3 "Labeling Mode" at bounding box center [296, 30] width 283 height 12
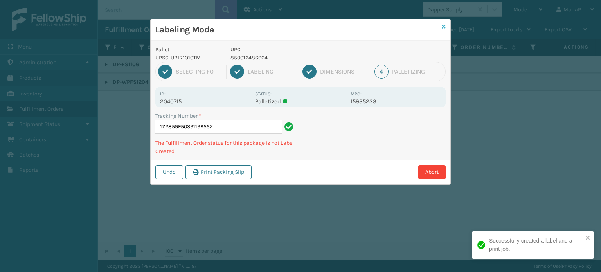
click at [444, 25] on icon at bounding box center [444, 26] width 4 height 5
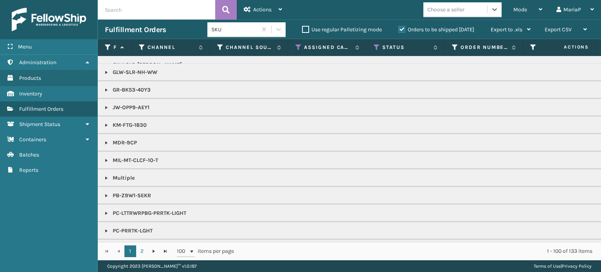
scroll to position [587, 0]
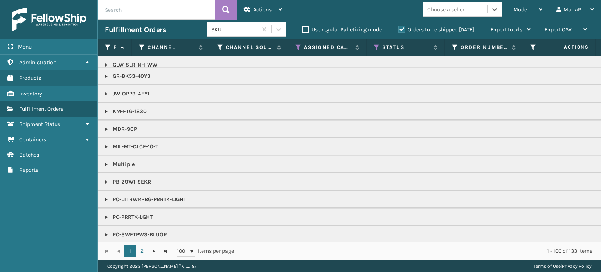
click at [105, 145] on link at bounding box center [106, 147] width 6 height 6
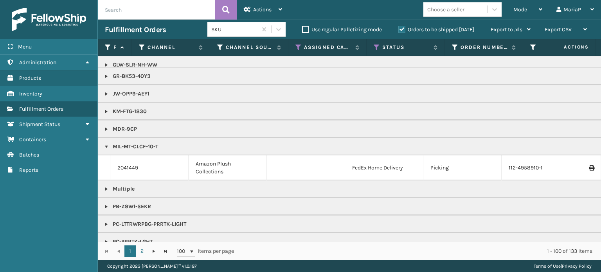
click at [107, 144] on link at bounding box center [106, 147] width 6 height 6
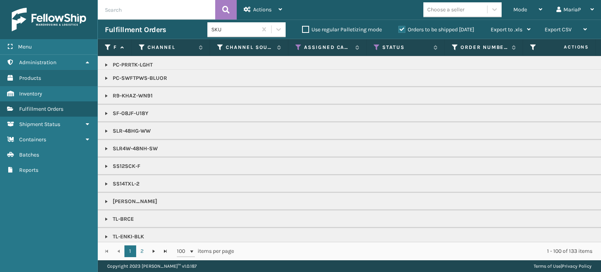
scroll to position [853, 0]
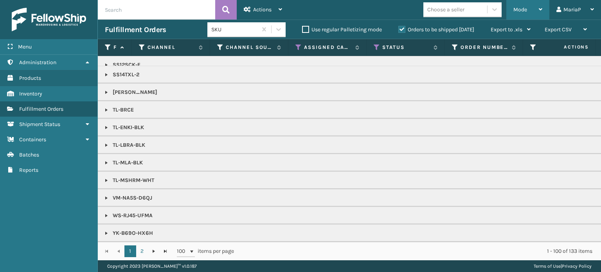
click at [521, 2] on div "Mode" at bounding box center [527, 10] width 29 height 20
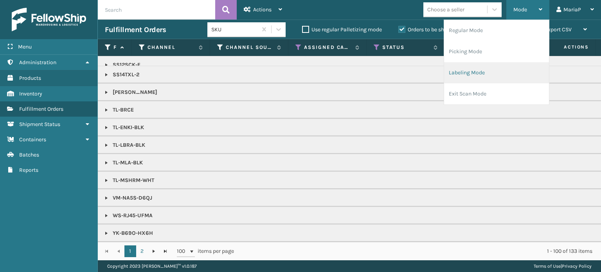
click at [492, 65] on li "Labeling Mode" at bounding box center [496, 72] width 105 height 21
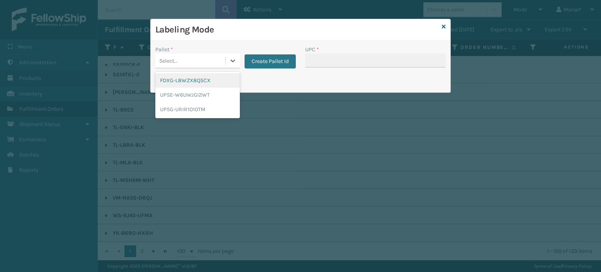
click at [213, 60] on div "Select..." at bounding box center [190, 60] width 70 height 13
click at [207, 78] on div "FDXG-L8WZX8Q5CX" at bounding box center [197, 80] width 84 height 14
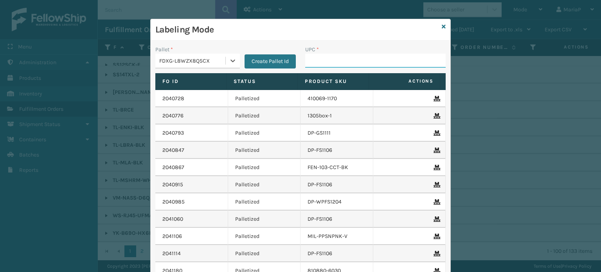
drag, startPoint x: 363, startPoint y: 59, endPoint x: 352, endPoint y: 61, distance: 11.1
click at [363, 59] on input "UPC *" at bounding box center [375, 61] width 140 height 14
click at [327, 61] on input "UPC *" at bounding box center [375, 61] width 140 height 14
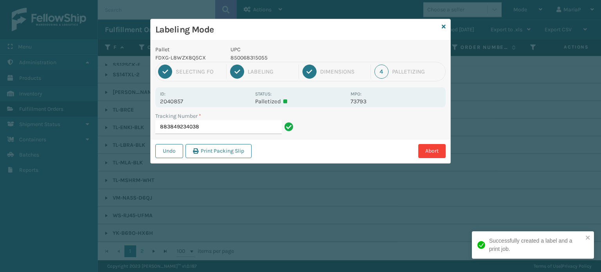
click at [236, 58] on p "850068315055" at bounding box center [287, 58] width 115 height 8
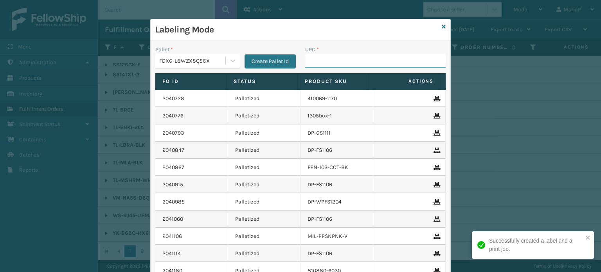
click at [332, 65] on input "UPC *" at bounding box center [375, 61] width 140 height 14
paste input "850068315055"
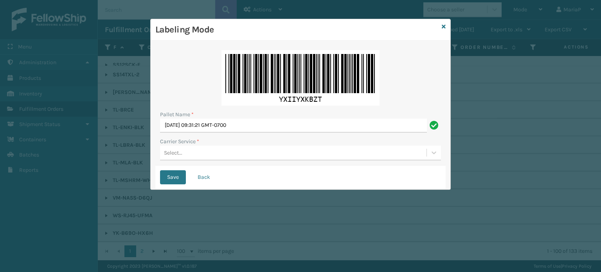
click at [257, 58] on img at bounding box center [300, 78] width 158 height 56
click at [208, 178] on button "Back" at bounding box center [203, 177] width 27 height 14
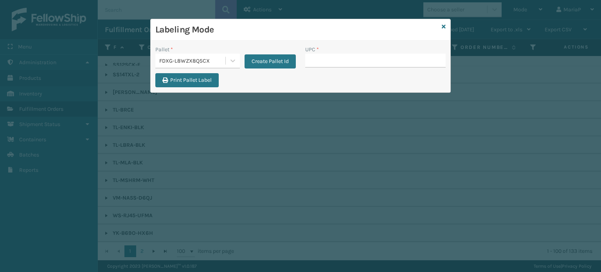
click at [320, 63] on input "UPC *" at bounding box center [375, 61] width 140 height 14
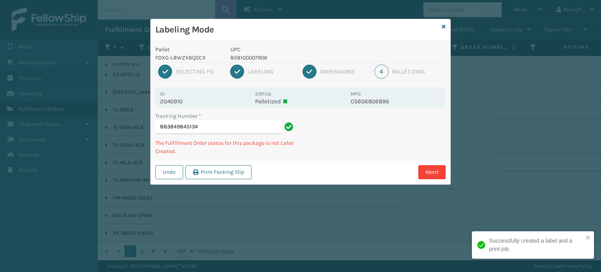
click at [265, 62] on div "1 Selecting FO 2 Labeling 3 Dimensions 4 Palletizing" at bounding box center [300, 72] width 290 height 20
click at [264, 61] on p "858100007906" at bounding box center [287, 58] width 115 height 8
click at [264, 60] on p "858100007906" at bounding box center [287, 58] width 115 height 8
click at [265, 60] on p "858100007906" at bounding box center [287, 58] width 115 height 8
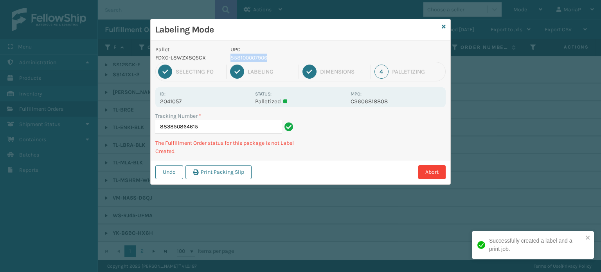
click at [265, 60] on p "858100007906" at bounding box center [287, 58] width 115 height 8
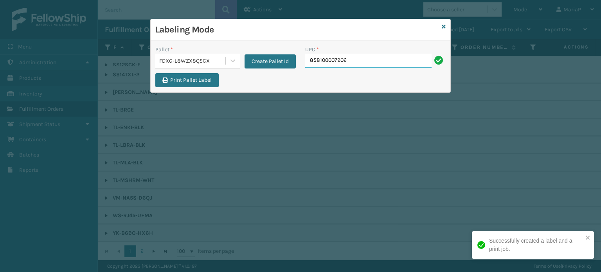
click at [354, 55] on input "858100007906" at bounding box center [368, 61] width 126 height 14
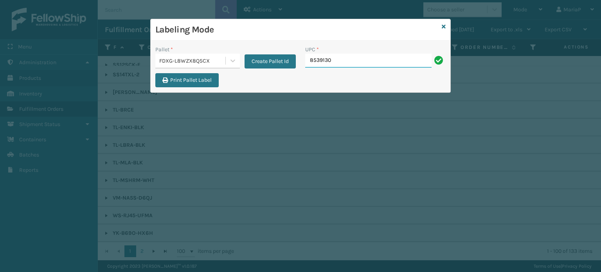
drag, startPoint x: 343, startPoint y: 66, endPoint x: 335, endPoint y: 65, distance: 7.9
click at [343, 66] on input "8539130" at bounding box center [368, 61] width 126 height 14
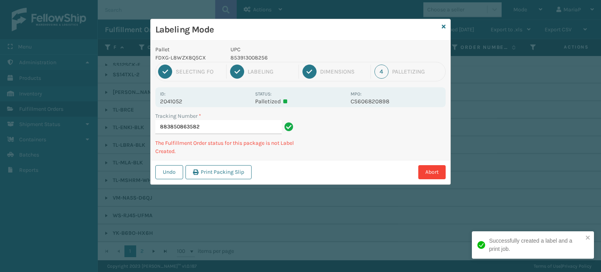
click at [253, 57] on p "853913008256" at bounding box center [287, 58] width 115 height 8
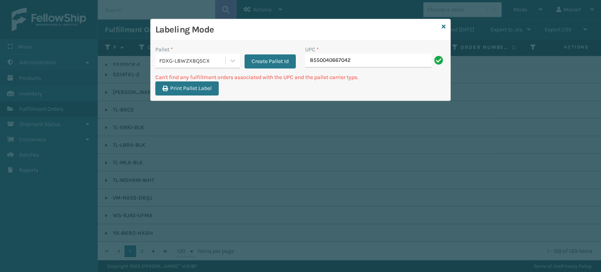
click at [319, 65] on input "8550040667042" at bounding box center [368, 61] width 126 height 14
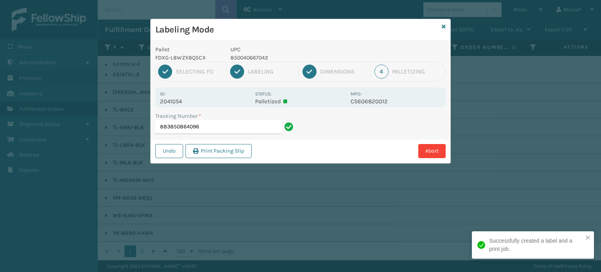
click at [260, 54] on p "850040667042" at bounding box center [287, 58] width 115 height 8
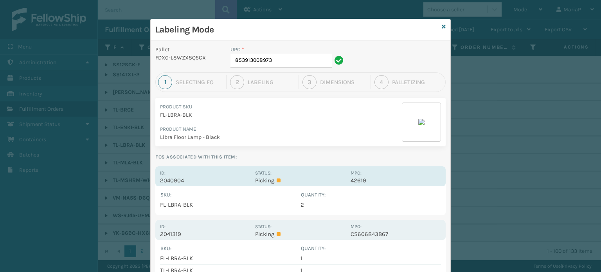
click at [172, 183] on p "2040904" at bounding box center [205, 180] width 90 height 7
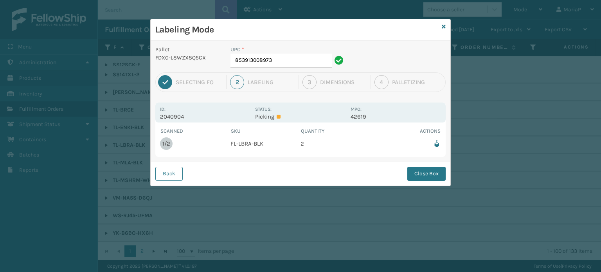
click at [281, 68] on div "UPC * 853913008973" at bounding box center [288, 58] width 125 height 27
click at [283, 63] on input "853913008973" at bounding box center [280, 61] width 101 height 14
click at [415, 174] on button "Close Box" at bounding box center [426, 174] width 38 height 14
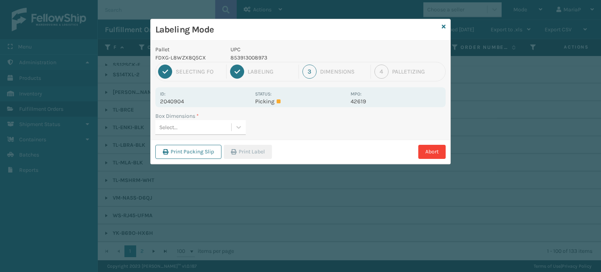
click at [199, 121] on div "Select..." at bounding box center [193, 127] width 76 height 13
drag, startPoint x: 267, startPoint y: 147, endPoint x: 263, endPoint y: 151, distance: 5.5
click at [267, 147] on button "Print Label" at bounding box center [248, 152] width 48 height 14
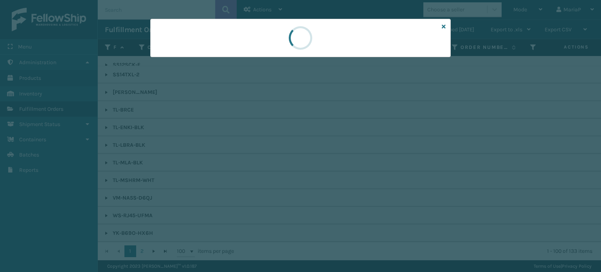
click at [263, 151] on div at bounding box center [300, 136] width 601 height 272
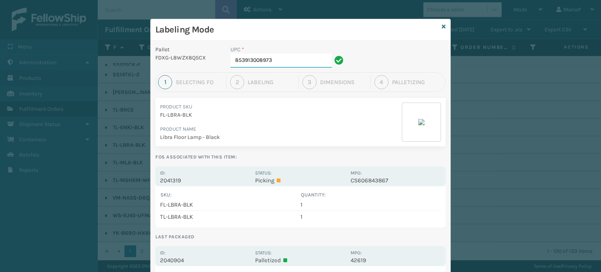
click at [319, 62] on input "853913008973" at bounding box center [280, 61] width 101 height 14
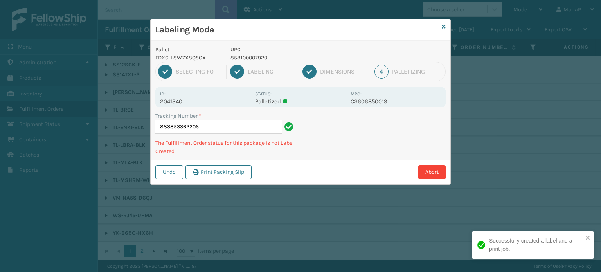
click at [244, 56] on p "858100007920" at bounding box center [287, 58] width 115 height 8
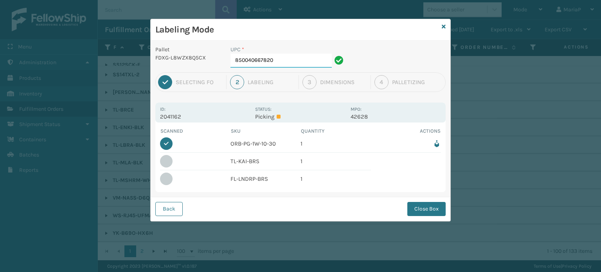
click at [299, 57] on input "850040667820" at bounding box center [280, 61] width 101 height 14
click at [437, 201] on div "Back Close Box" at bounding box center [301, 209] width 300 height 24
click at [435, 204] on button "Close Box" at bounding box center [426, 209] width 38 height 14
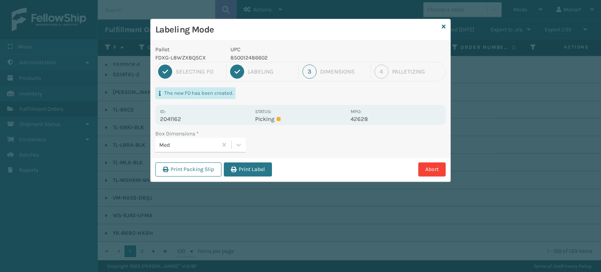
click at [260, 161] on div "Print Packing Slip Print Label Abort" at bounding box center [301, 169] width 300 height 24
click at [258, 171] on button "Print Label" at bounding box center [248, 169] width 48 height 14
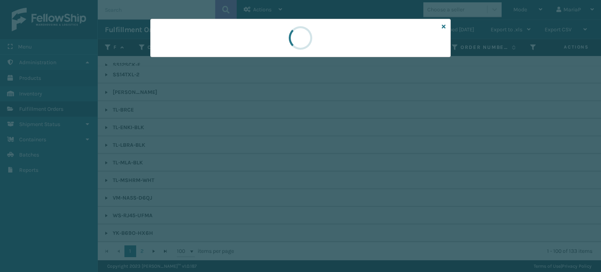
click at [258, 171] on div at bounding box center [300, 136] width 601 height 272
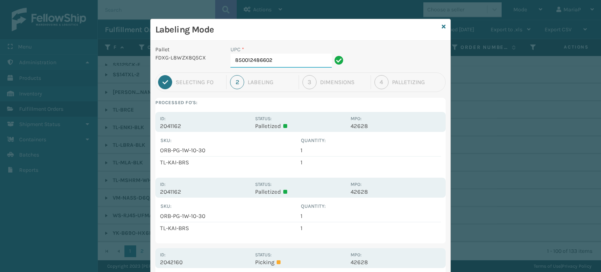
click at [293, 61] on input "850012486602" at bounding box center [280, 61] width 101 height 14
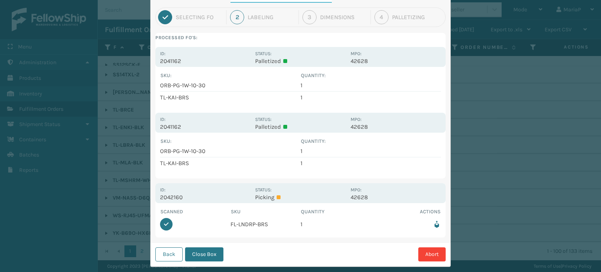
scroll to position [78, 0]
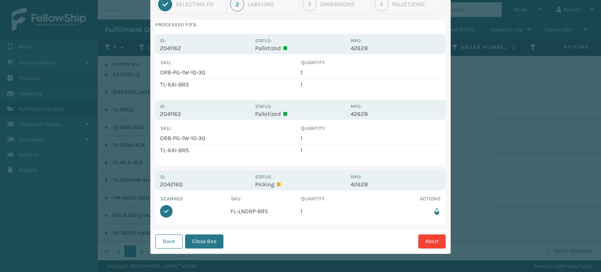
click at [208, 243] on button "Close Box" at bounding box center [204, 241] width 38 height 14
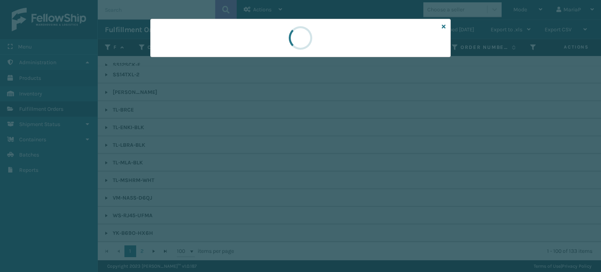
scroll to position [0, 0]
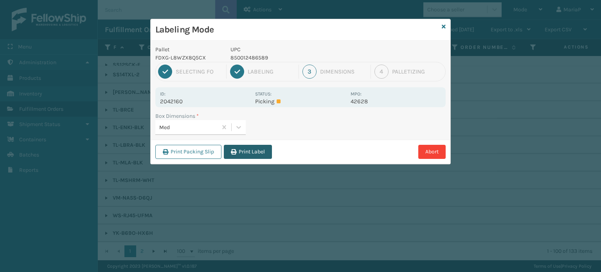
click at [229, 157] on button "Print Label" at bounding box center [248, 152] width 48 height 14
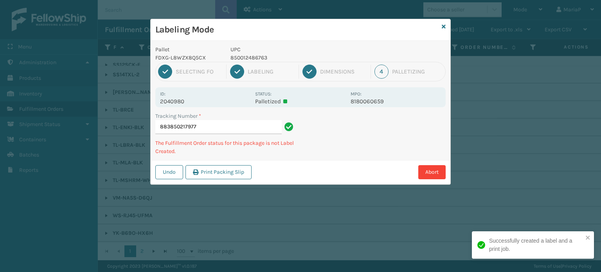
click at [251, 58] on p "850012486763" at bounding box center [287, 58] width 115 height 8
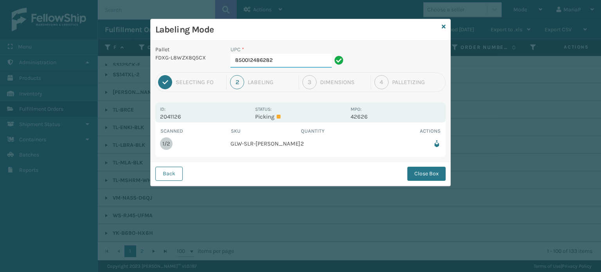
click at [304, 59] on input "850012486282" at bounding box center [280, 61] width 101 height 14
click at [424, 173] on button "Close Box" at bounding box center [426, 174] width 38 height 14
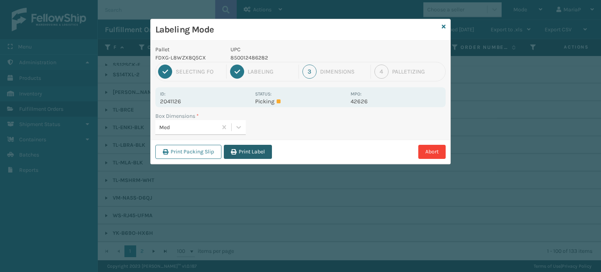
click at [239, 151] on button "Print Label" at bounding box center [248, 152] width 48 height 14
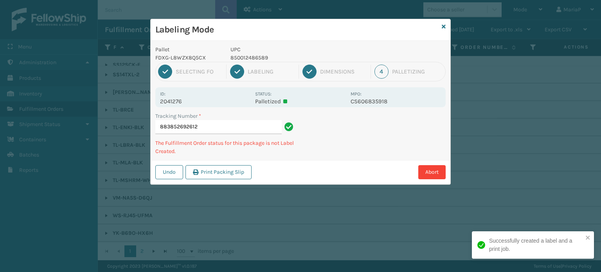
click at [231, 56] on p "850012486589" at bounding box center [287, 58] width 115 height 8
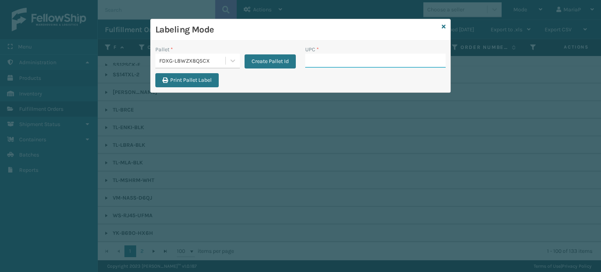
click at [397, 65] on input "UPC *" at bounding box center [375, 61] width 140 height 14
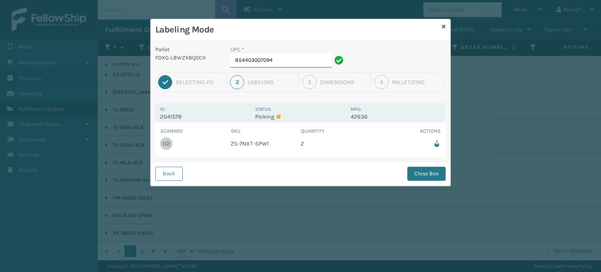
click at [280, 65] on input "854403007094" at bounding box center [280, 61] width 101 height 14
drag, startPoint x: 438, startPoint y: 172, endPoint x: 409, endPoint y: 162, distance: 31.1
click at [438, 171] on button "Close Box" at bounding box center [426, 174] width 38 height 14
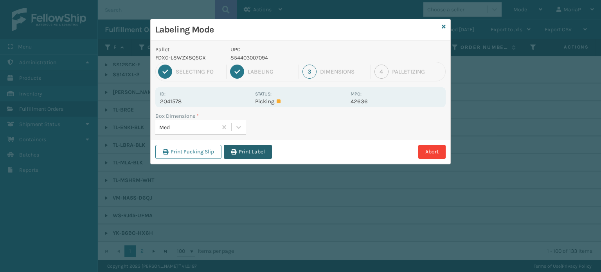
click at [253, 147] on button "Print Label" at bounding box center [248, 152] width 48 height 14
click at [253, 147] on div "Labeling Mode Pallet FDXG-L8WZX8Q5CX UPC 854403007094 1 Selecting FO 2 Labeling…" at bounding box center [300, 136] width 601 height 272
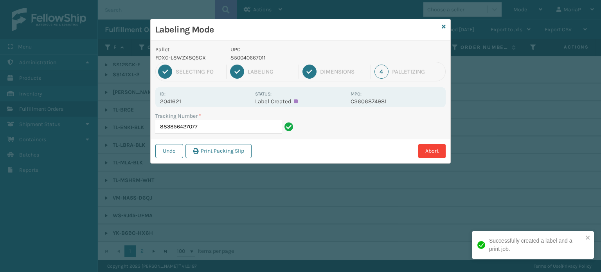
click at [251, 59] on p "850040667011" at bounding box center [287, 58] width 115 height 8
click at [263, 130] on input "883856427077" at bounding box center [218, 127] width 126 height 14
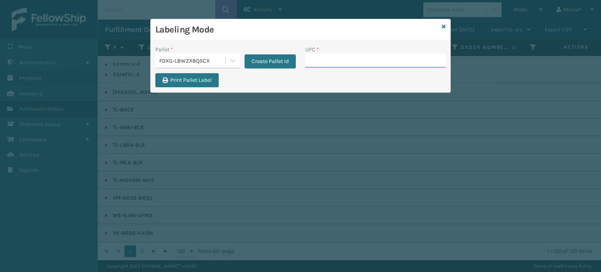
click at [311, 61] on input "UPC *" at bounding box center [375, 61] width 140 height 14
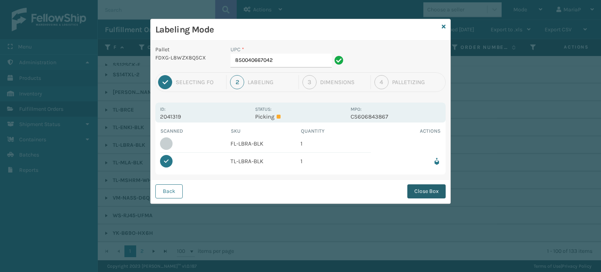
click at [423, 189] on button "Close Box" at bounding box center [426, 191] width 38 height 14
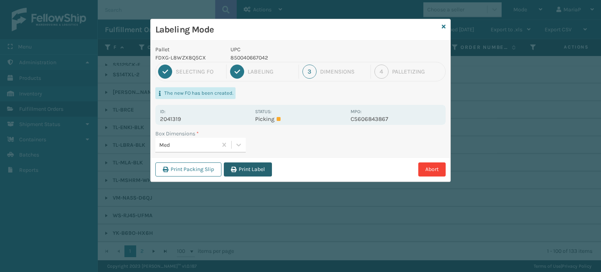
click at [257, 170] on button "Print Label" at bounding box center [248, 169] width 48 height 14
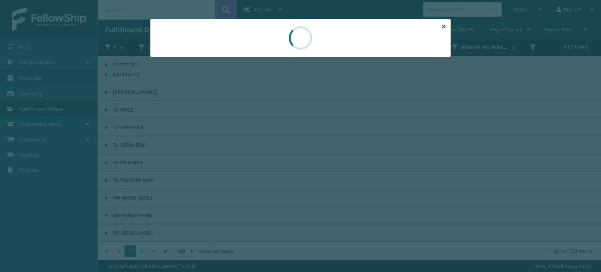
click at [257, 170] on div at bounding box center [300, 136] width 601 height 272
click at [258, 170] on div at bounding box center [300, 136] width 601 height 272
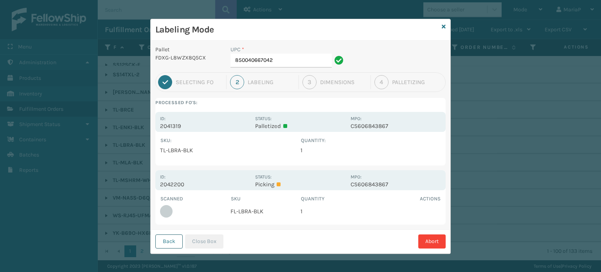
click at [166, 242] on button "Back" at bounding box center [168, 241] width 27 height 14
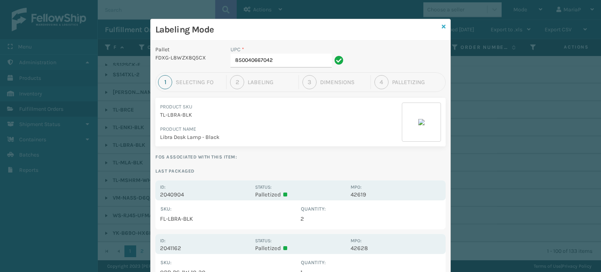
click at [442, 25] on icon at bounding box center [444, 26] width 4 height 5
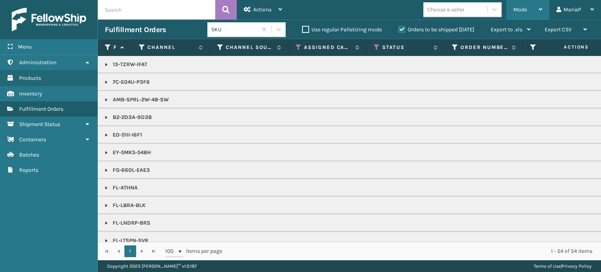
click at [525, 9] on span "Mode" at bounding box center [520, 9] width 14 height 7
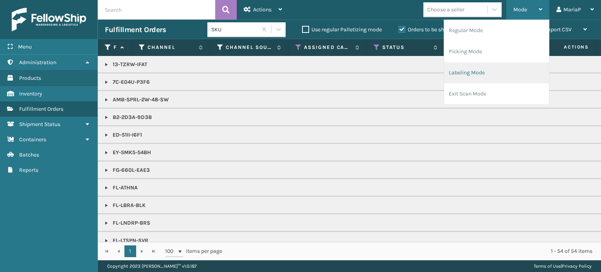
click at [475, 70] on li "Labeling Mode" at bounding box center [496, 72] width 105 height 21
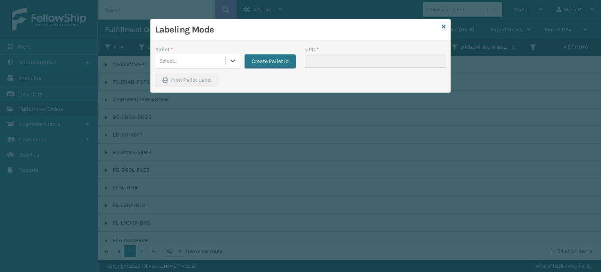
click at [195, 62] on div "Select..." at bounding box center [190, 60] width 70 height 13
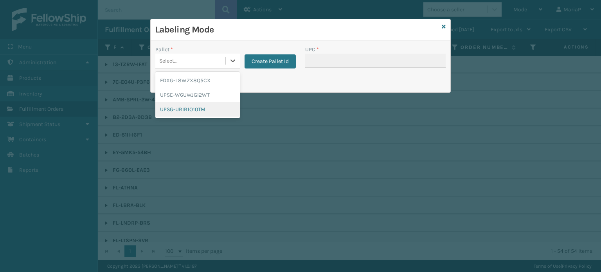
click at [194, 108] on div "UPSG-URIR1O10TM" at bounding box center [197, 109] width 84 height 14
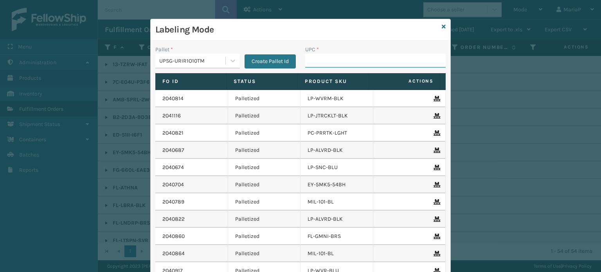
click at [329, 64] on input "UPC *" at bounding box center [375, 61] width 140 height 14
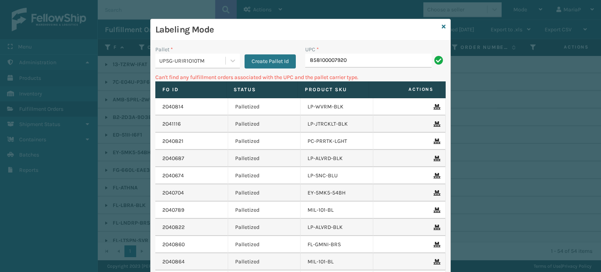
click at [178, 58] on div "UPSG-URIR1O10TM" at bounding box center [192, 61] width 67 height 8
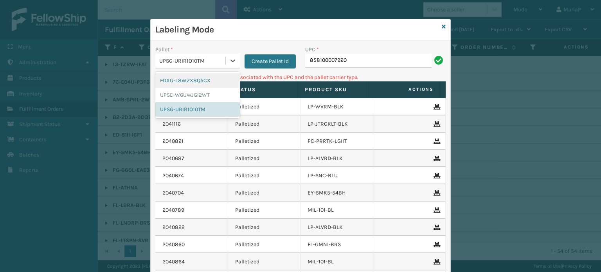
drag, startPoint x: 189, startPoint y: 83, endPoint x: 196, endPoint y: 81, distance: 7.3
click at [189, 83] on div "FDXG-L8WZX8Q5CX" at bounding box center [197, 80] width 84 height 14
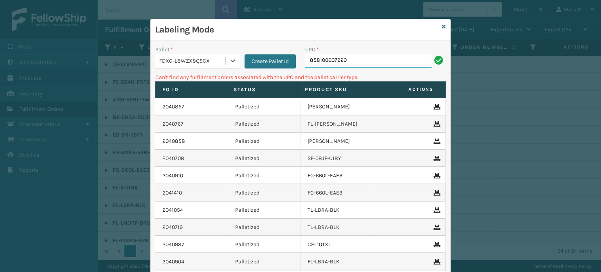
click at [334, 62] on input "858100007920" at bounding box center [368, 61] width 126 height 14
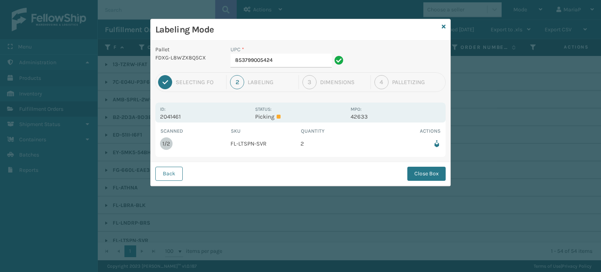
click at [185, 169] on div "Back Close Box" at bounding box center [301, 174] width 300 height 24
click at [176, 171] on button "Back" at bounding box center [168, 174] width 27 height 14
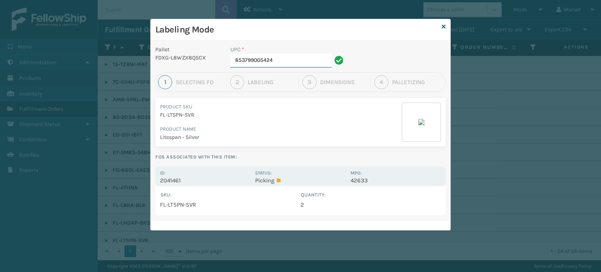
click at [285, 61] on input "853799005424" at bounding box center [280, 61] width 101 height 14
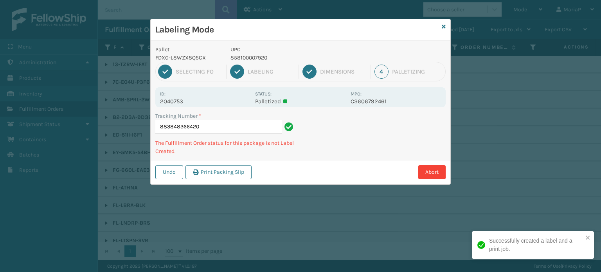
click at [253, 58] on p "858100007920" at bounding box center [287, 58] width 115 height 8
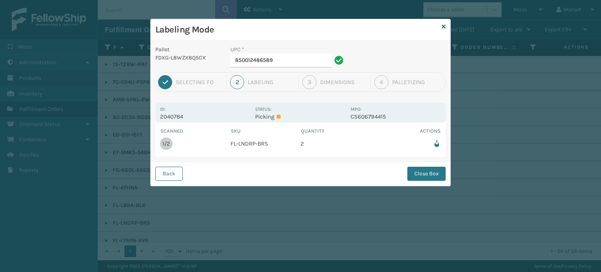
click at [172, 174] on button "Back" at bounding box center [168, 174] width 27 height 14
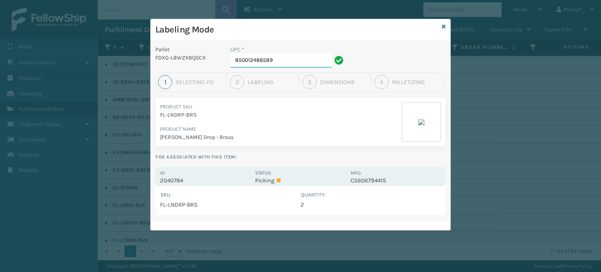
click at [283, 59] on input "850012486589" at bounding box center [280, 61] width 101 height 14
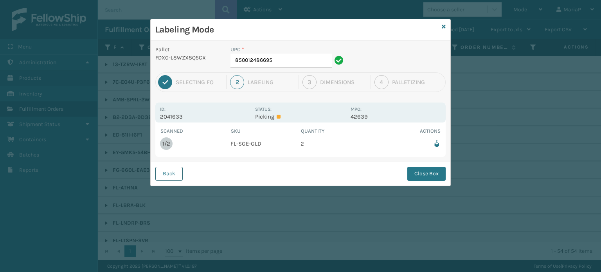
click at [163, 179] on button "Back" at bounding box center [168, 174] width 27 height 14
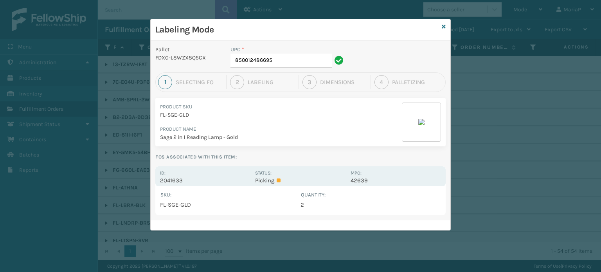
click at [285, 70] on div "UPC * 850012486695" at bounding box center [288, 58] width 125 height 27
click at [286, 64] on input "850012486695" at bounding box center [280, 61] width 101 height 14
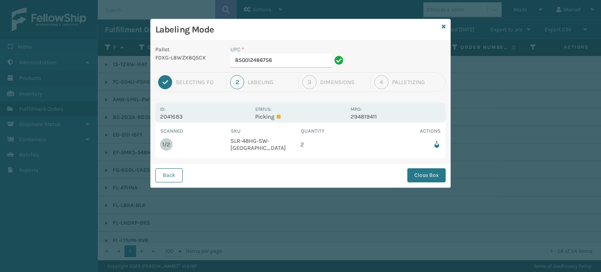
click at [167, 172] on button "Back" at bounding box center [168, 175] width 27 height 14
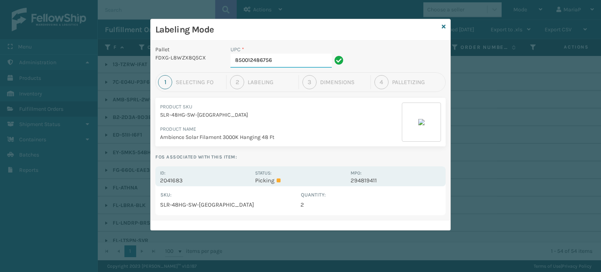
click at [274, 57] on input "850012486756" at bounding box center [280, 61] width 101 height 14
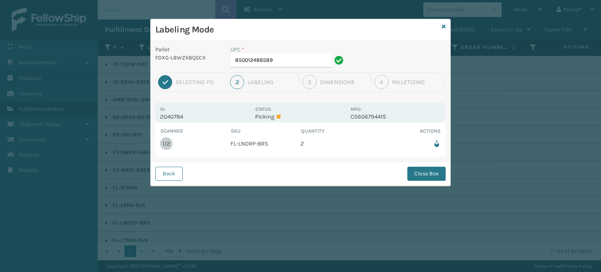
click at [288, 47] on div "UPC *" at bounding box center [287, 49] width 115 height 8
click at [291, 57] on input "850012486589" at bounding box center [280, 61] width 101 height 14
click at [431, 170] on button "Close Box" at bounding box center [426, 174] width 38 height 14
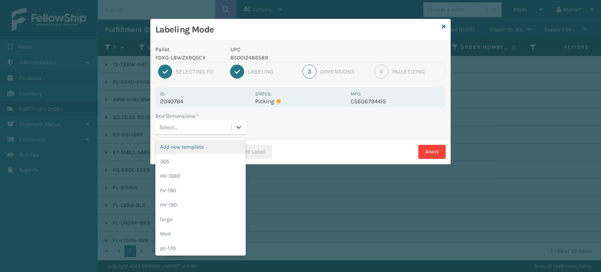
click at [207, 125] on div "Select..." at bounding box center [193, 127] width 76 height 13
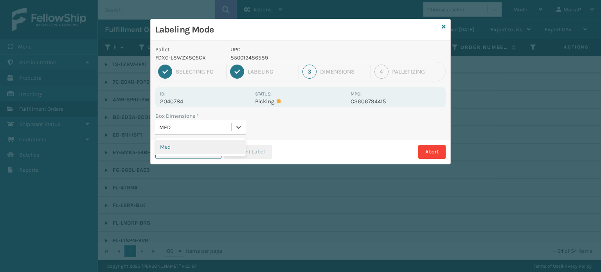
drag, startPoint x: 185, startPoint y: 147, endPoint x: 203, endPoint y: 151, distance: 18.0
click at [185, 147] on div "Med" at bounding box center [200, 147] width 90 height 14
click at [236, 154] on button "Print Label" at bounding box center [248, 152] width 48 height 14
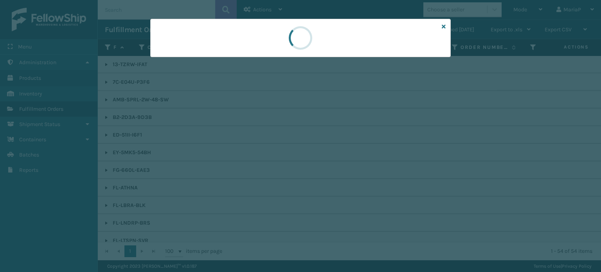
drag, startPoint x: 236, startPoint y: 154, endPoint x: 229, endPoint y: 150, distance: 8.6
click at [236, 154] on div at bounding box center [300, 136] width 601 height 272
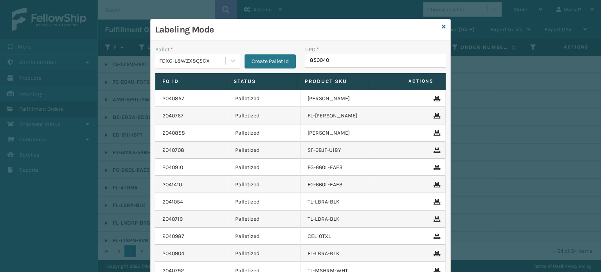
type input "8500406"
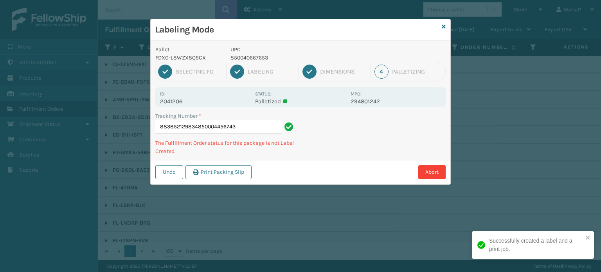
type input "883852129834850004456743"
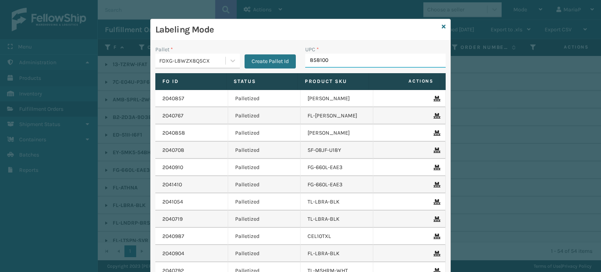
type input "8581000"
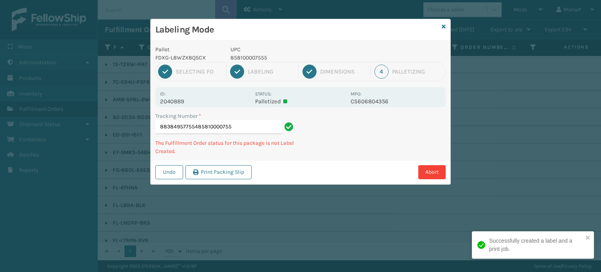
type input "883849577554858100007555"
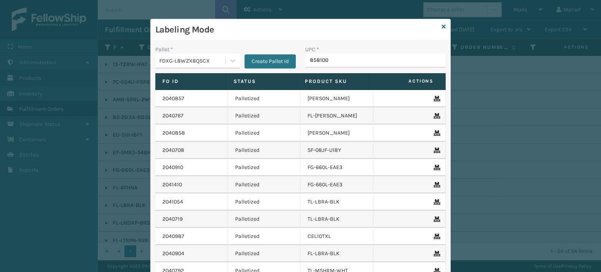
type input "8581000"
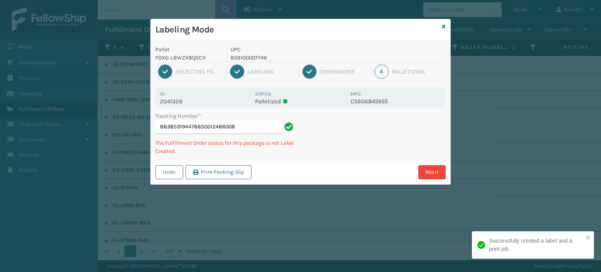
type input "883853194478850012486008"
type input "883854505543858100007593"
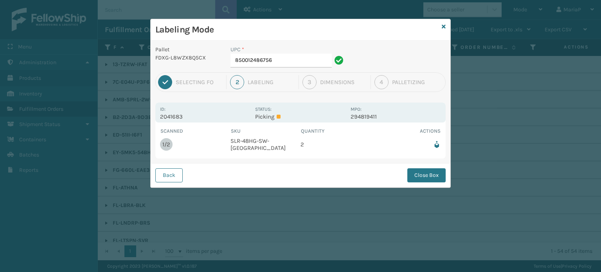
click at [300, 67] on div "UPC * 850012486756" at bounding box center [288, 58] width 125 height 27
click at [297, 67] on input "850012486756" at bounding box center [280, 61] width 101 height 14
click at [297, 66] on input "850012486756" at bounding box center [280, 61] width 101 height 14
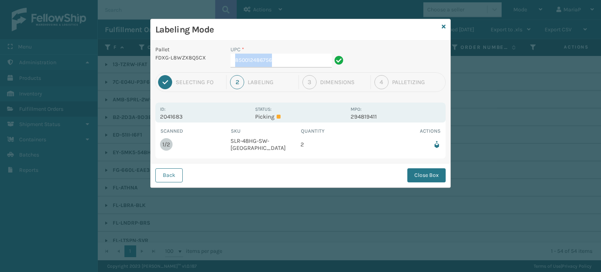
click at [307, 66] on input "850012486756" at bounding box center [280, 61] width 101 height 14
click at [307, 65] on input "850012486756" at bounding box center [280, 61] width 101 height 14
click at [422, 171] on button "Close Box" at bounding box center [426, 175] width 38 height 14
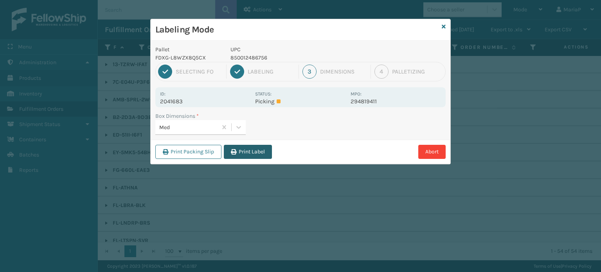
click at [253, 155] on button "Print Label" at bounding box center [248, 152] width 48 height 14
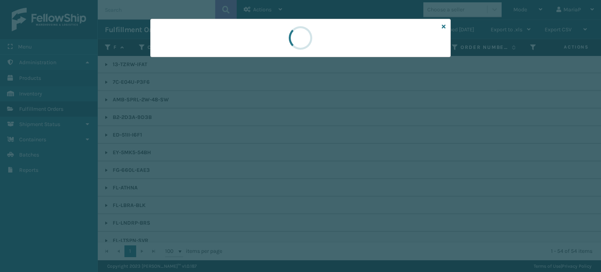
click at [255, 155] on div at bounding box center [300, 136] width 601 height 272
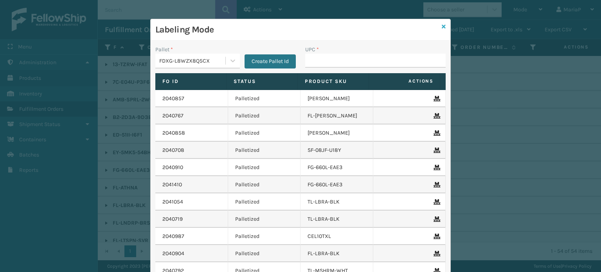
click at [442, 26] on icon at bounding box center [444, 26] width 4 height 5
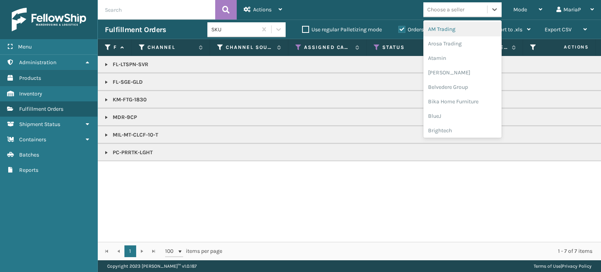
click at [447, 12] on div "Choose a seller" at bounding box center [445, 9] width 37 height 8
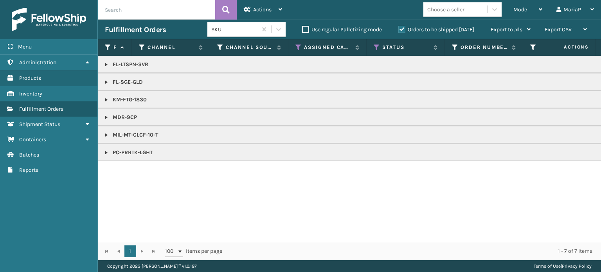
click at [190, 227] on div "FL-LTSPN-SVR FL-SGE-GLD KM-FTG-1830 MDR-9CP MIL-MT-CLCF-10-T PC-PRRTK-LGHT" at bounding box center [349, 149] width 503 height 186
click at [103, 151] on link at bounding box center [106, 152] width 6 height 6
click at [106, 150] on link at bounding box center [106, 152] width 6 height 6
click at [105, 119] on link at bounding box center [106, 117] width 6 height 6
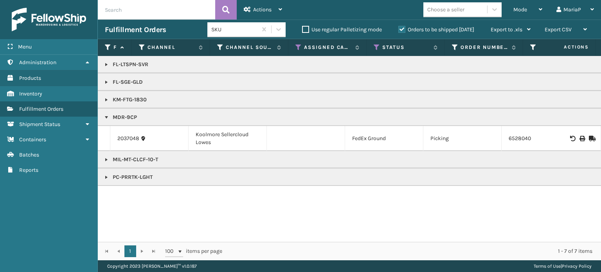
click at [106, 101] on link at bounding box center [106, 100] width 6 height 6
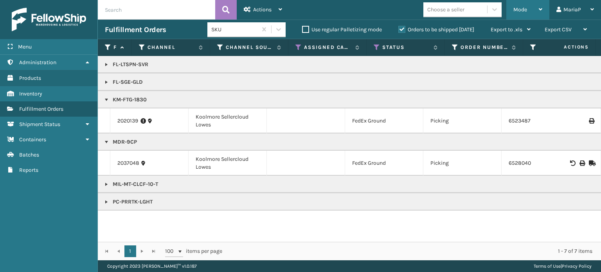
click at [533, 12] on div "Mode" at bounding box center [527, 10] width 29 height 20
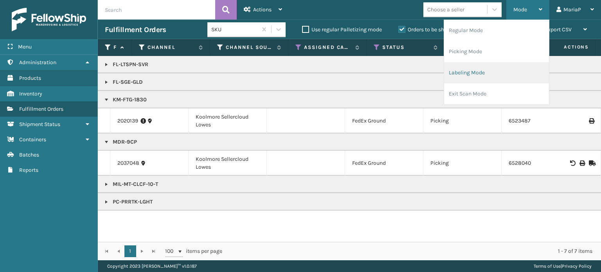
click at [478, 77] on li "Labeling Mode" at bounding box center [496, 72] width 105 height 21
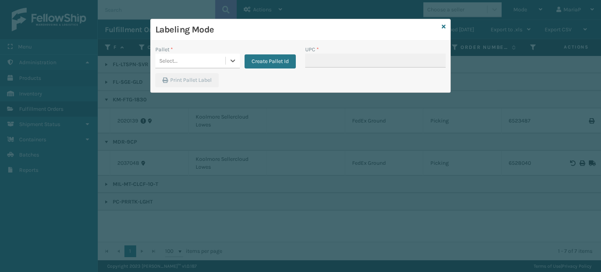
click at [203, 54] on div "Select..." at bounding box center [190, 60] width 70 height 13
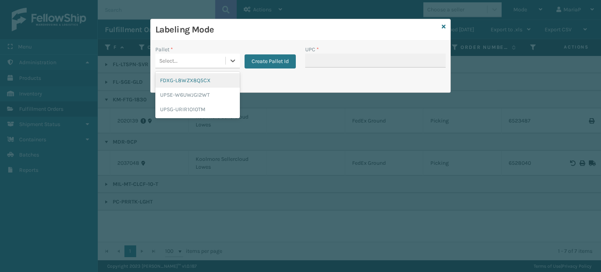
click at [208, 78] on div "FDXG-L8WZX8Q5CX" at bounding box center [197, 80] width 84 height 14
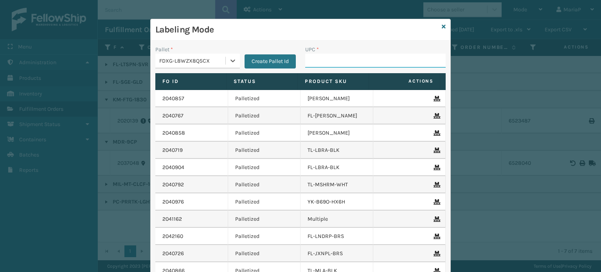
drag, startPoint x: 354, startPoint y: 61, endPoint x: 349, endPoint y: 64, distance: 6.1
click at [354, 61] on input "UPC *" at bounding box center [375, 61] width 140 height 14
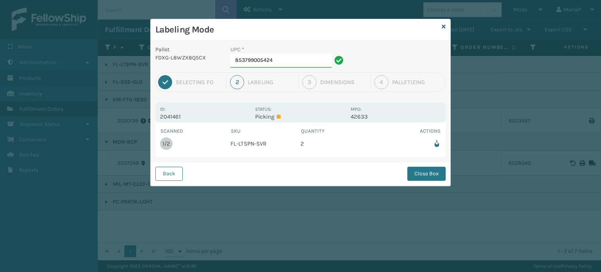
click at [321, 57] on input "853799005424" at bounding box center [280, 61] width 101 height 14
click at [414, 174] on button "Close Box" at bounding box center [426, 174] width 38 height 14
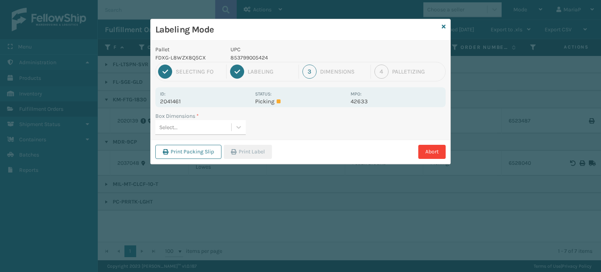
click at [192, 125] on div "Select..." at bounding box center [193, 127] width 76 height 13
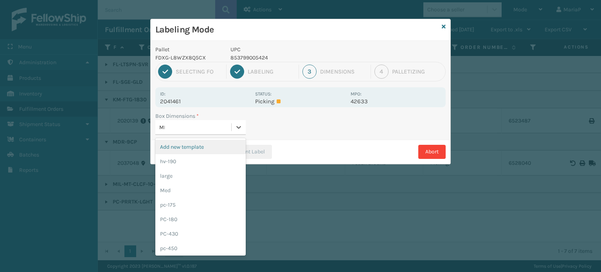
type input "MED"
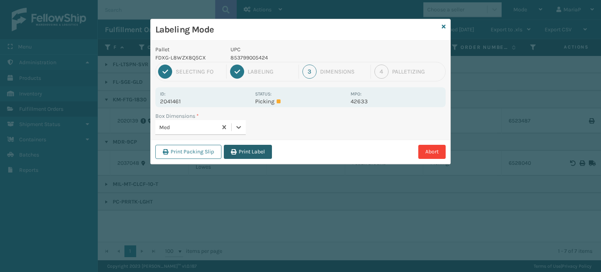
click at [244, 151] on button "Print Label" at bounding box center [248, 152] width 48 height 14
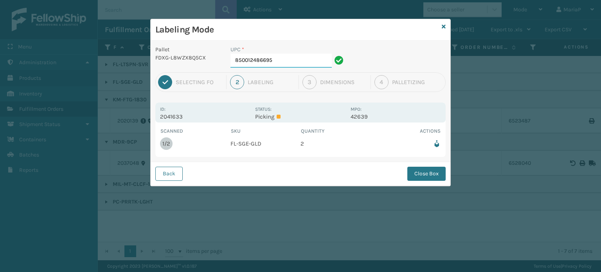
click at [277, 59] on input "850012486695" at bounding box center [280, 61] width 101 height 14
type input "850012486695"
click at [433, 173] on button "Close Box" at bounding box center [426, 174] width 38 height 14
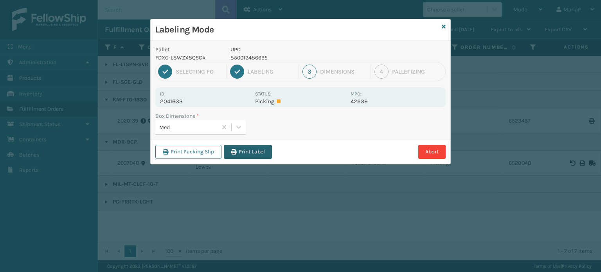
click at [266, 155] on button "Print Label" at bounding box center [248, 152] width 48 height 14
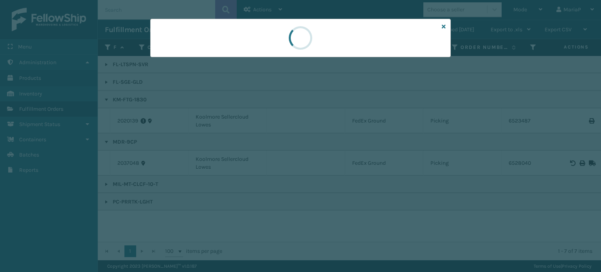
click at [266, 155] on div at bounding box center [300, 136] width 601 height 272
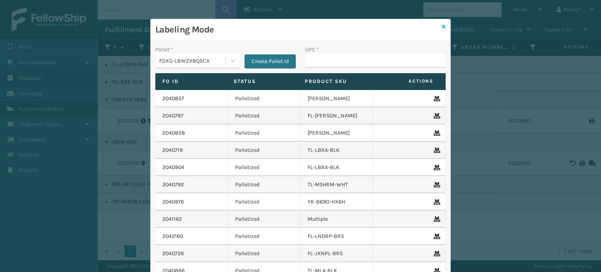
click at [442, 28] on icon at bounding box center [444, 26] width 4 height 5
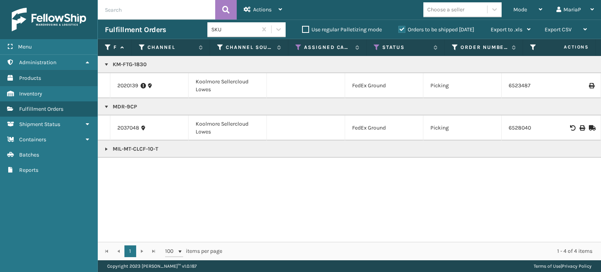
click at [104, 149] on link at bounding box center [106, 149] width 6 height 6
